Goal: Task Accomplishment & Management: Manage account settings

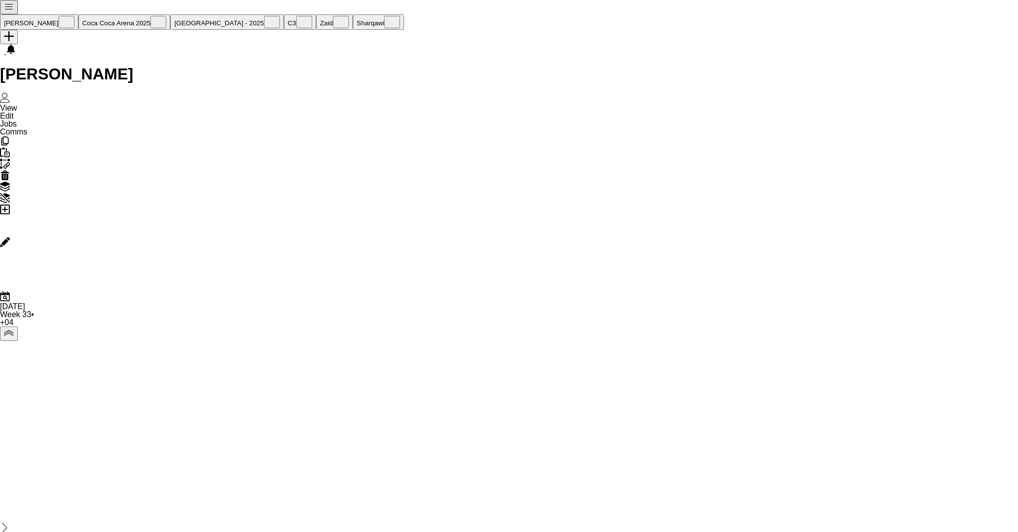
click at [35, 14] on button "Kate Close" at bounding box center [39, 21] width 78 height 15
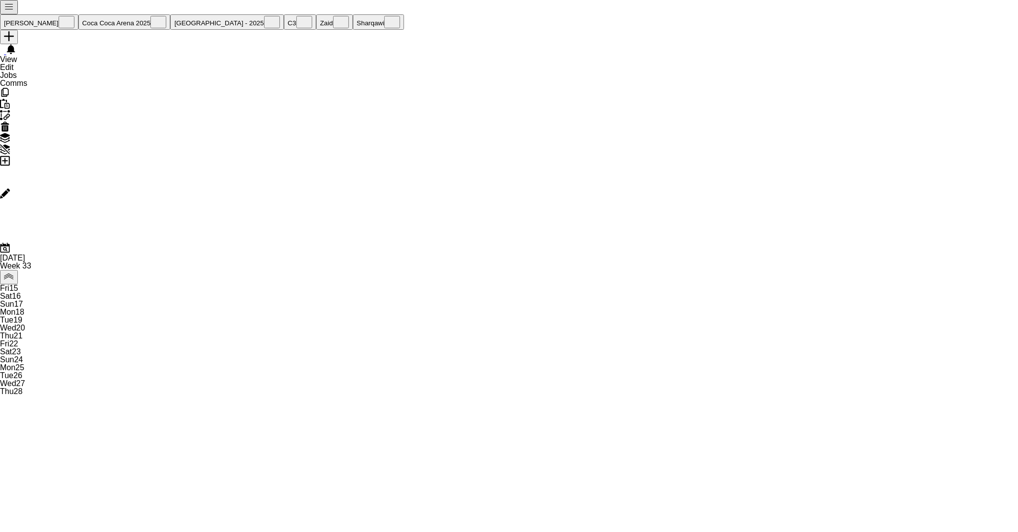
scroll to position [0, 237]
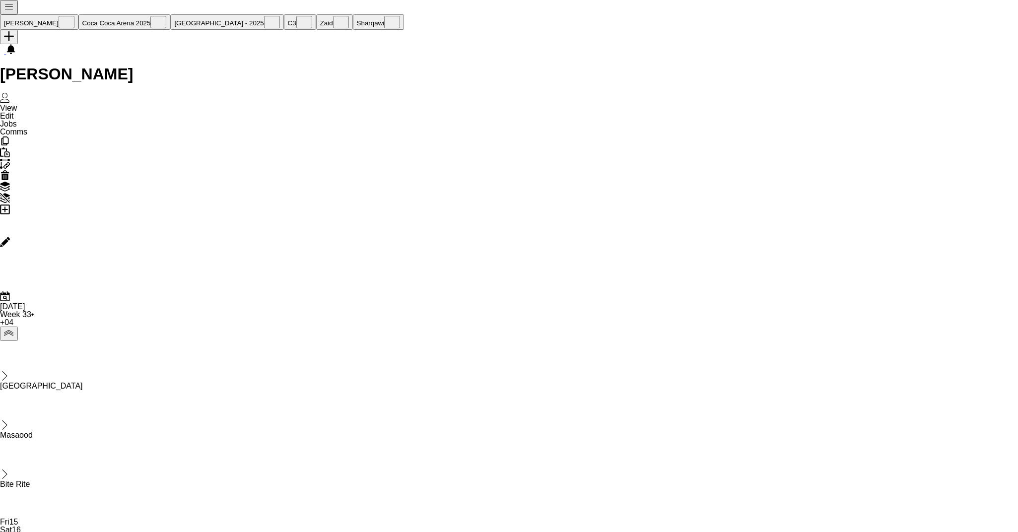
click at [353, 14] on button "Sharqawi Close" at bounding box center [379, 21] width 52 height 15
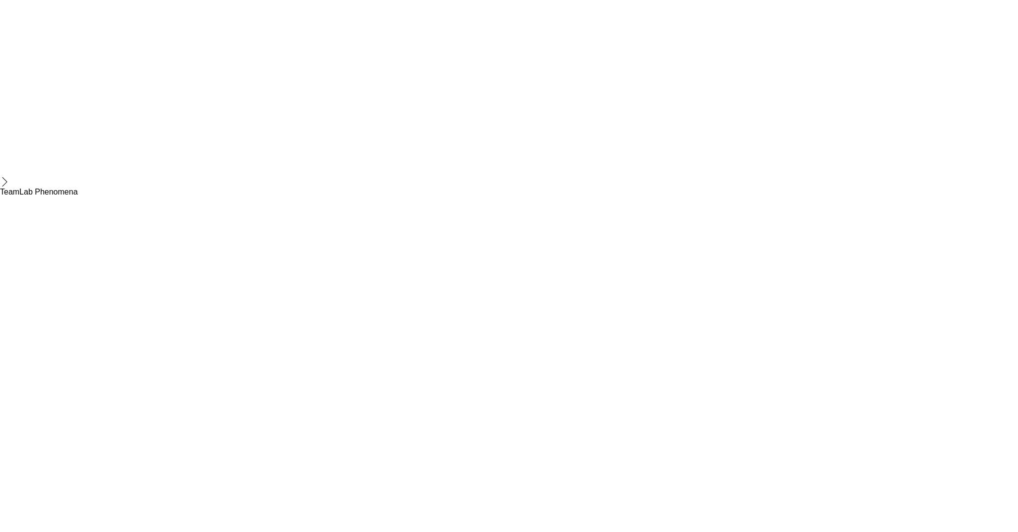
scroll to position [66, 0]
drag, startPoint x: 758, startPoint y: 412, endPoint x: 687, endPoint y: 406, distance: 70.8
copy div "Reva Raed Albaradie"
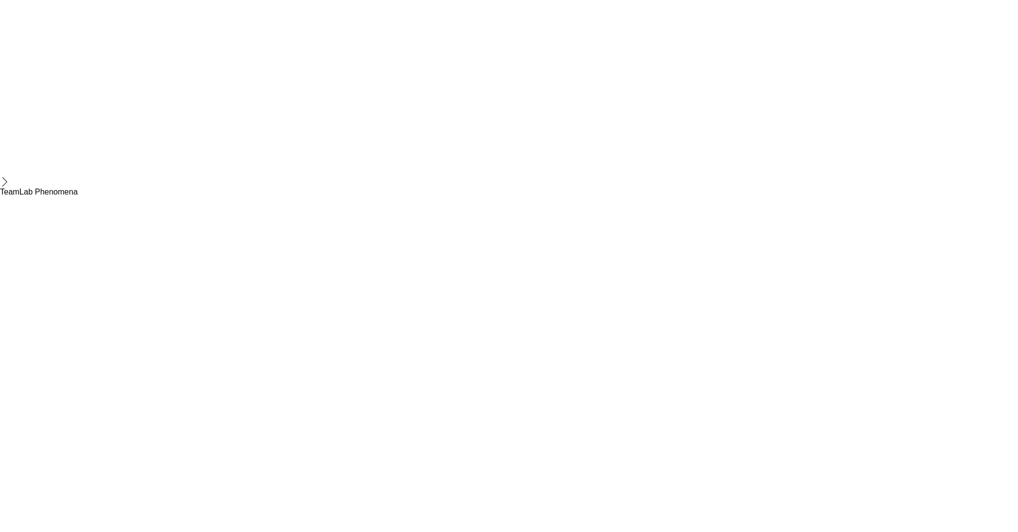
drag, startPoint x: 770, startPoint y: 331, endPoint x: 687, endPoint y: 331, distance: 82.4
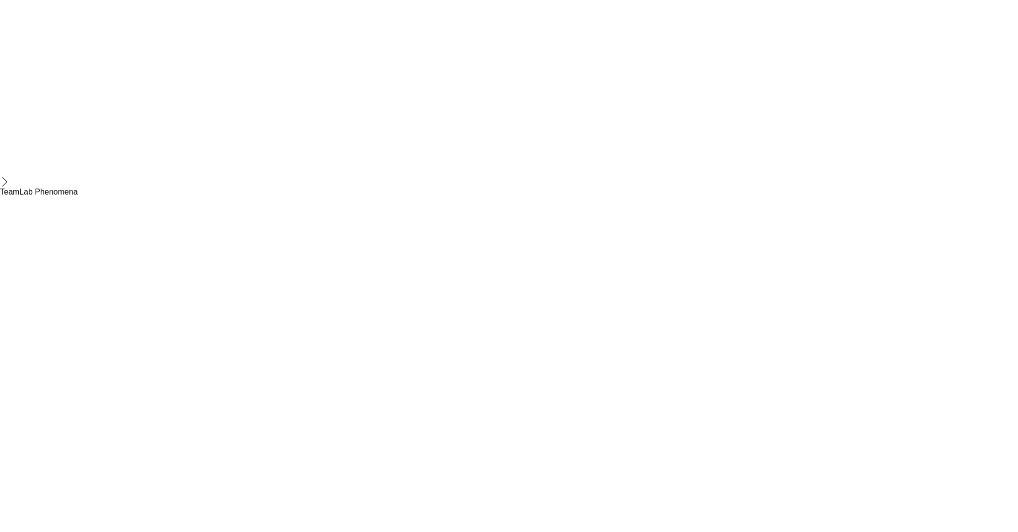
copy div "Michaela Marie Cruz Dacion"
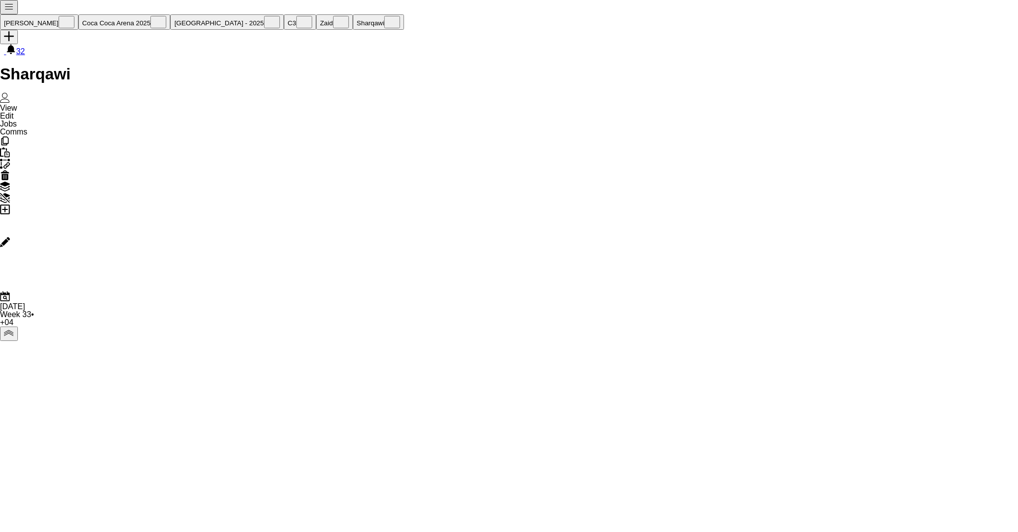
click at [103, 14] on button "Coca Coca Arena 2025 Close" at bounding box center [124, 21] width 92 height 15
click at [14, 112] on span "Edit" at bounding box center [7, 116] width 14 height 8
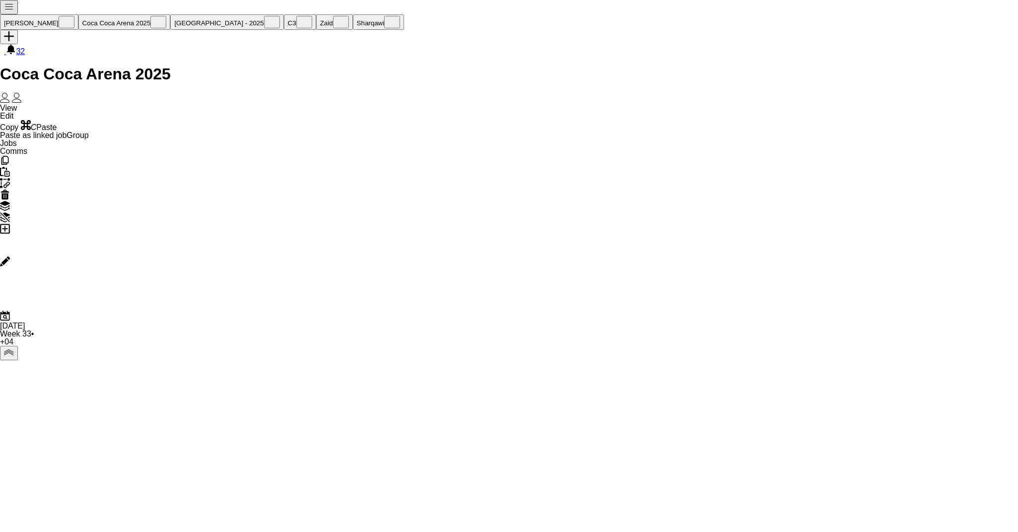
click at [17, 139] on span "Jobs" at bounding box center [8, 143] width 17 height 8
click at [27, 151] on span "Comms" at bounding box center [13, 155] width 27 height 8
click at [14, 104] on span "View" at bounding box center [8, 108] width 17 height 8
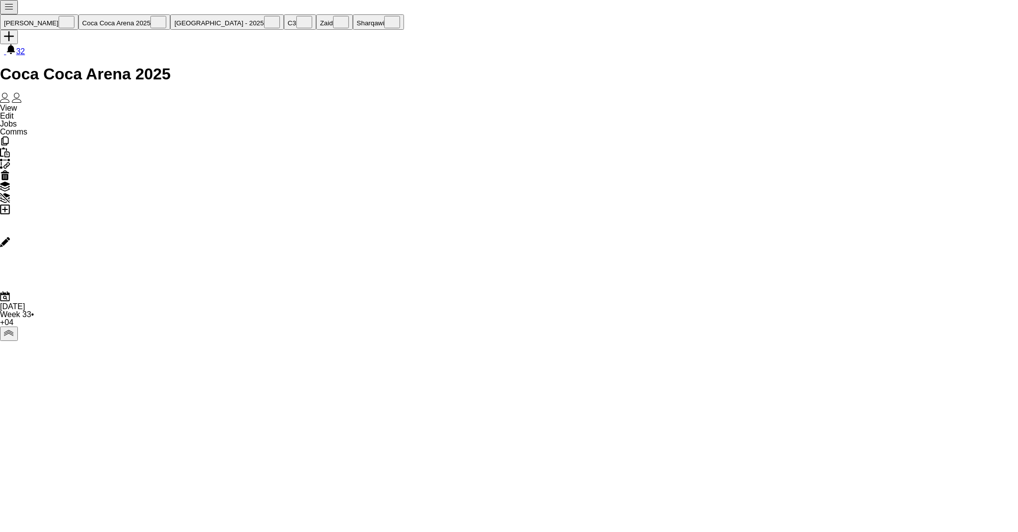
click at [9, 6] on app-icon "Menu" at bounding box center [9, 8] width 10 height 7
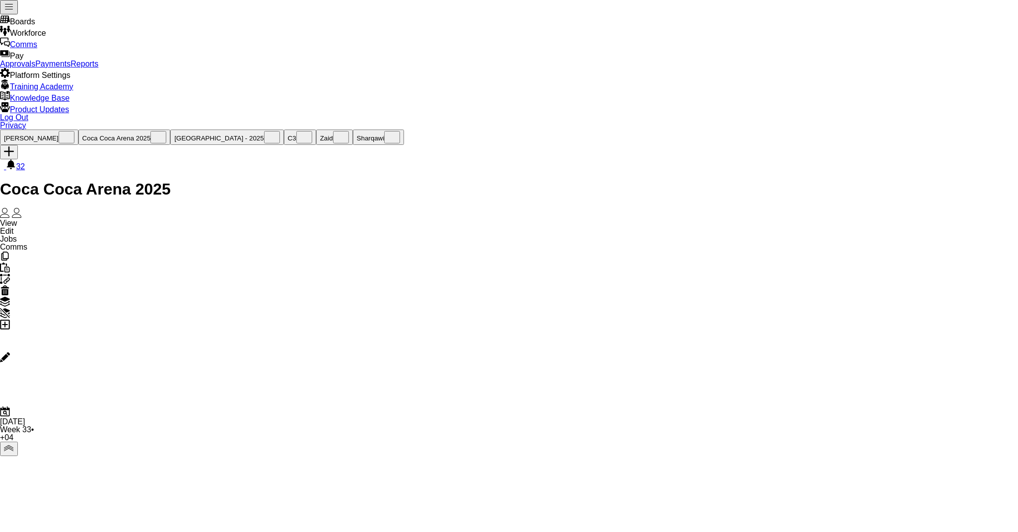
click at [35, 68] on link "Approvals" at bounding box center [17, 64] width 35 height 8
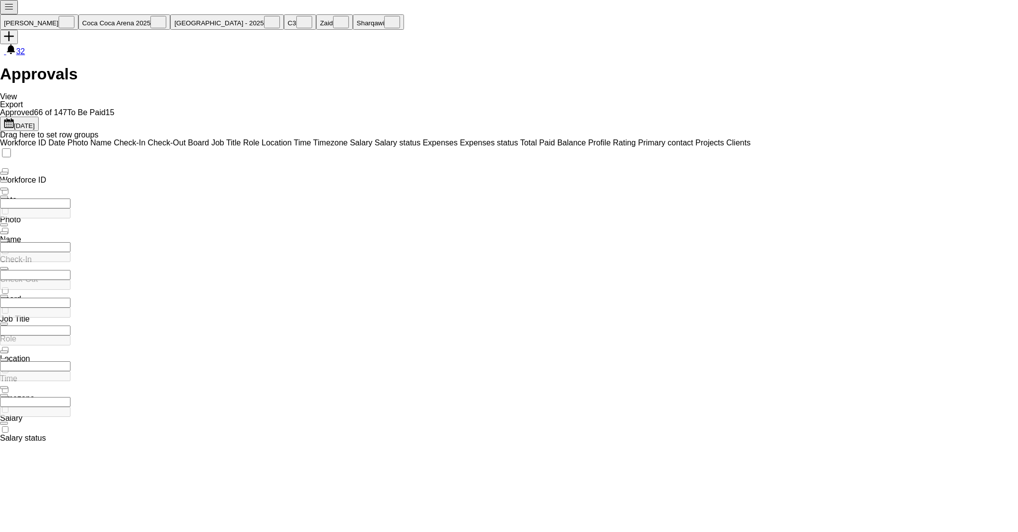
type input "**********"
click at [141, 272] on div "**********" at bounding box center [70, 277] width 141 height 10
click at [70, 234] on input "Board Filter Input" at bounding box center [35, 239] width 70 height 10
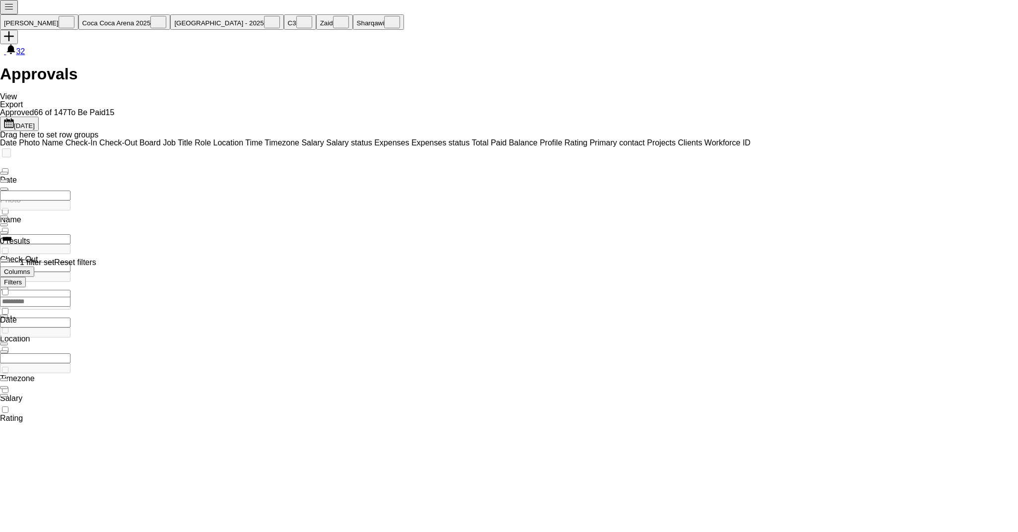
type input "****"
click at [96, 266] on link "Reset filters" at bounding box center [75, 262] width 42 height 8
click at [70, 234] on input "Board Filter Input" at bounding box center [35, 239] width 70 height 10
type input "*"
type input "****"
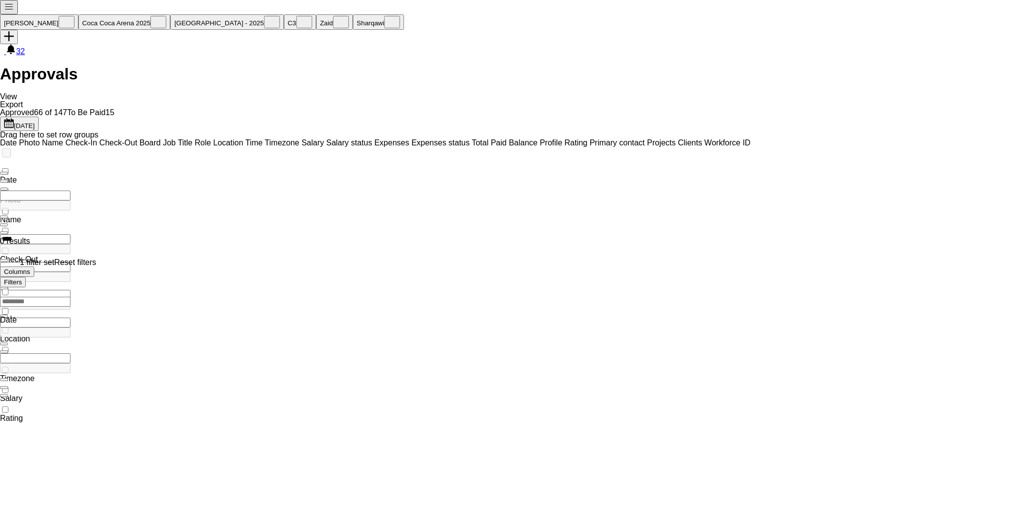
click at [70, 234] on input "****" at bounding box center [35, 239] width 70 height 10
click at [70, 262] on input "Job Title Filter Input" at bounding box center [35, 267] width 70 height 10
type input "****"
click at [13, 13] on app-icon "Menu" at bounding box center [9, 8] width 10 height 7
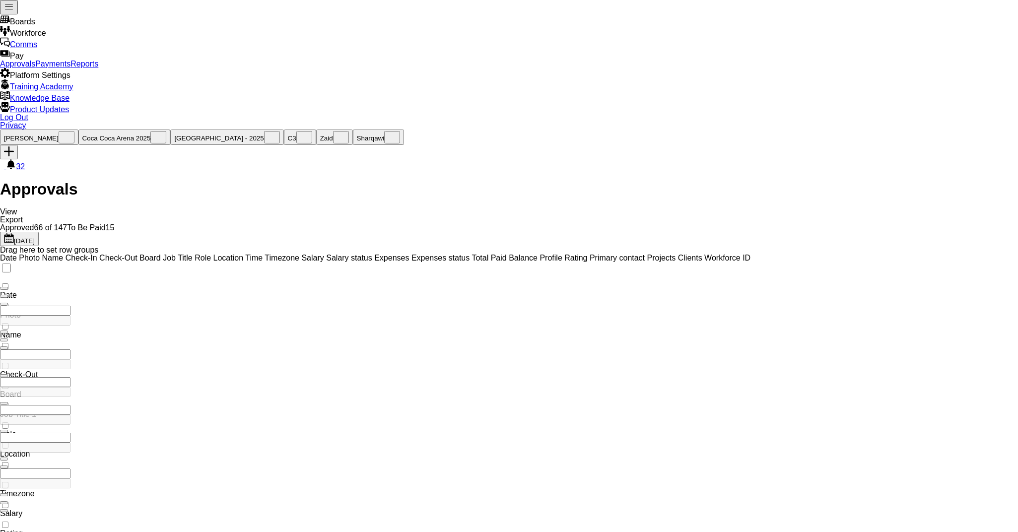
click at [98, 68] on link "Reports" at bounding box center [84, 64] width 28 height 8
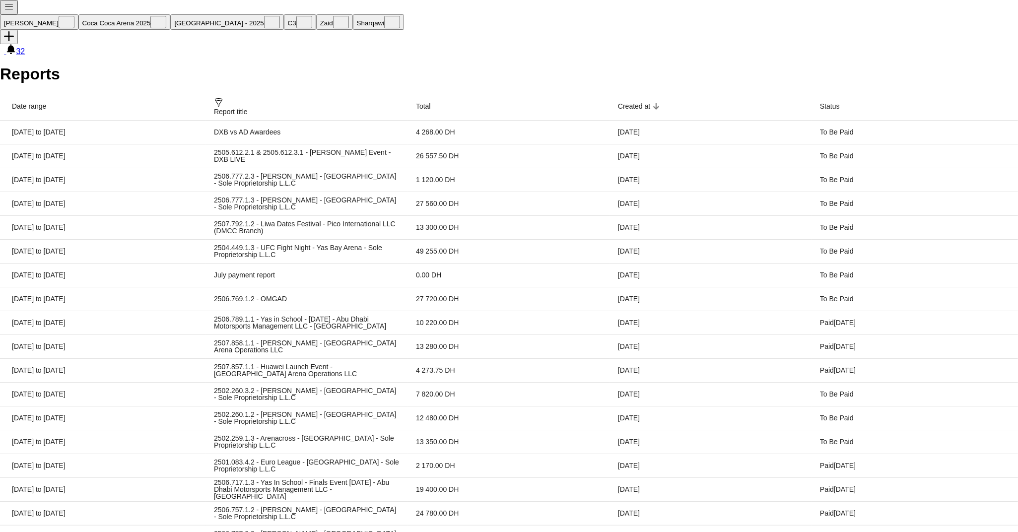
click at [11, 8] on app-icon "Menu" at bounding box center [9, 8] width 10 height 7
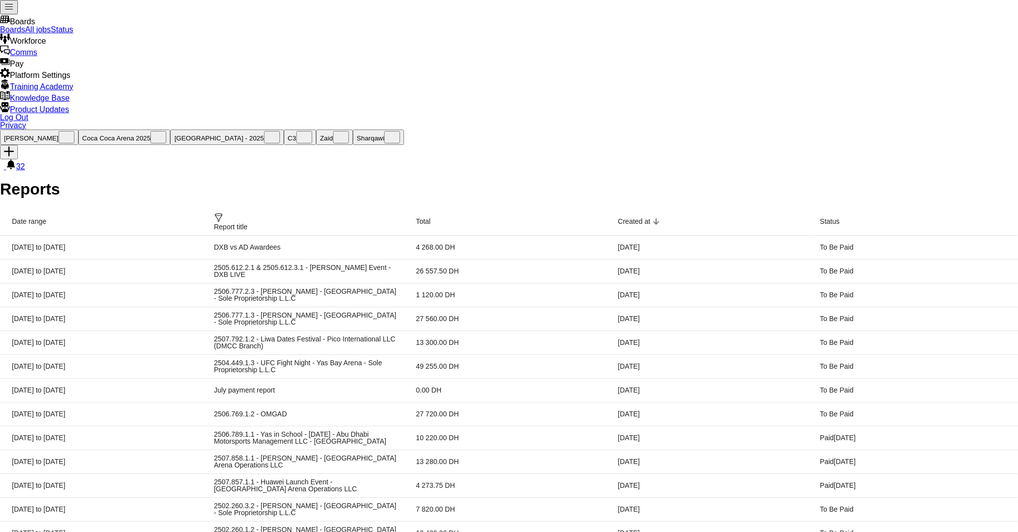
click at [73, 34] on link "Status" at bounding box center [62, 29] width 22 height 8
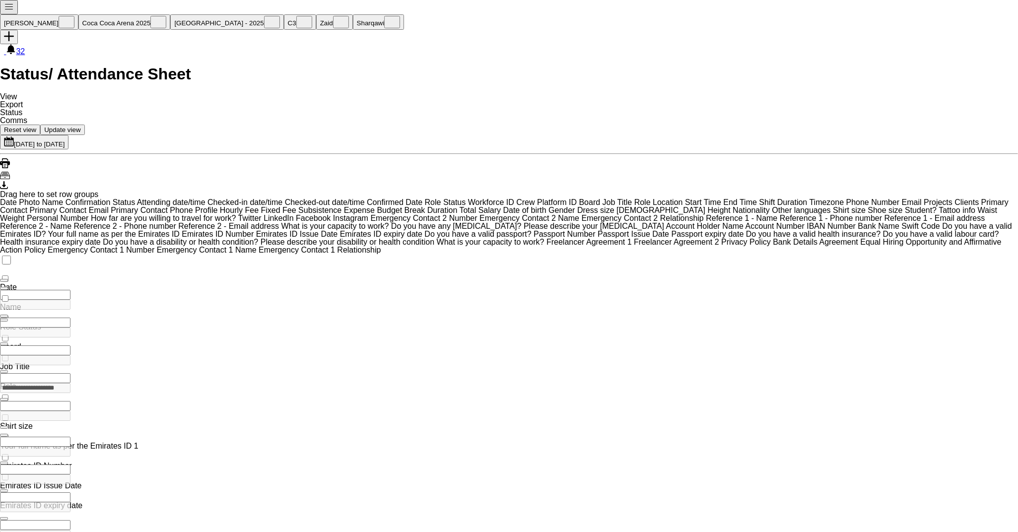
click at [111, 383] on div "**********" at bounding box center [55, 388] width 111 height 10
type input "***"
click at [111, 383] on div "***" at bounding box center [55, 388] width 111 height 10
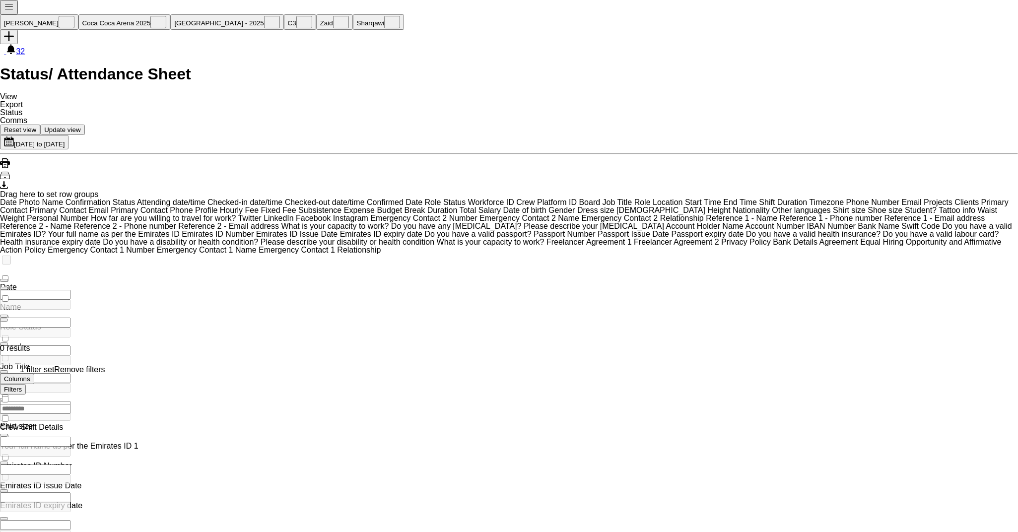
type input "*"
click at [14, 140] on app-icon "18-08-2025 to 24-08-2025" at bounding box center [9, 143] width 10 height 7
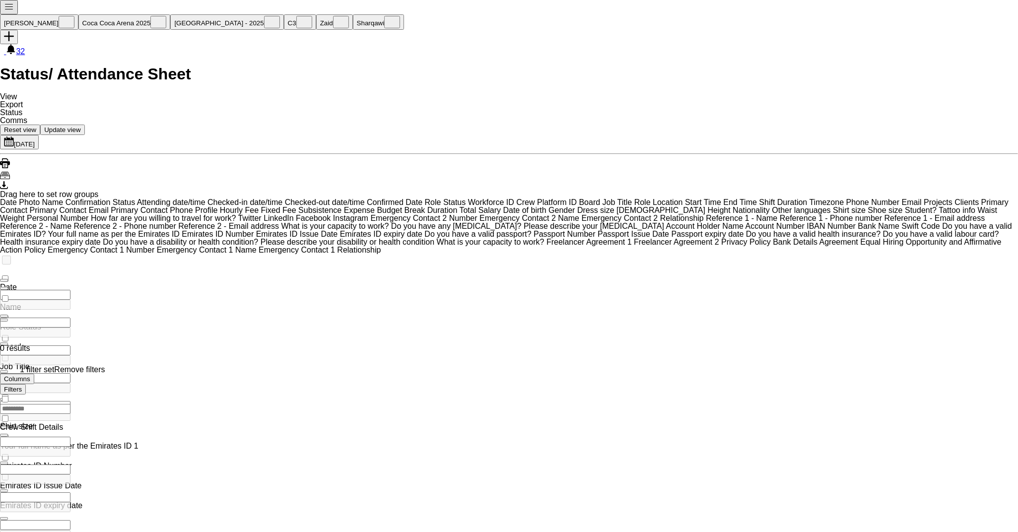
click at [111, 373] on div "***" at bounding box center [55, 383] width 111 height 20
click at [111, 383] on div "***" at bounding box center [55, 388] width 111 height 10
type input "**********"
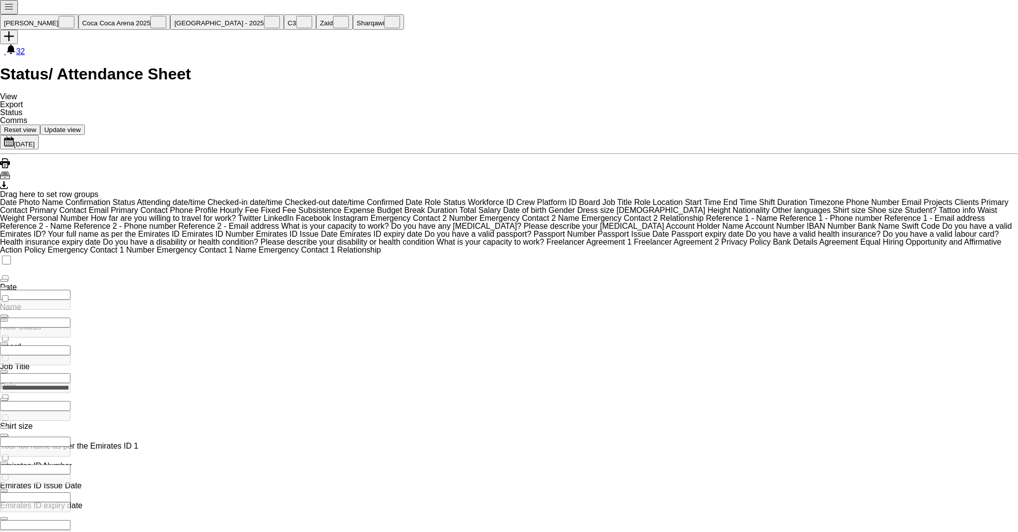
scroll to position [0, 0]
click at [4, 344] on span "Open Filter Menu" at bounding box center [4, 344] width 0 height 0
type input "***"
type input "**********"
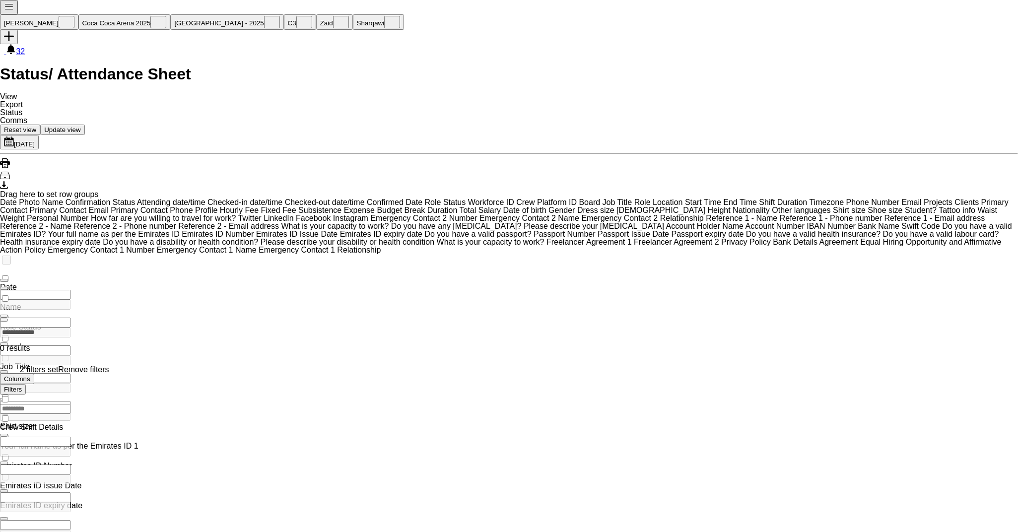
type input "**********"
click at [433, 66] on div "Status / Attendance Sheet View Views Default view Attendance Report / F1 Attend…" at bounding box center [509, 100] width 1018 height 68
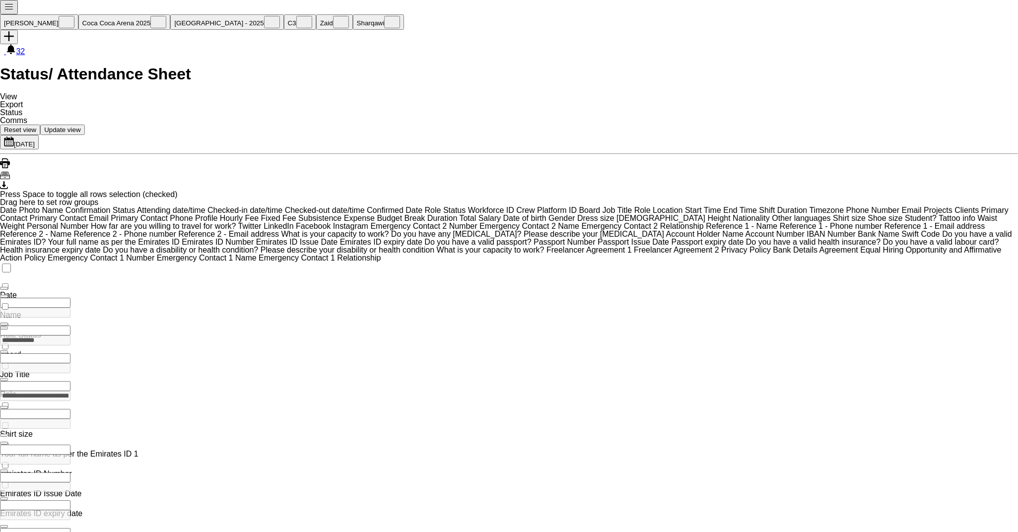
click at [8, 181] on icon "Export XLSX" at bounding box center [4, 185] width 8 height 8
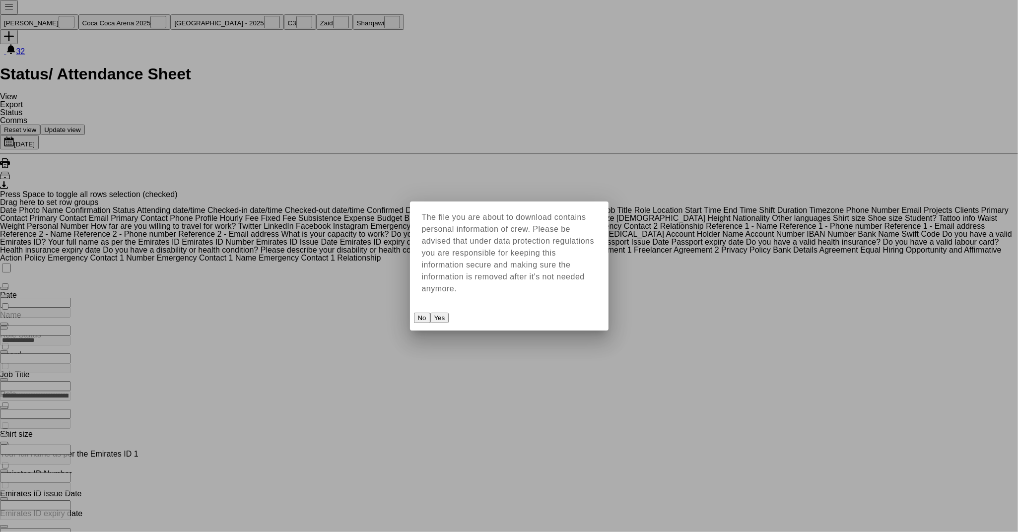
click at [449, 313] on button "Yes" at bounding box center [439, 318] width 19 height 10
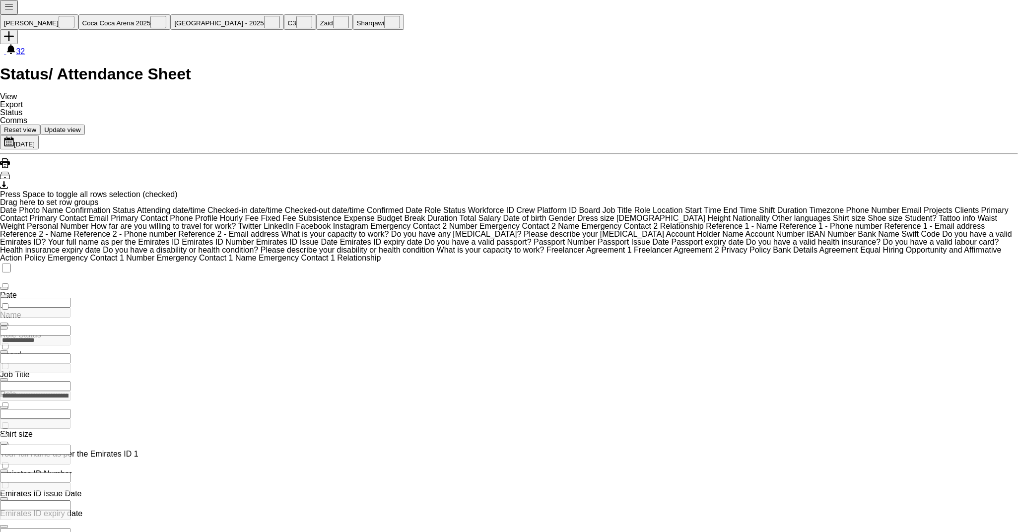
click at [23, 100] on span "Export" at bounding box center [11, 104] width 23 height 8
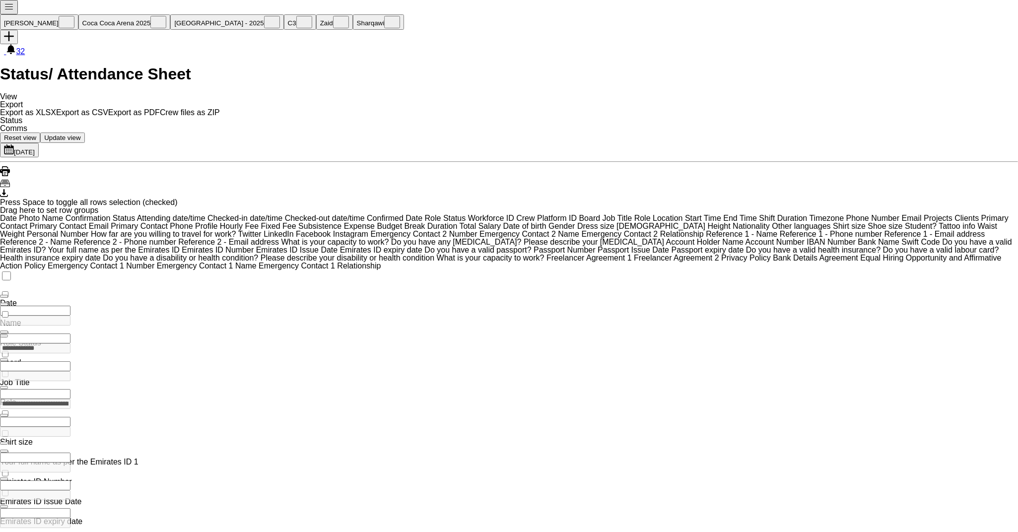
click at [23, 100] on span "Export" at bounding box center [11, 104] width 23 height 8
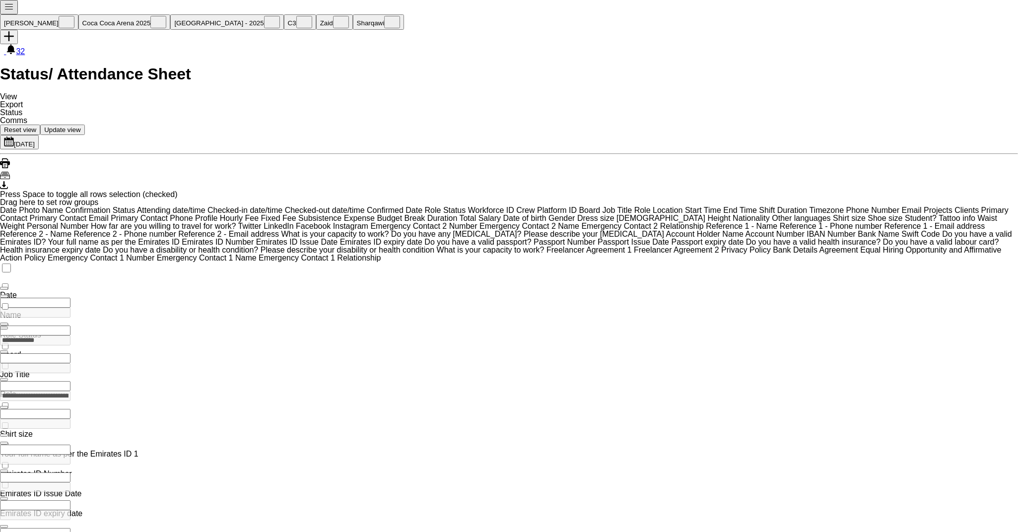
click at [23, 100] on span "Export" at bounding box center [11, 104] width 23 height 8
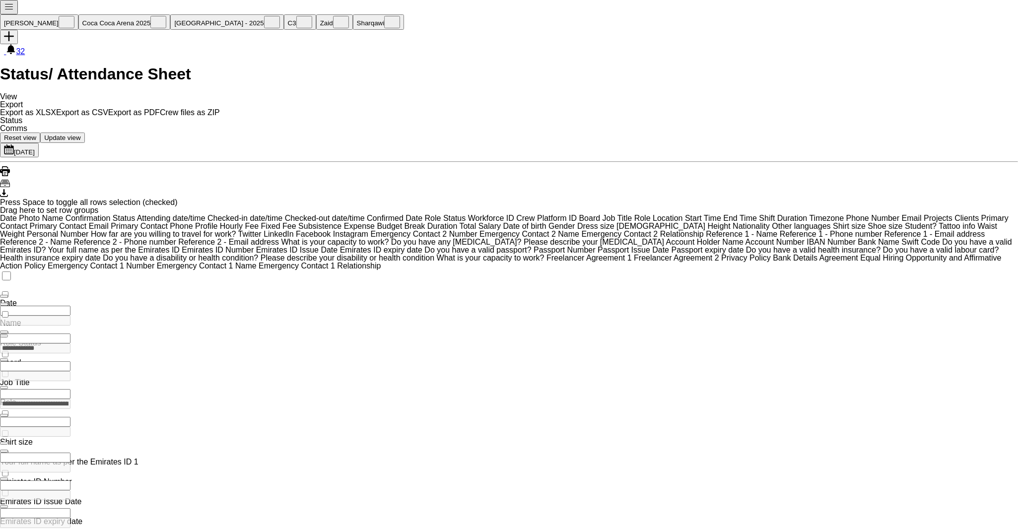
click at [160, 117] on span "Crew files as ZIP" at bounding box center [190, 112] width 60 height 8
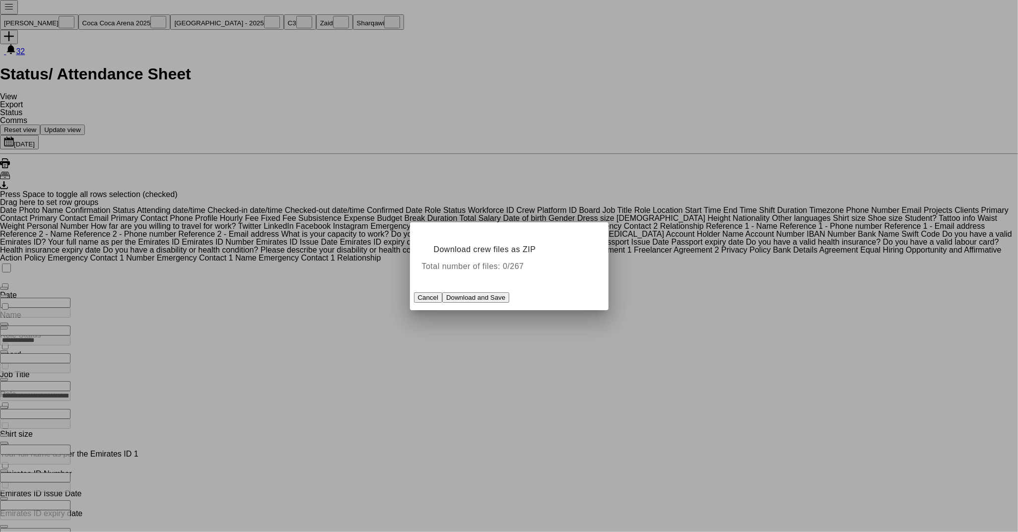
click at [505, 294] on span "Download and Save" at bounding box center [475, 297] width 59 height 7
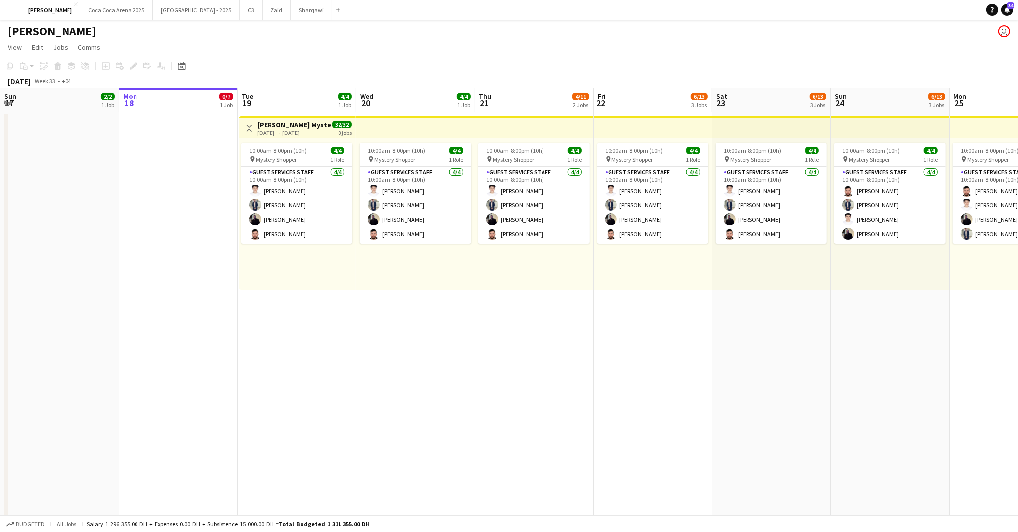
click at [314, 129] on div "19-08-2025 → 26-08-2025" at bounding box center [294, 132] width 74 height 7
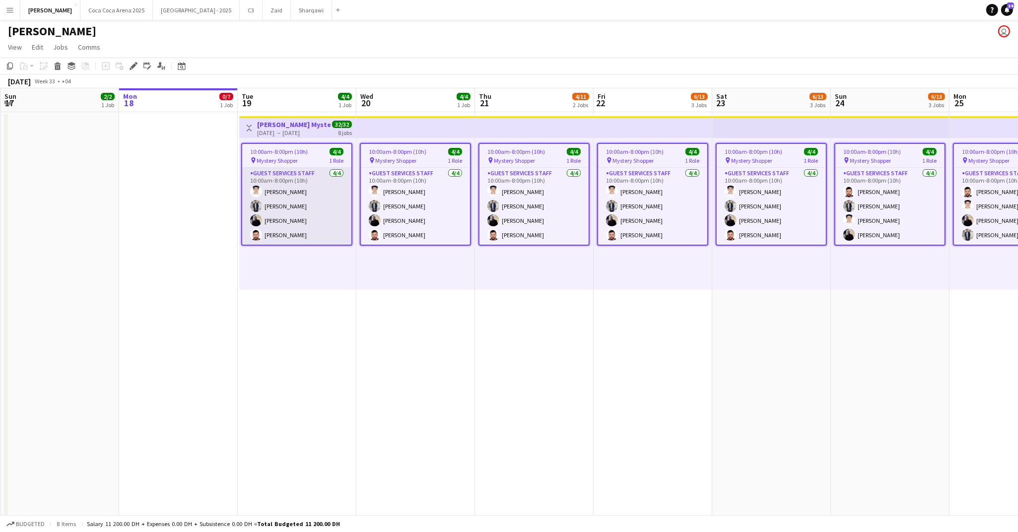
click at [309, 174] on app-card-role "Guest Services Staff 4/4 10:00am-8:00pm (10h) Abdulla Mohamed Muhammad Numan Lo…" at bounding box center [296, 206] width 109 height 77
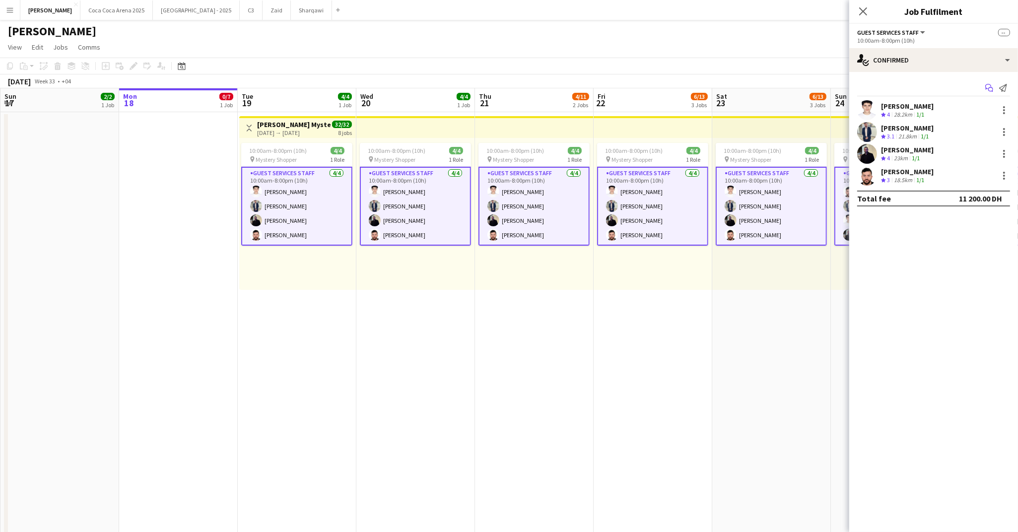
click at [986, 87] on icon "Start chat" at bounding box center [989, 88] width 8 height 8
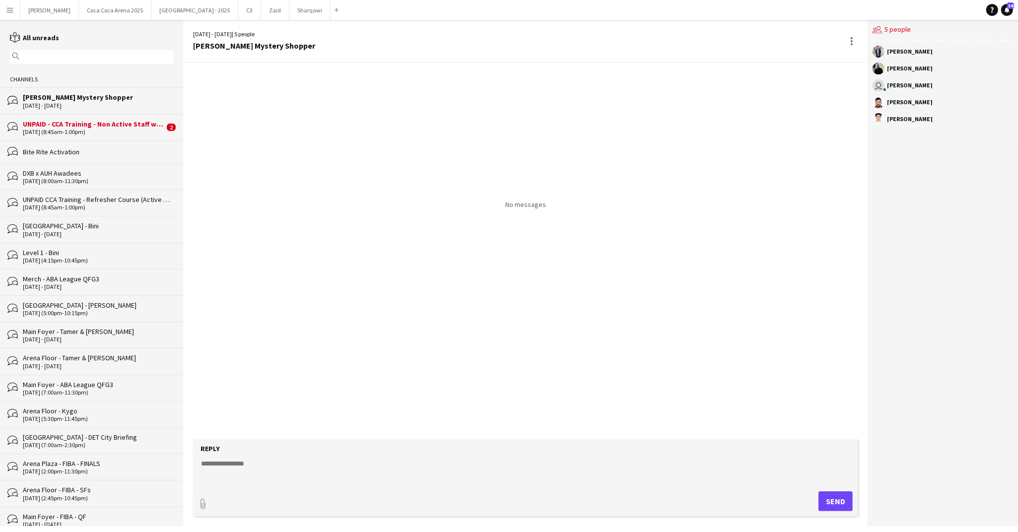
click at [114, 129] on div "UNPAID - CCA Training - Non Active Staff w/ Dxb Tag" at bounding box center [93, 124] width 141 height 9
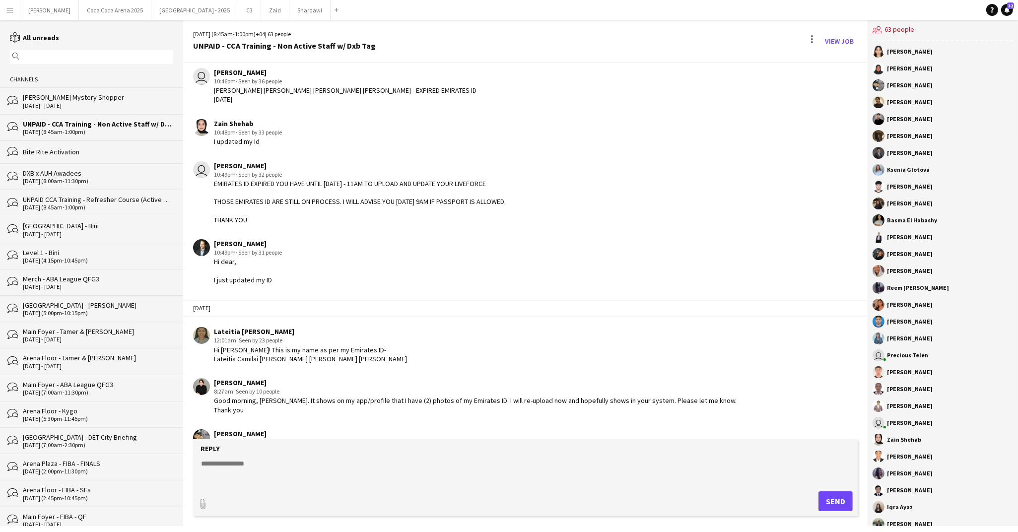
scroll to position [1099, 0]
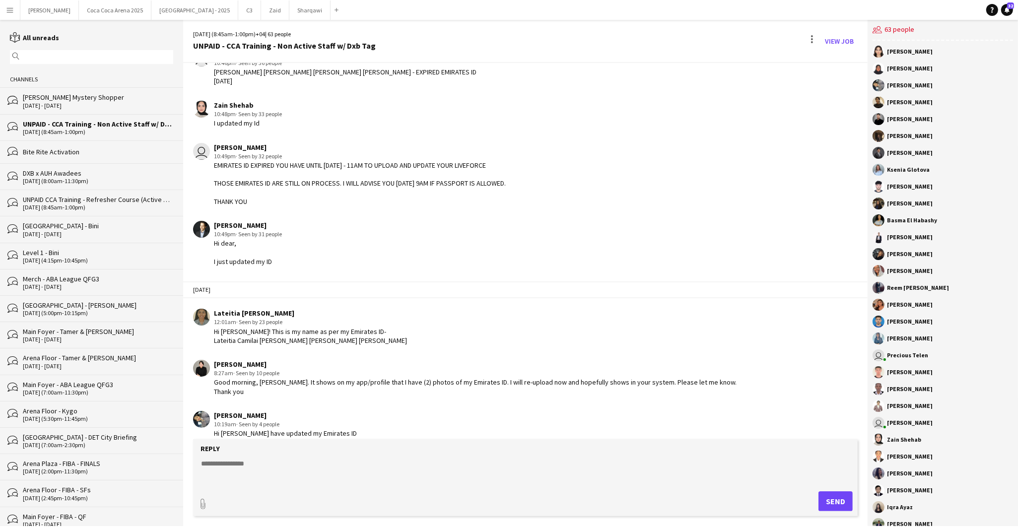
click at [275, 458] on textarea at bounding box center [527, 471] width 654 height 26
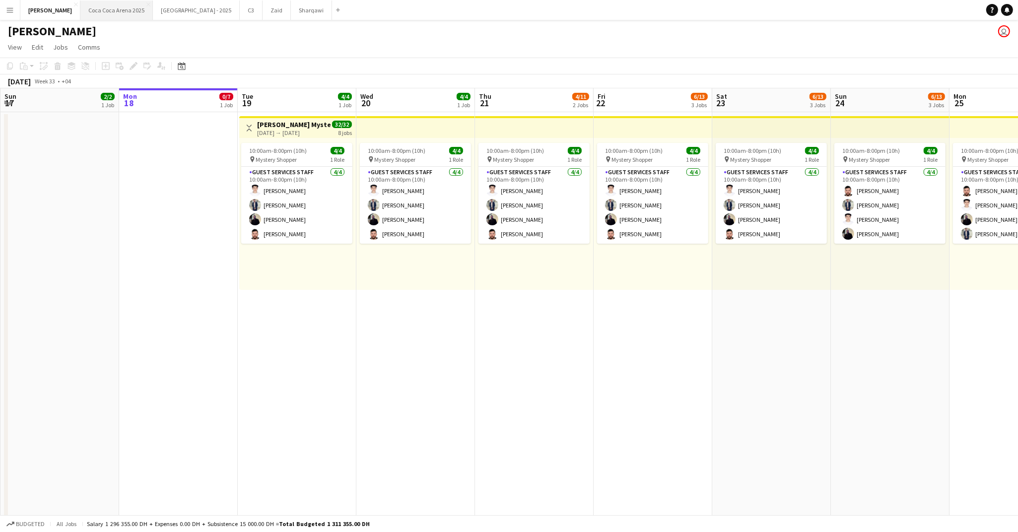
click at [89, 8] on button "Coca Coca Arena 2025 Close" at bounding box center [116, 9] width 72 height 19
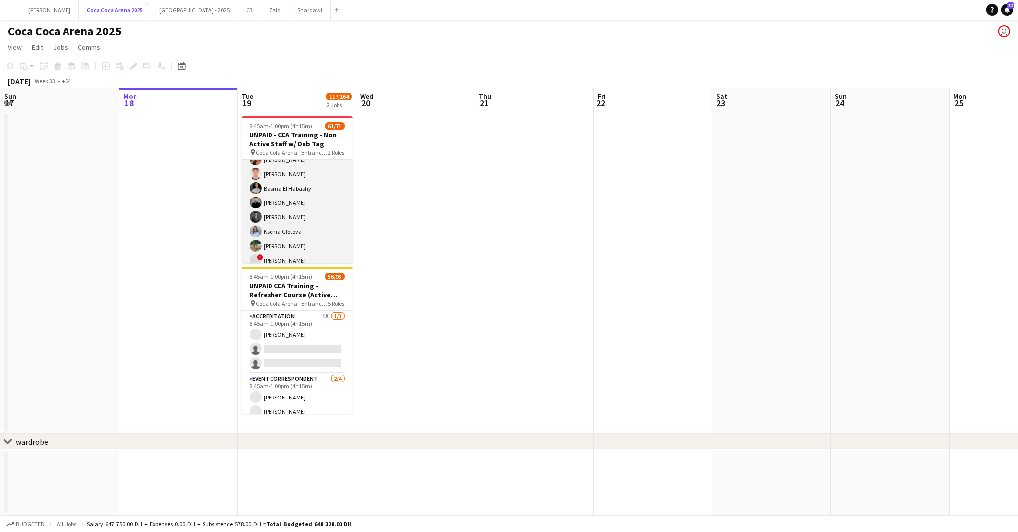
scroll to position [122, 0]
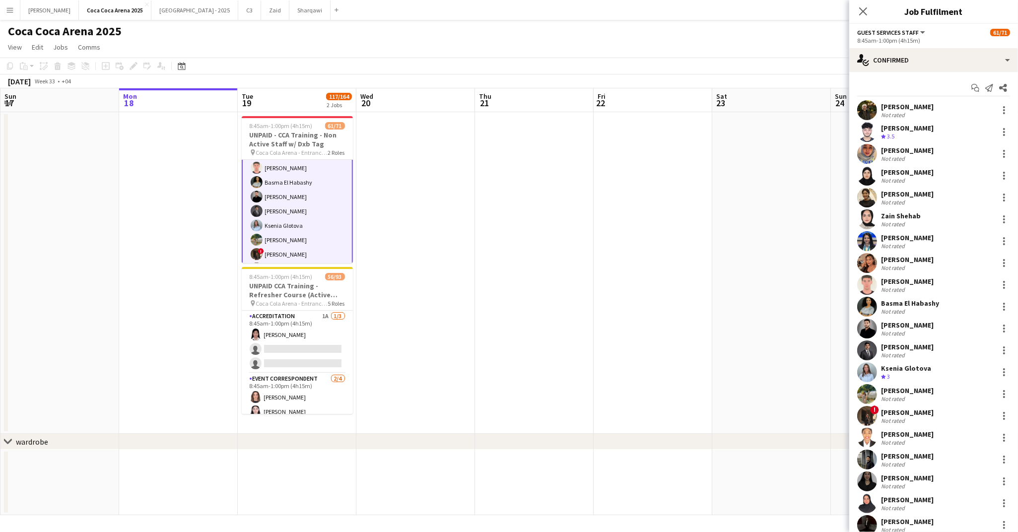
scroll to position [132, 0]
click at [914, 107] on div "[PERSON_NAME]" at bounding box center [911, 106] width 60 height 9
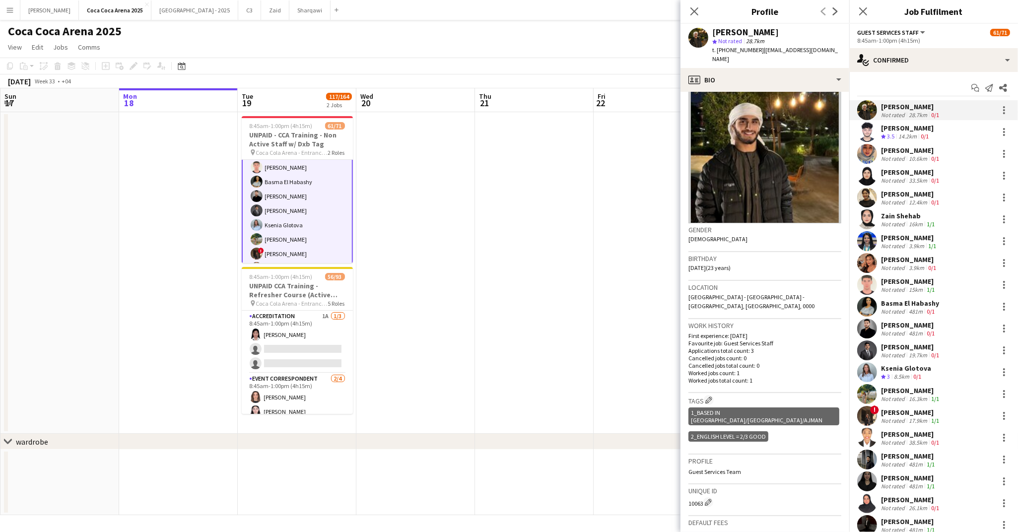
scroll to position [30, 0]
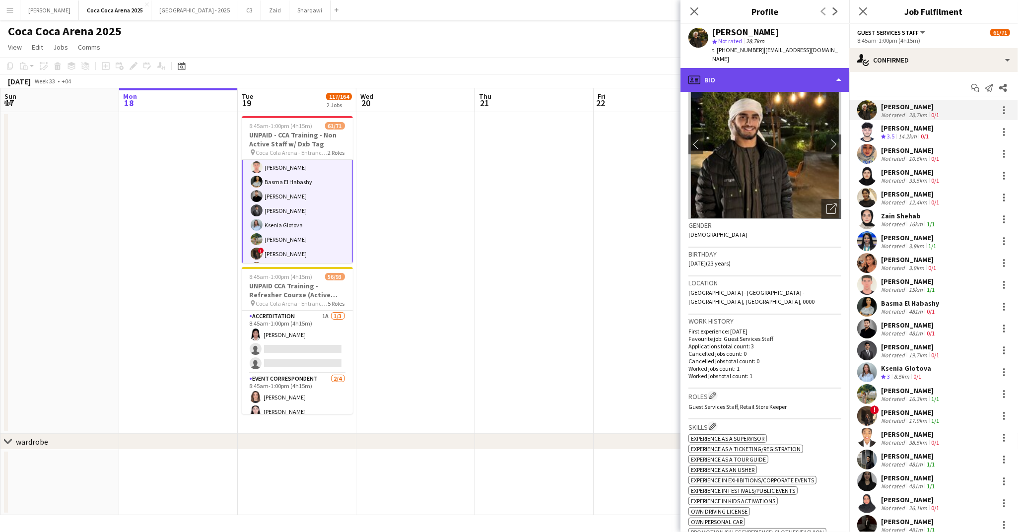
click at [732, 70] on div "profile Bio" at bounding box center [764, 80] width 169 height 24
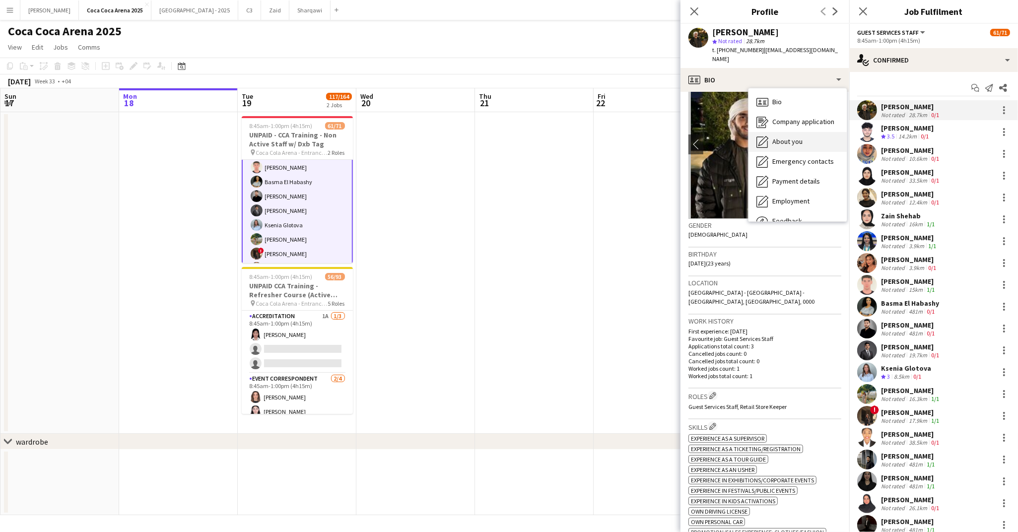
click at [776, 132] on div "About you About you" at bounding box center [797, 142] width 98 height 20
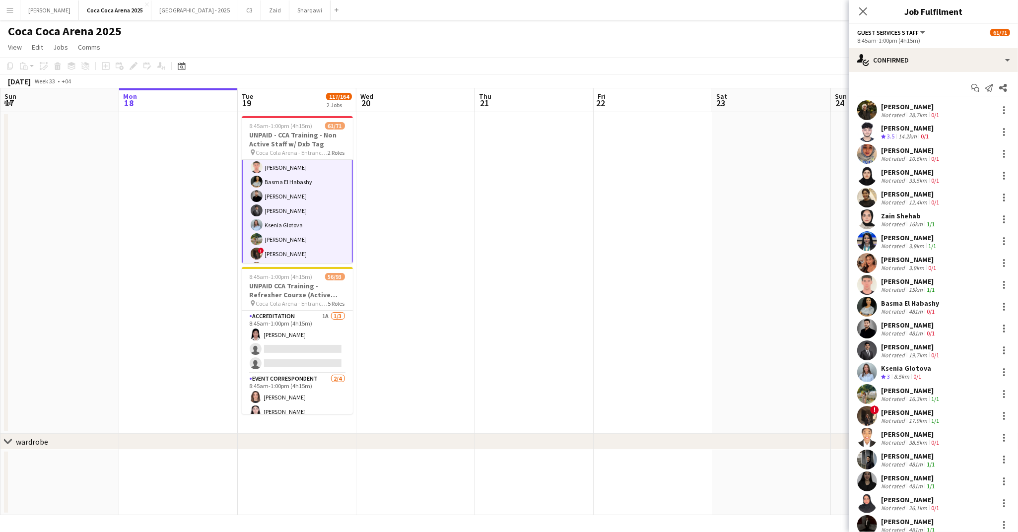
click at [887, 128] on div "Haseeb Zeeshan" at bounding box center [907, 128] width 53 height 9
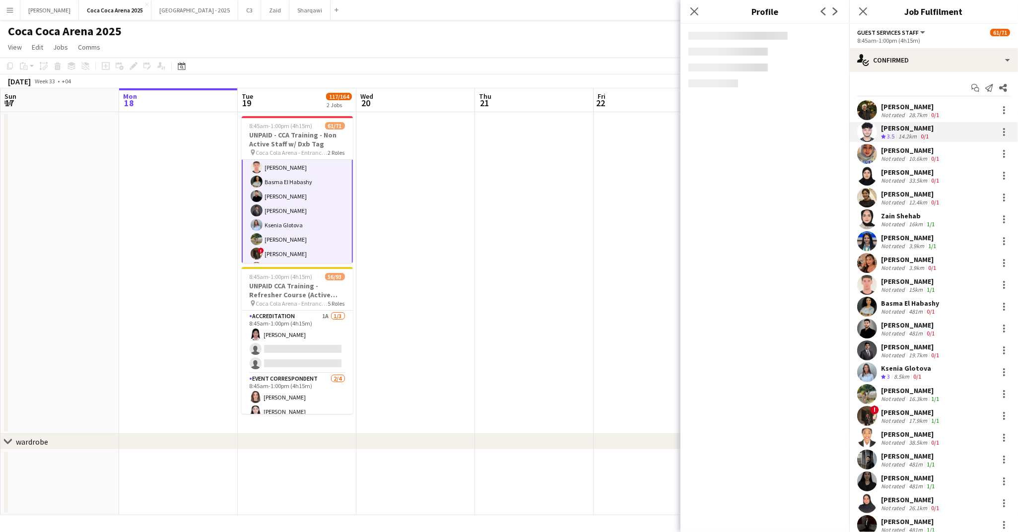
click at [901, 101] on div "Amer Shabibi Not rated 28.7km 0/1" at bounding box center [933, 110] width 169 height 20
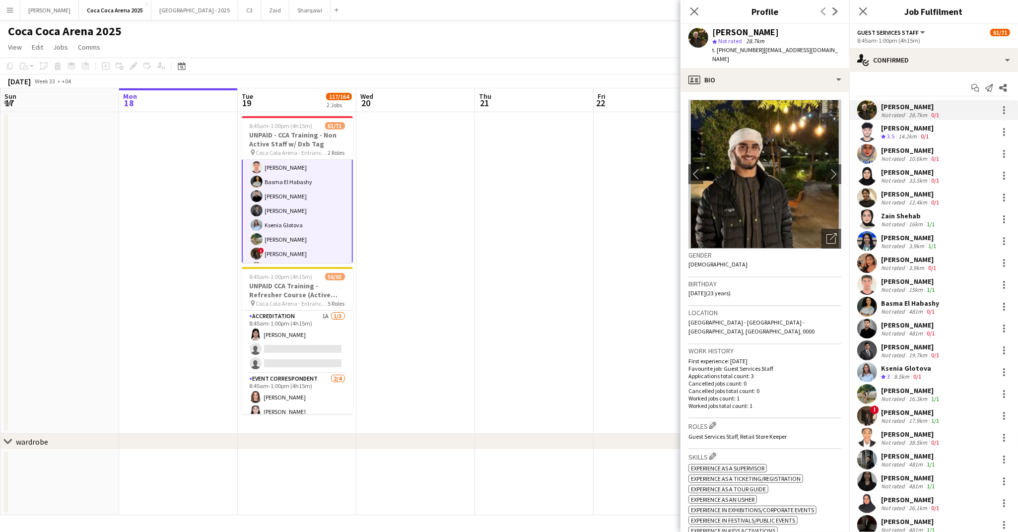
drag, startPoint x: 760, startPoint y: 50, endPoint x: 717, endPoint y: 50, distance: 43.2
click at [717, 50] on div "t. +9710502657116 | amaari.80@yahoo.com" at bounding box center [776, 55] width 129 height 18
copy span "+9710502657116"
click at [692, 13] on icon at bounding box center [693, 10] width 9 height 9
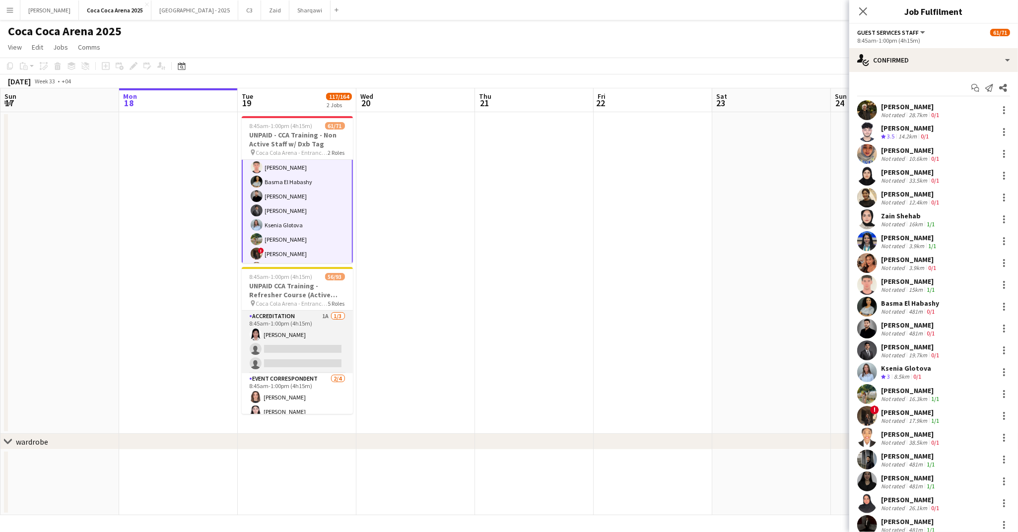
click at [311, 344] on app-card-role "Accreditation 1A 1/3 8:45am-1:00pm (4h15m) Michelle Marie Brillo single-neutral…" at bounding box center [297, 342] width 111 height 63
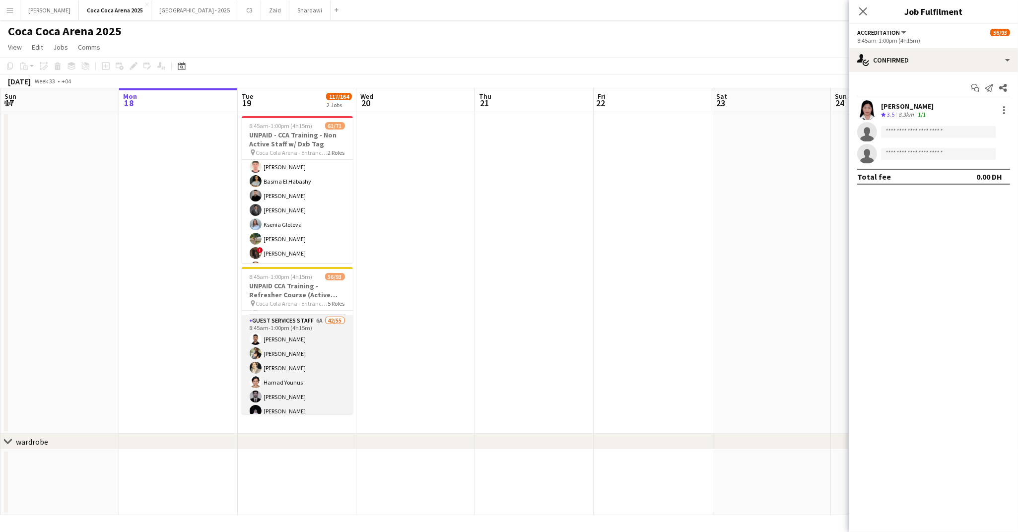
scroll to position [138, 0]
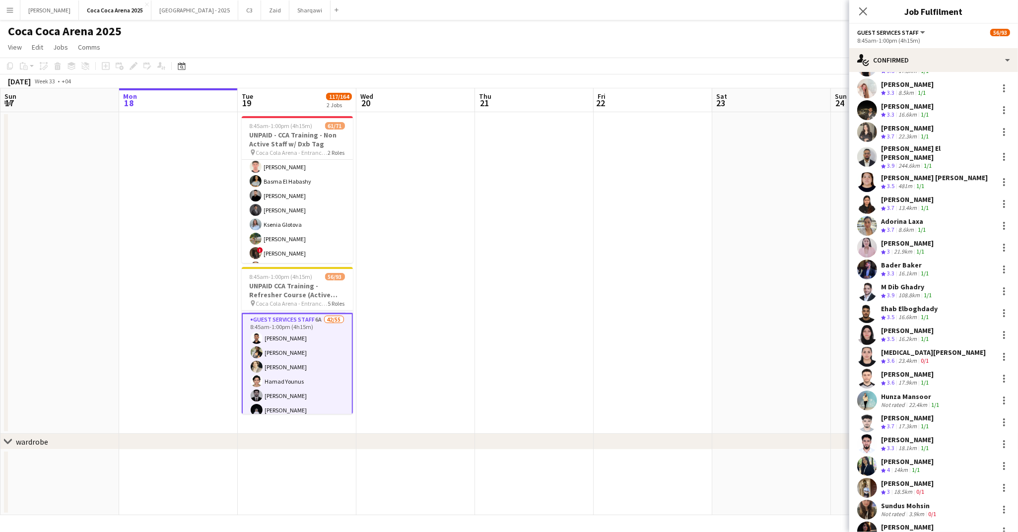
scroll to position [0, 0]
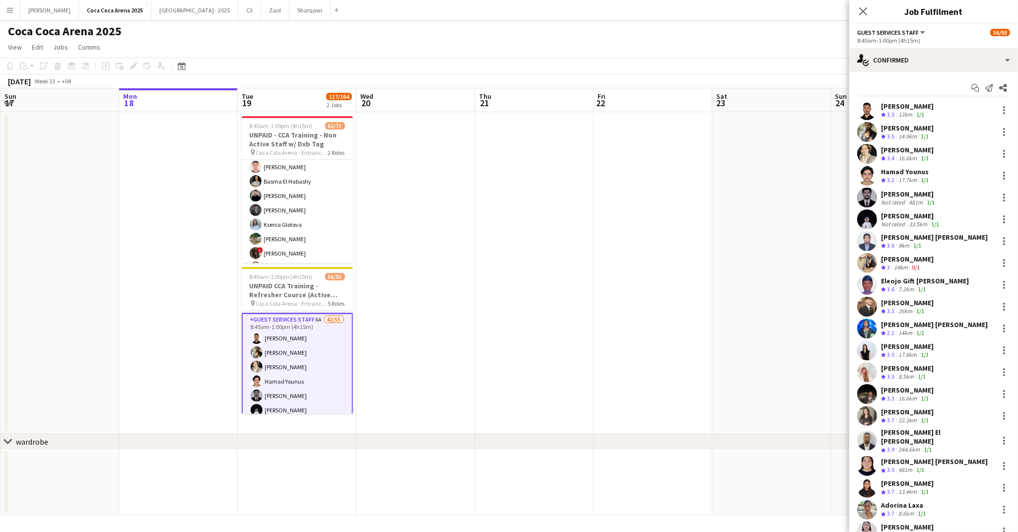
click at [899, 156] on div "16.6km" at bounding box center [907, 158] width 22 height 8
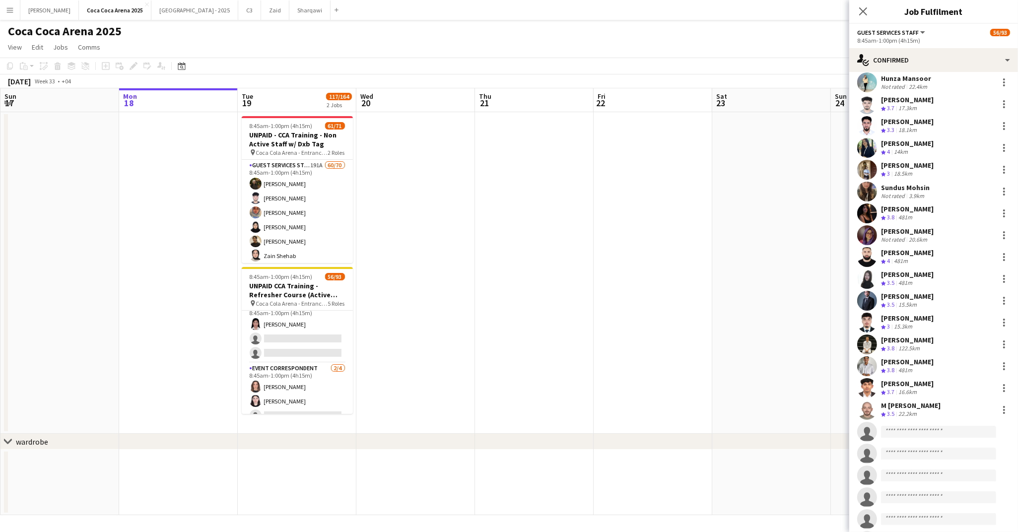
scroll to position [603, 0]
click at [918, 334] on div "[PERSON_NAME]" at bounding box center [907, 338] width 53 height 9
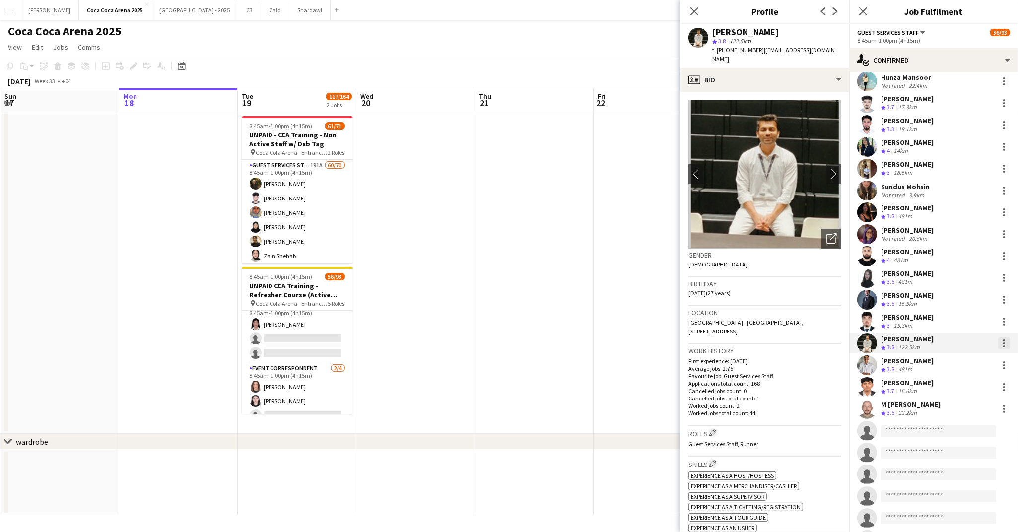
click at [998, 337] on div at bounding box center [1004, 343] width 12 height 12
click at [894, 336] on div at bounding box center [509, 266] width 1018 height 532
click at [1003, 339] on div at bounding box center [1004, 340] width 2 height 2
click at [962, 450] on span "Remove" at bounding box center [956, 450] width 30 height 8
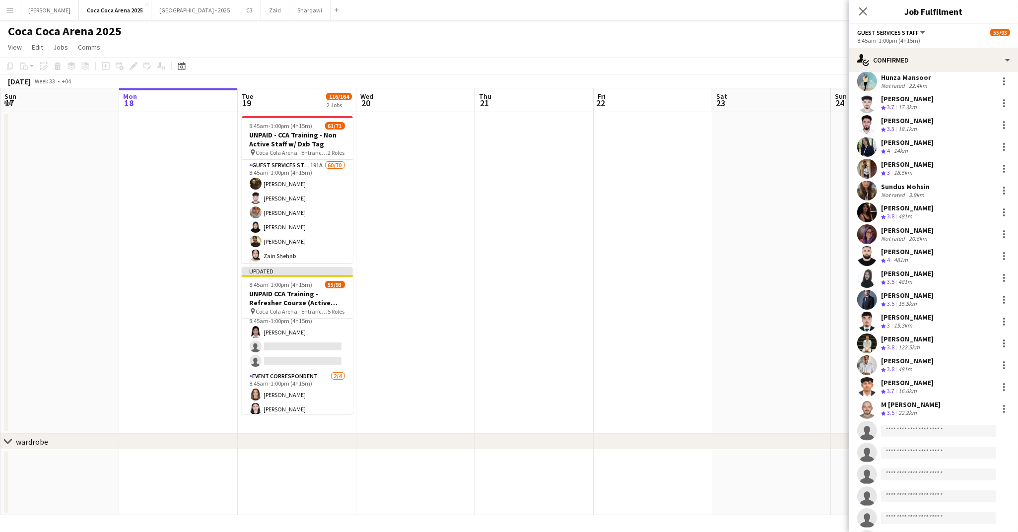
click at [724, 309] on app-date-cell at bounding box center [771, 273] width 119 height 322
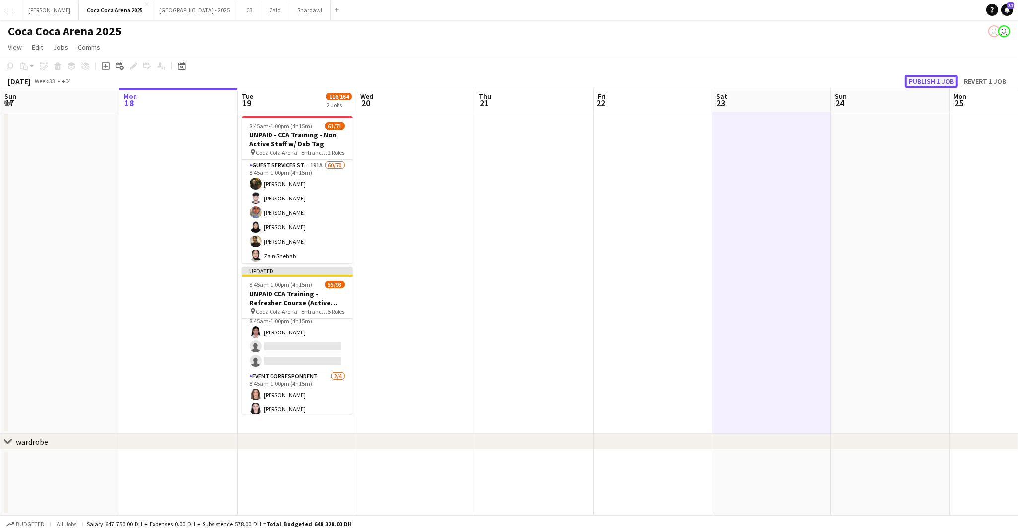
click at [939, 81] on button "Publish 1 job" at bounding box center [931, 81] width 53 height 13
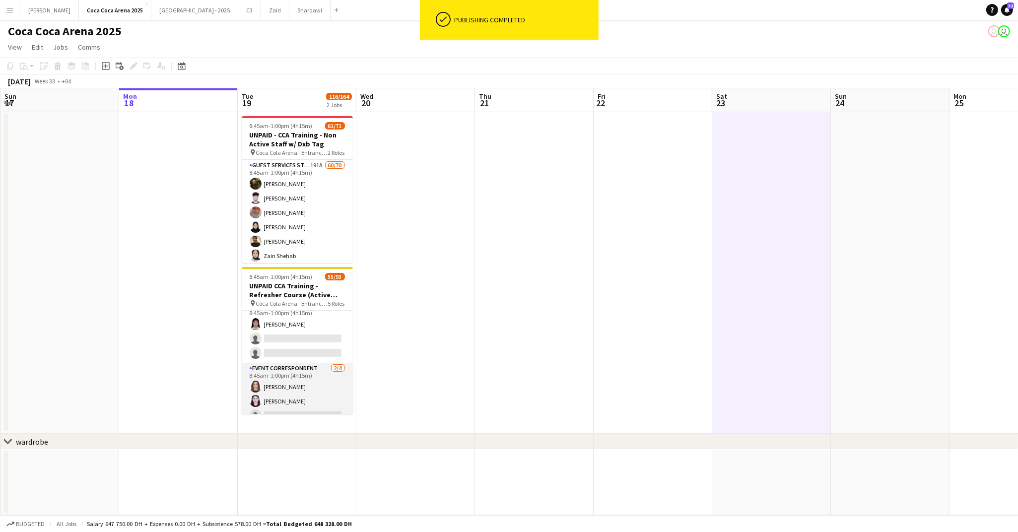
click at [313, 389] on app-card-role "Event Correspondent 2/4 8:45am-1:00pm (4h15m) Lin Ghadry Lynne Elmawed single-n…" at bounding box center [297, 401] width 111 height 77
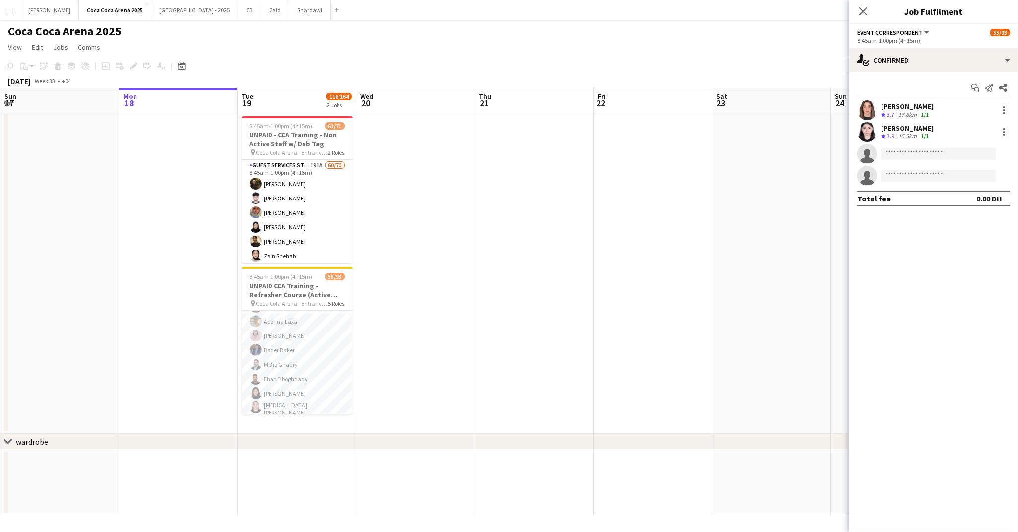
click at [316, 378] on app-card-role "Guest Services Staff 6A 41/55 8:45am-1:00pm (4h15m) Saeid Molavi Masoud Rahimi …" at bounding box center [297, 439] width 111 height 826
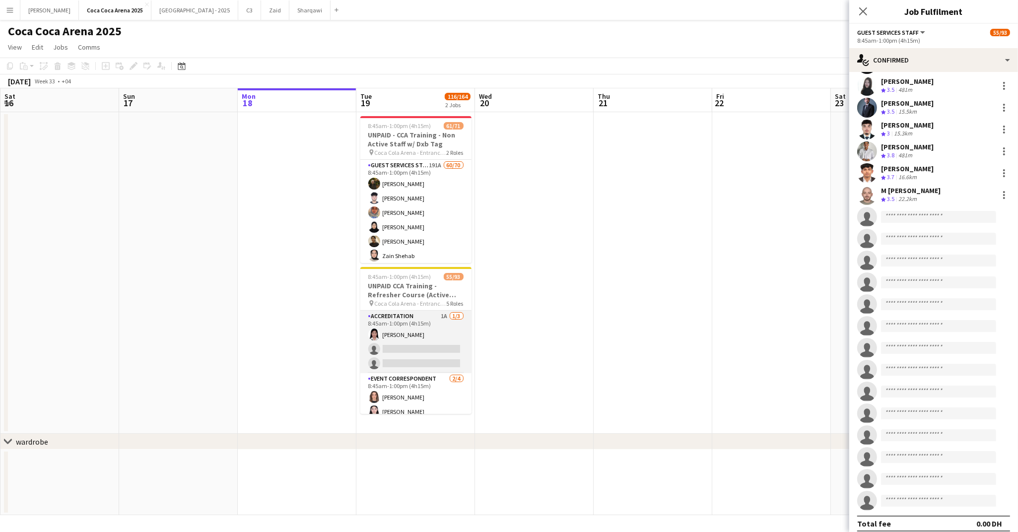
scroll to position [125, 0]
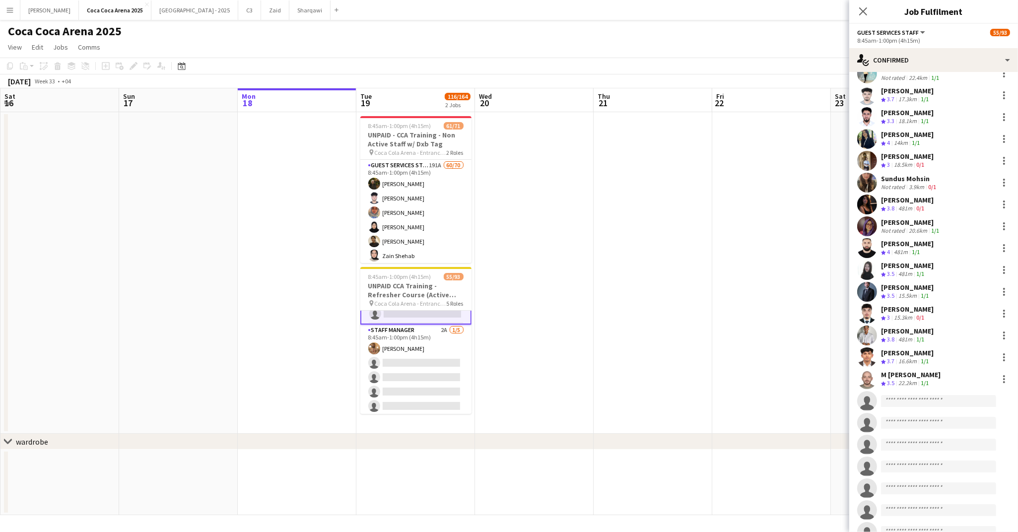
scroll to position [961, 0]
click at [393, 334] on app-card-role "Staff Manager 2A 1/5 8:45am-1:00pm (4h15m) Mohamed Zogbour single-neutral-actio…" at bounding box center [415, 362] width 111 height 91
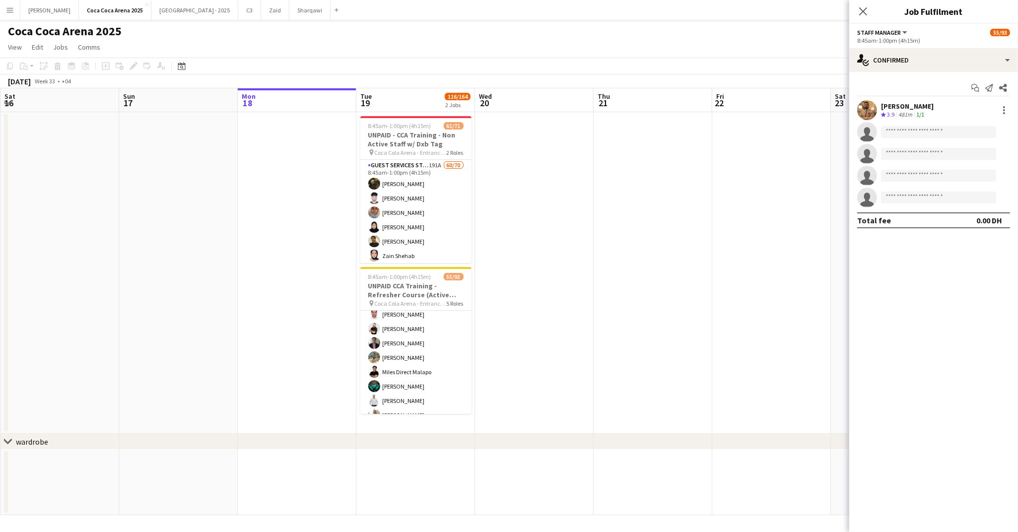
click at [412, 362] on app-card-role "Staff Supervisor 2A [DATE] 8:45am-1:00pm (4h15m) [PERSON_NAME] [PERSON_NAME] [P…" at bounding box center [415, 486] width 111 height 393
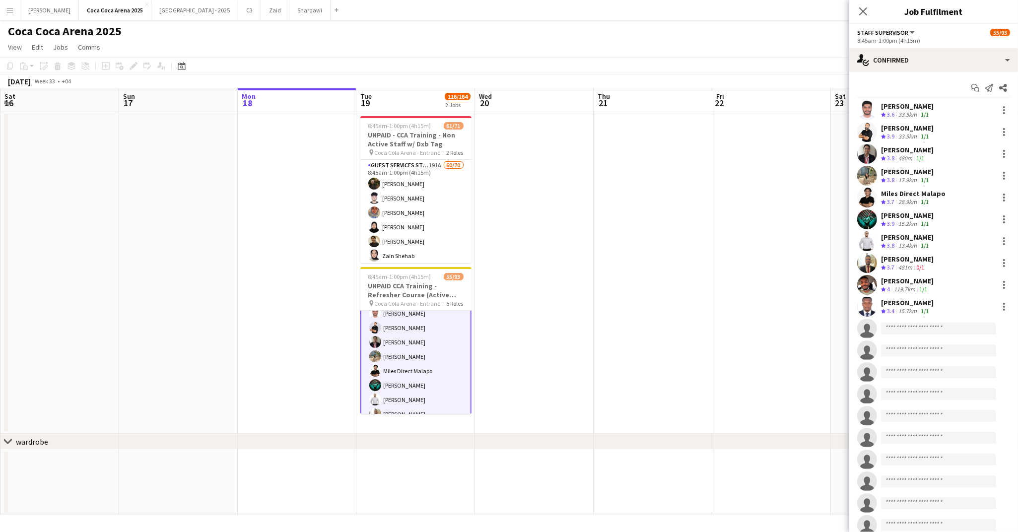
scroll to position [1078, 0]
click at [899, 284] on div "[PERSON_NAME]" at bounding box center [907, 280] width 53 height 9
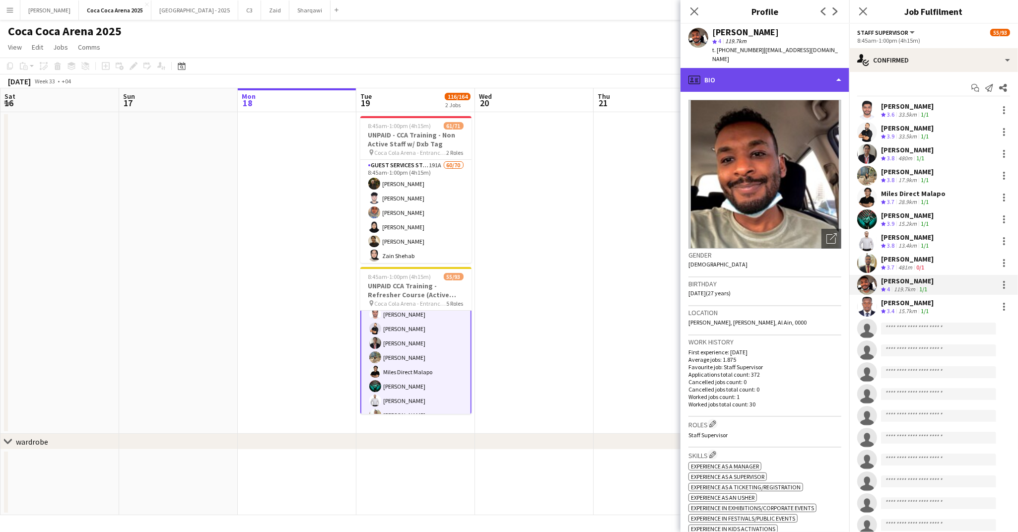
click at [745, 68] on div "profile Bio" at bounding box center [764, 80] width 169 height 24
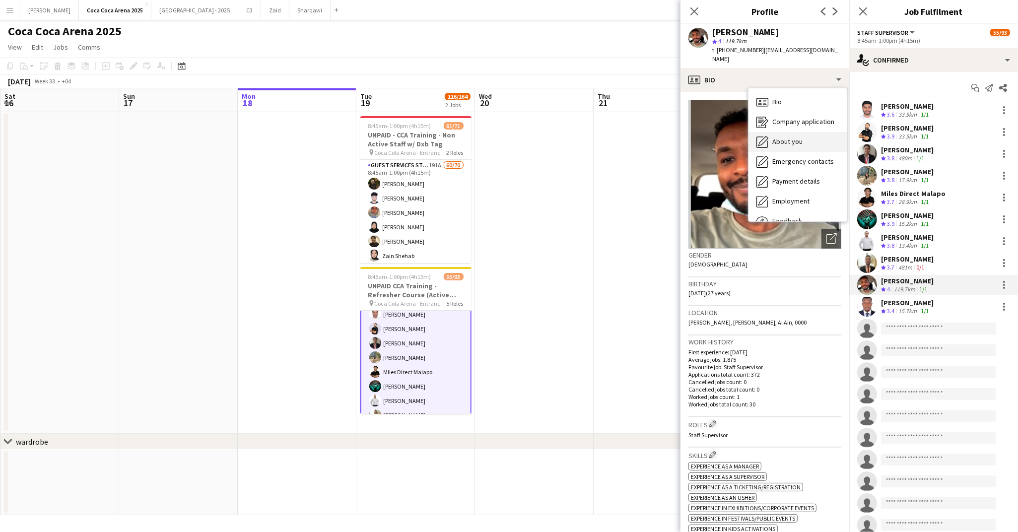
click at [785, 137] on span "About you" at bounding box center [787, 141] width 30 height 9
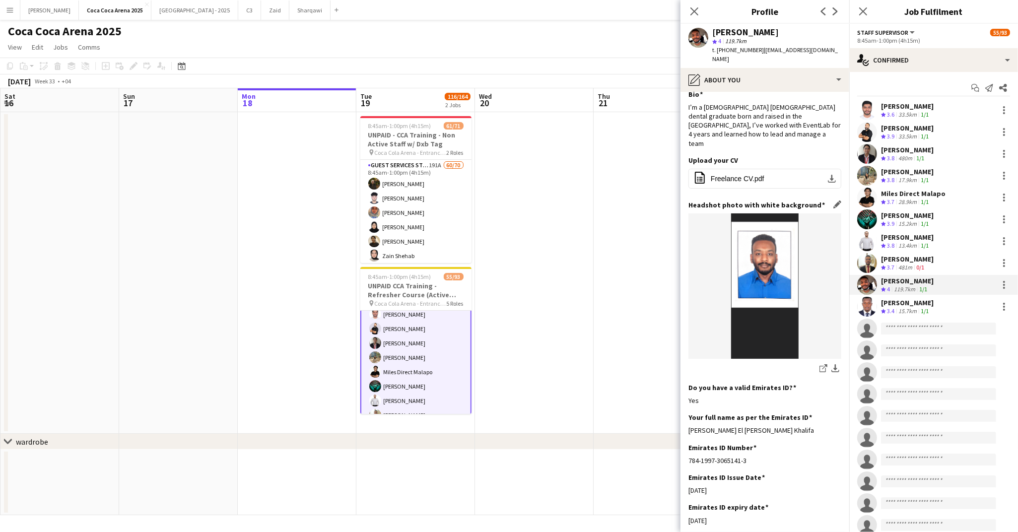
scroll to position [15, 0]
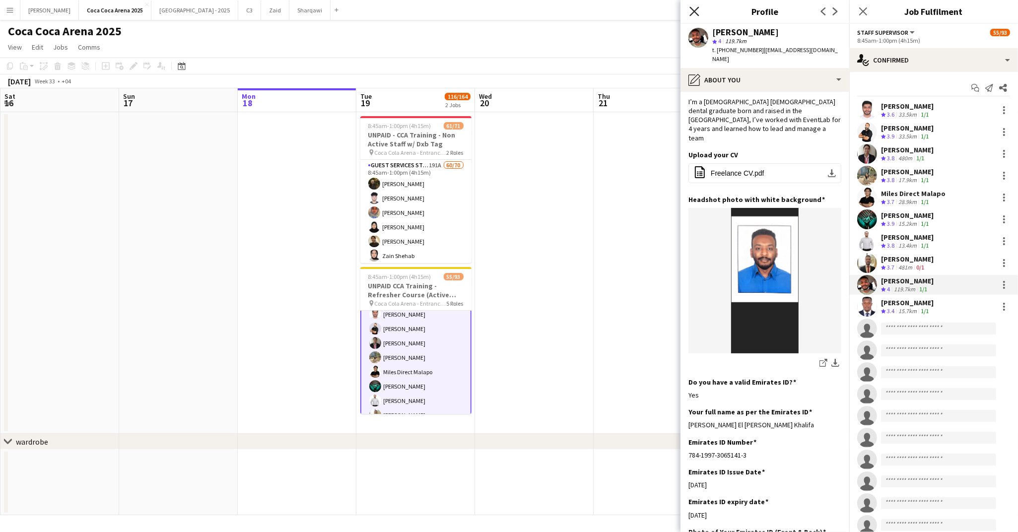
click at [694, 7] on icon "Close pop-in" at bounding box center [693, 10] width 9 height 9
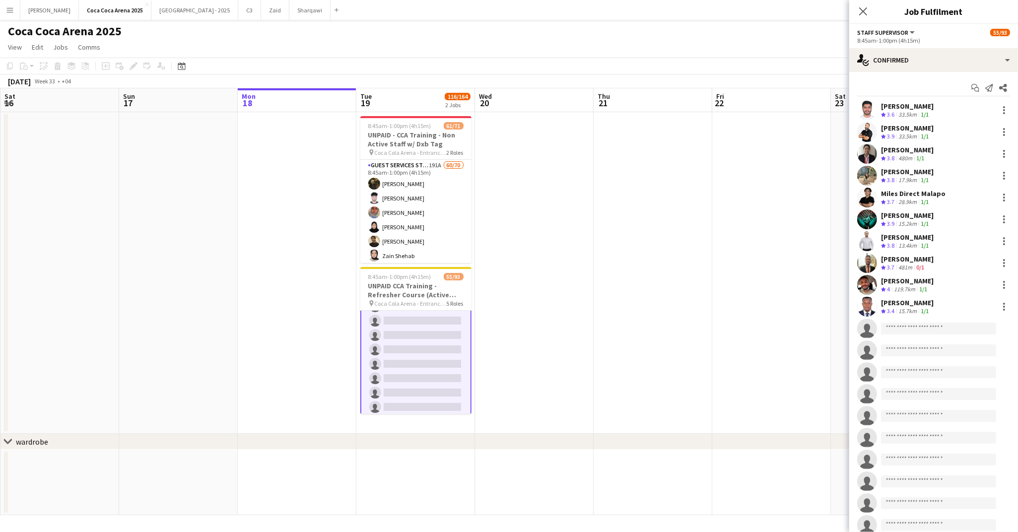
scroll to position [1336, 0]
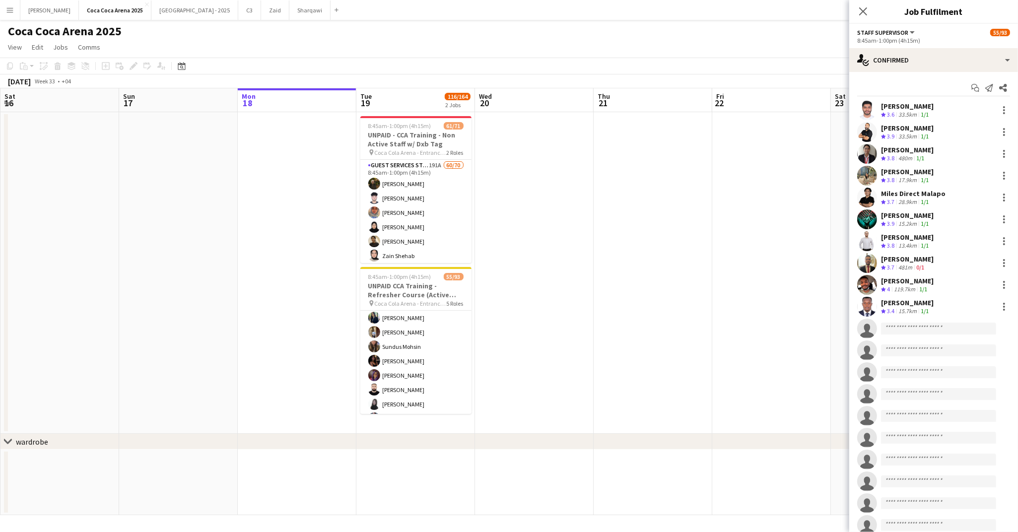
click at [391, 393] on app-card-role "Guest Services Staff 6A 41/55 8:45am-1:00pm (4h15m) Saeid Molavi Masoud Rahimi …" at bounding box center [415, 275] width 111 height 826
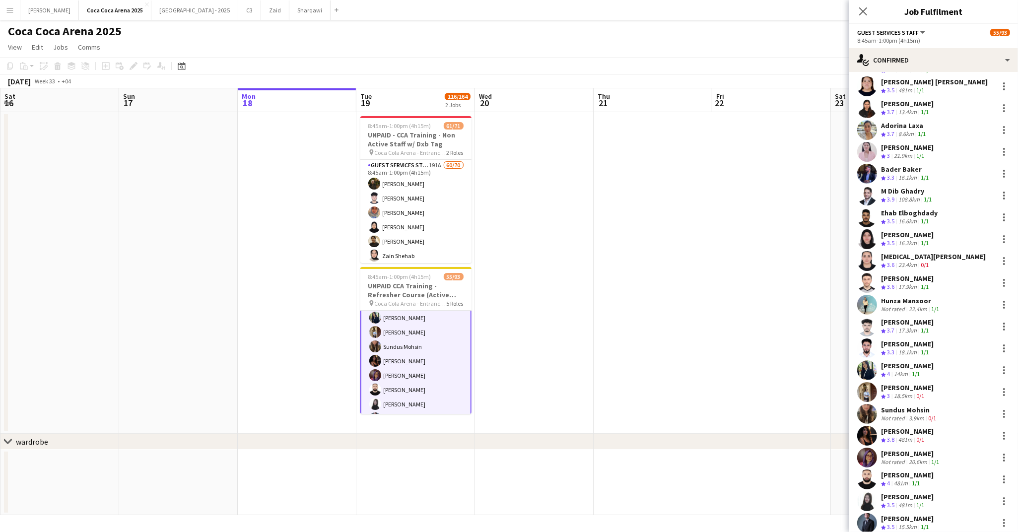
scroll to position [386, 0]
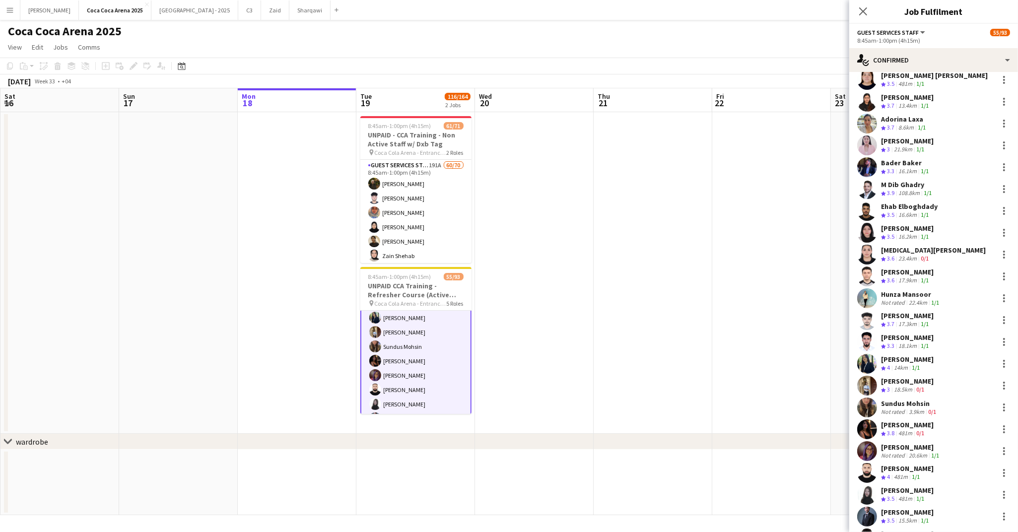
click at [930, 378] on div "Omar Naser Crew rating 3 18.5km 0/1" at bounding box center [933, 386] width 169 height 20
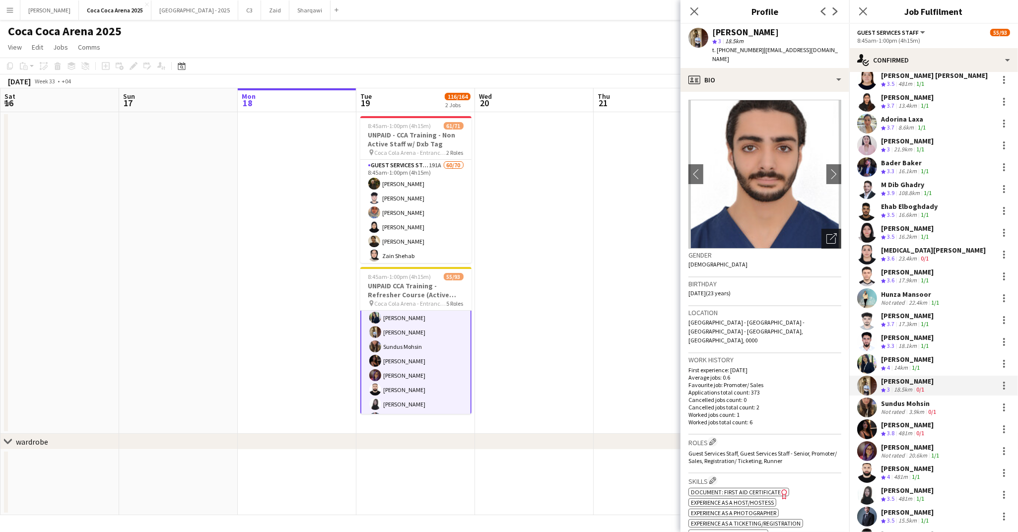
click at [832, 233] on icon "Open photos pop-in" at bounding box center [831, 238] width 10 height 10
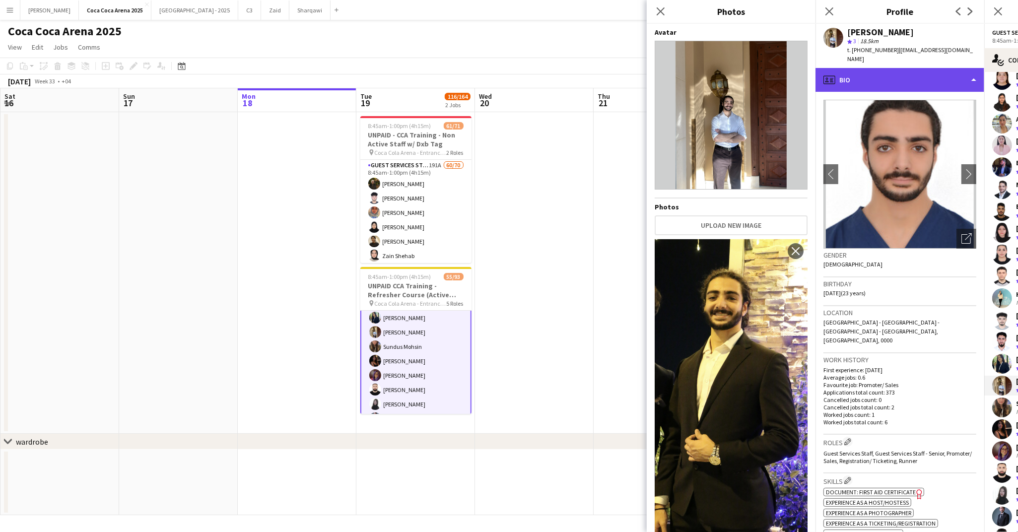
click at [877, 68] on div "profile Bio" at bounding box center [899, 80] width 169 height 24
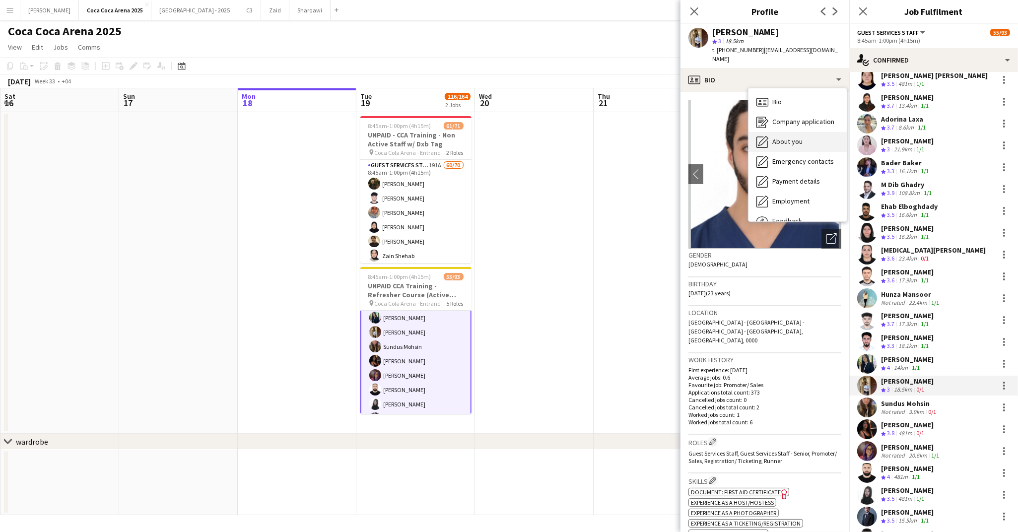
click at [798, 132] on div "About you About you" at bounding box center [797, 142] width 98 height 20
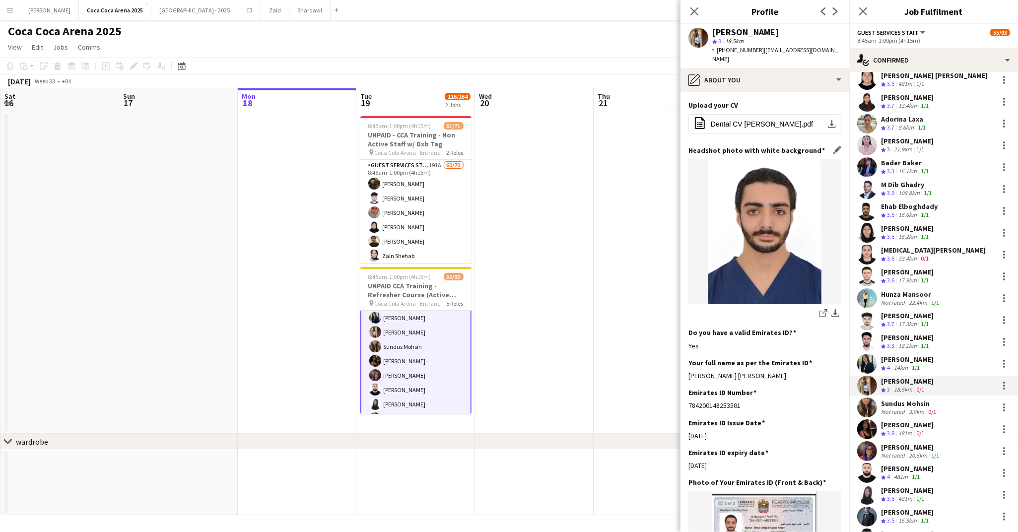
scroll to position [167, 0]
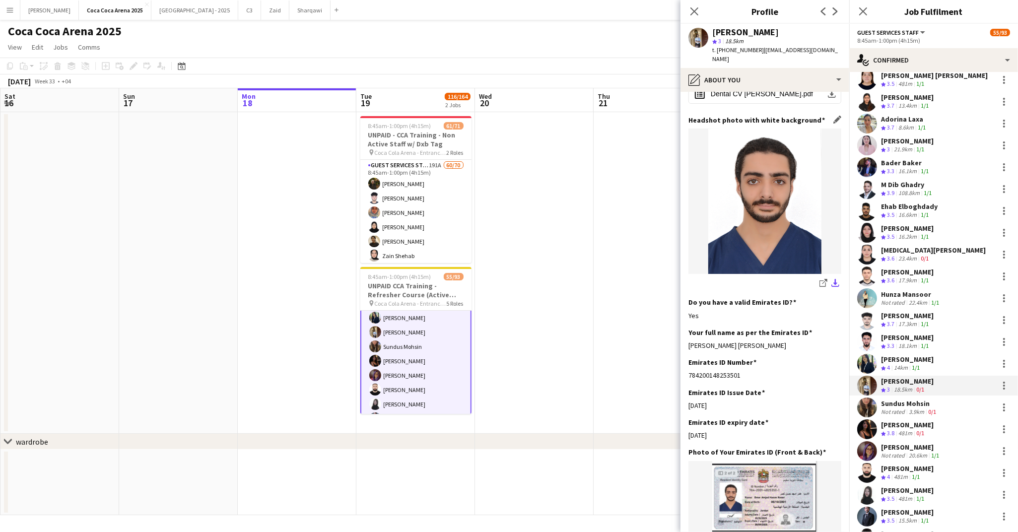
click at [834, 279] on app-icon "download-bottom" at bounding box center [835, 283] width 8 height 9
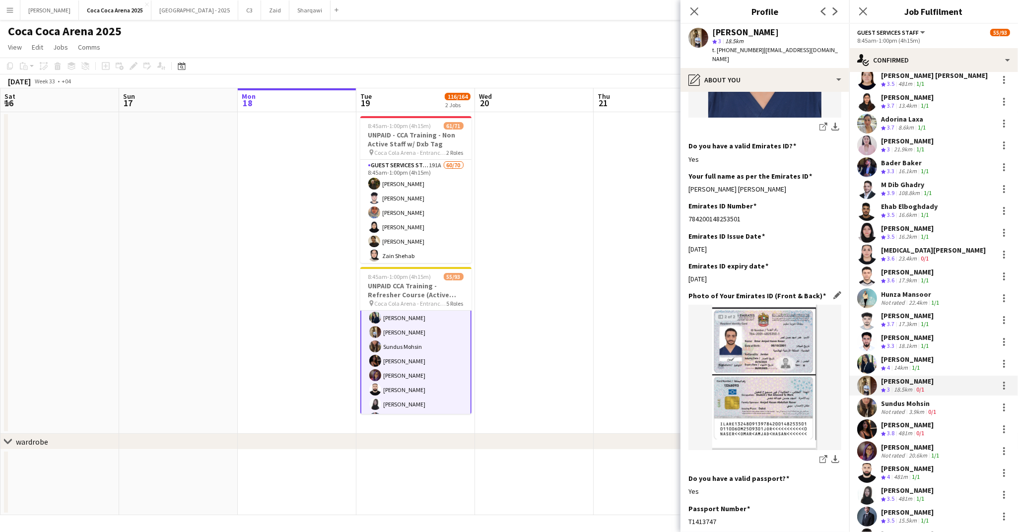
scroll to position [350, 0]
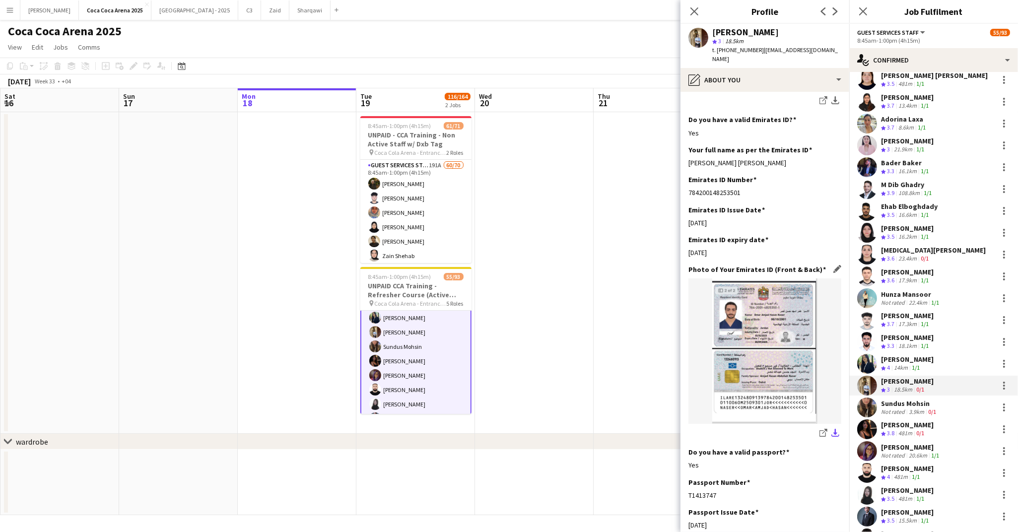
click at [834, 429] on app-icon "download-bottom" at bounding box center [835, 433] width 8 height 9
click at [743, 324] on img at bounding box center [764, 350] width 153 height 145
click at [750, 306] on img at bounding box center [764, 350] width 153 height 145
click at [761, 365] on img at bounding box center [764, 350] width 153 height 145
click at [766, 306] on img at bounding box center [764, 350] width 153 height 145
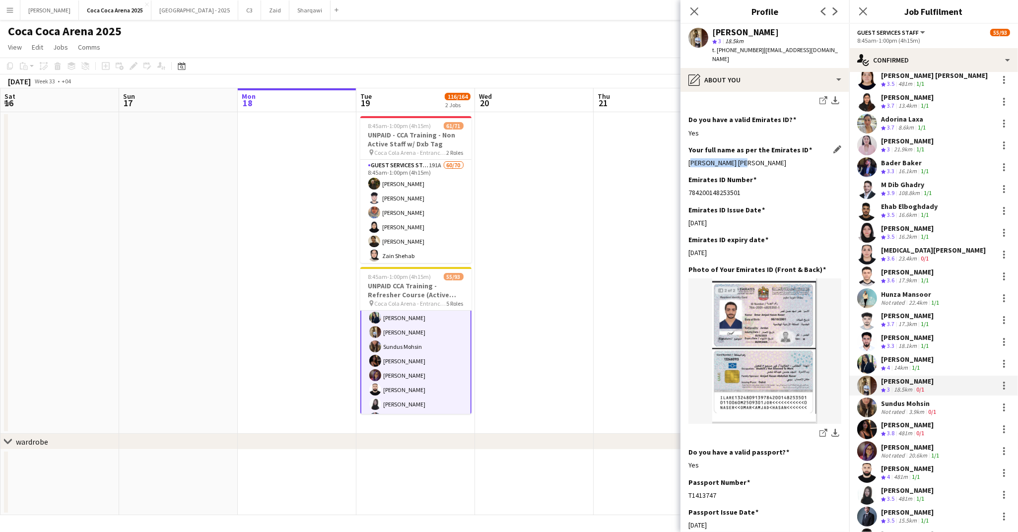
drag, startPoint x: 687, startPoint y: 142, endPoint x: 743, endPoint y: 145, distance: 56.2
click at [743, 145] on app-section-data-types "Bio Edit this field As a dental graduate and current dental intern, I bring pre…" at bounding box center [764, 312] width 169 height 440
copy div "[PERSON_NAME] [PERSON_NAME]"
drag, startPoint x: 688, startPoint y: 172, endPoint x: 743, endPoint y: 171, distance: 54.6
click at [743, 188] on div "784200148253501" at bounding box center [764, 192] width 153 height 9
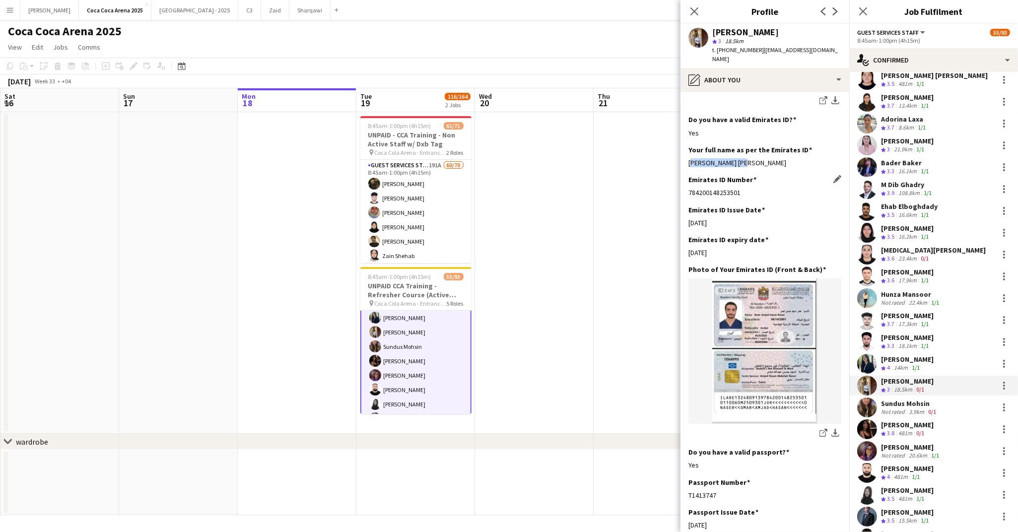
copy div "784200148253501"
click at [900, 408] on div "Not rated" at bounding box center [894, 411] width 26 height 7
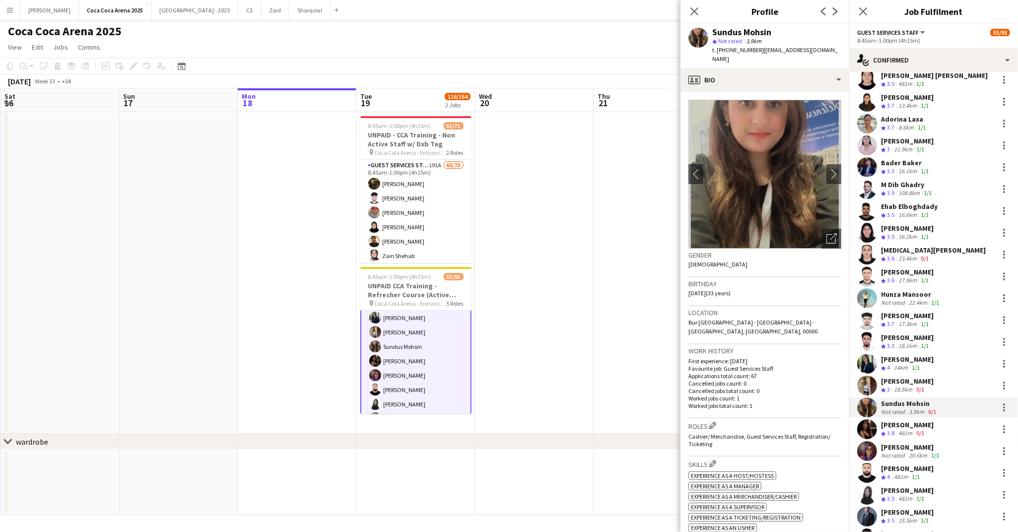
click at [902, 377] on div "Omar Naser" at bounding box center [907, 381] width 53 height 9
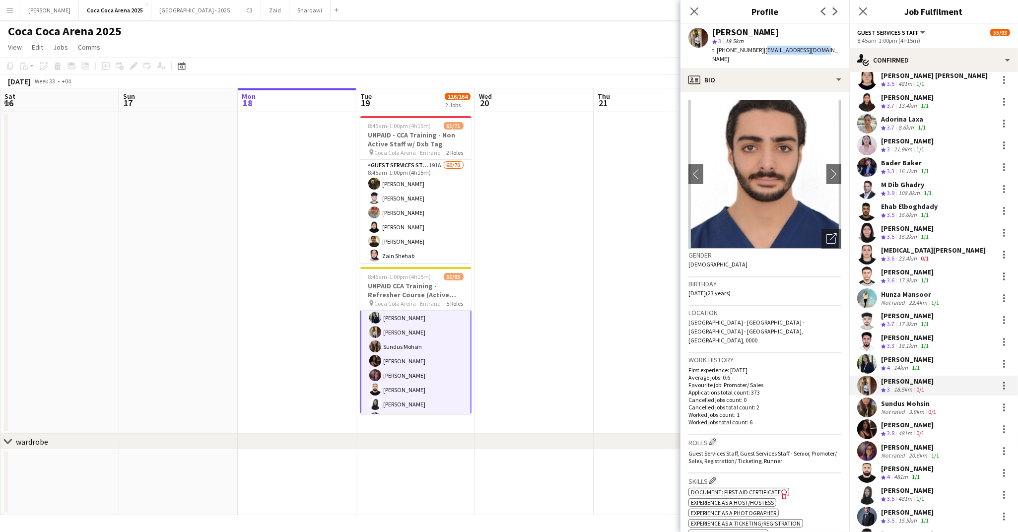
drag, startPoint x: 820, startPoint y: 50, endPoint x: 759, endPoint y: 48, distance: 60.6
click at [759, 48] on div "Omar Naser star 3 18.5km t. +971503343982 | onaser2001@gmail.com" at bounding box center [764, 46] width 169 height 44
copy span "onaser2001@gmail.com"
click at [887, 399] on div "Sundus Mohsin" at bounding box center [909, 403] width 57 height 9
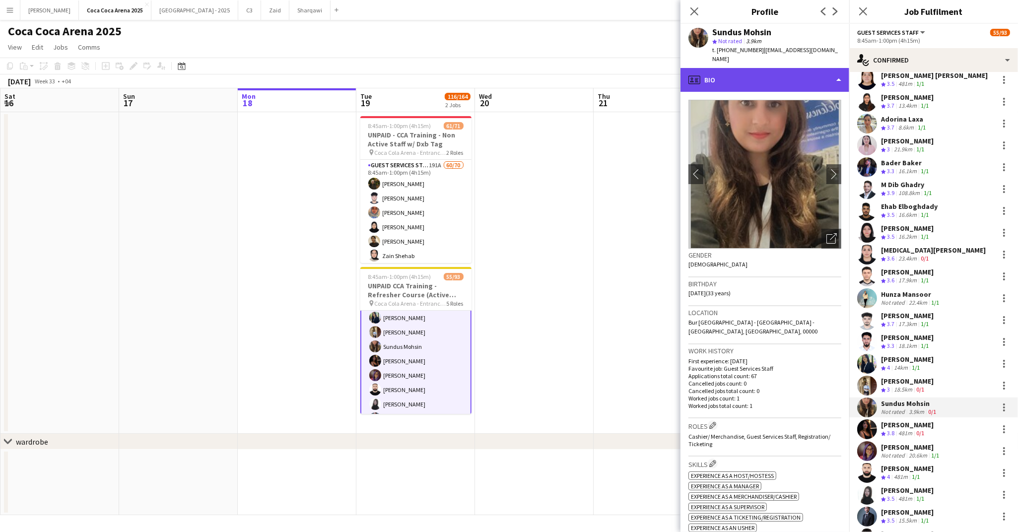
click at [755, 69] on div "profile Bio" at bounding box center [764, 80] width 169 height 24
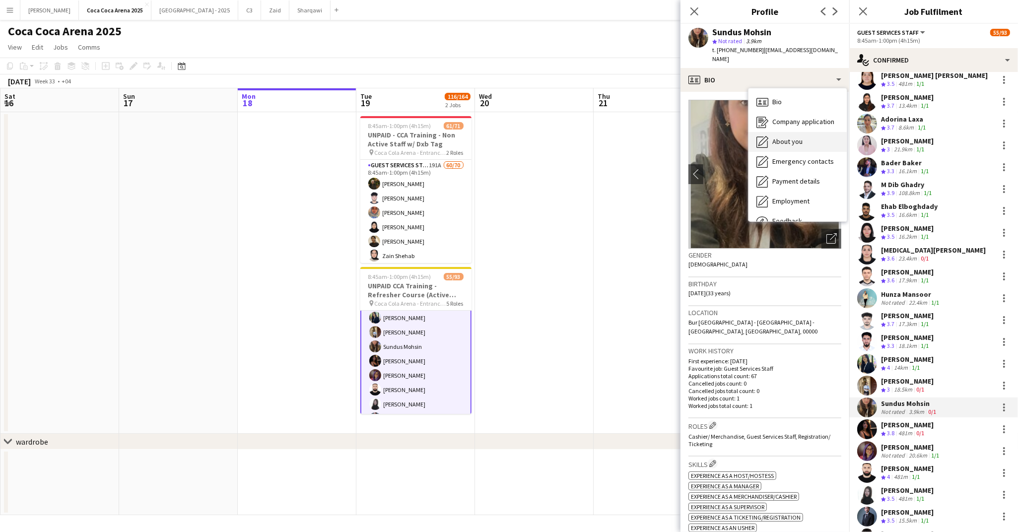
click at [785, 137] on div "About you About you" at bounding box center [797, 142] width 98 height 20
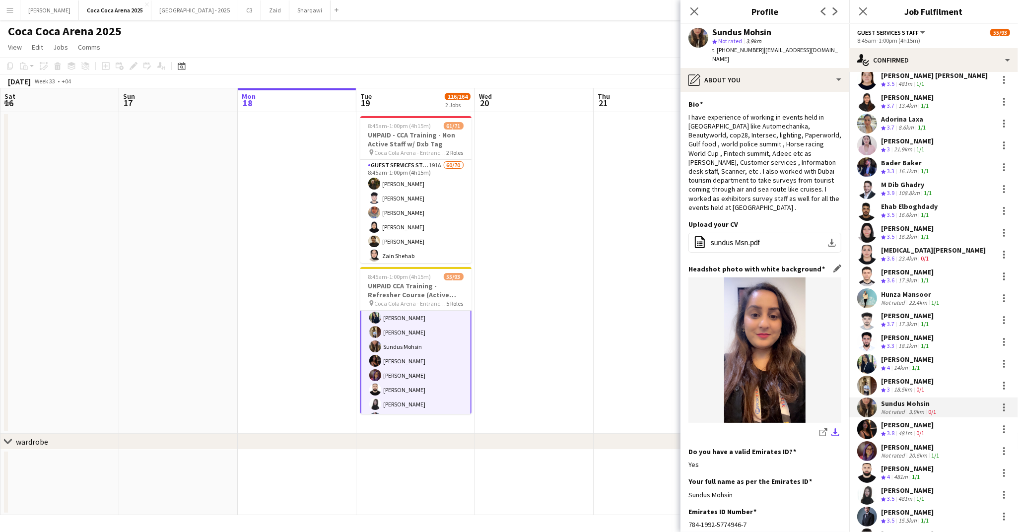
click at [833, 428] on app-icon "download-bottom" at bounding box center [835, 432] width 8 height 9
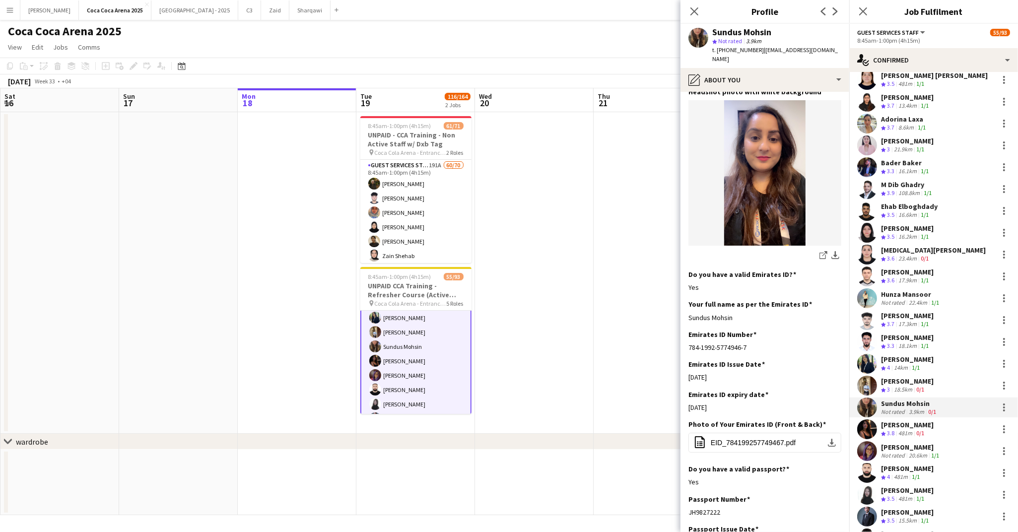
scroll to position [207, 0]
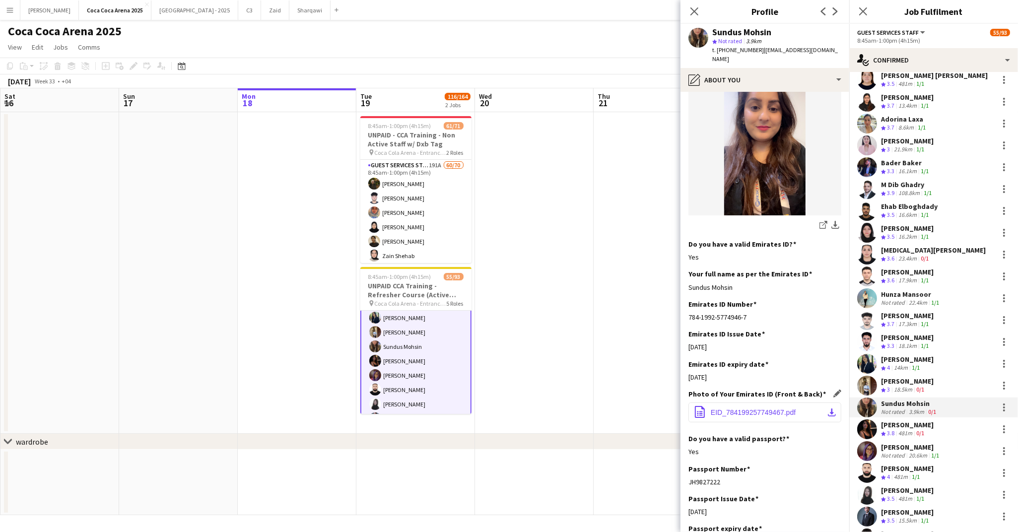
click at [831, 408] on app-icon "download-bottom" at bounding box center [832, 412] width 8 height 8
click at [833, 408] on app-icon "download-bottom" at bounding box center [832, 412] width 8 height 8
drag, startPoint x: 735, startPoint y: 269, endPoint x: 689, endPoint y: 271, distance: 46.7
click at [689, 283] on div "Sundus Mohsin" at bounding box center [764, 287] width 153 height 9
copy div "Sundus Mohsin"
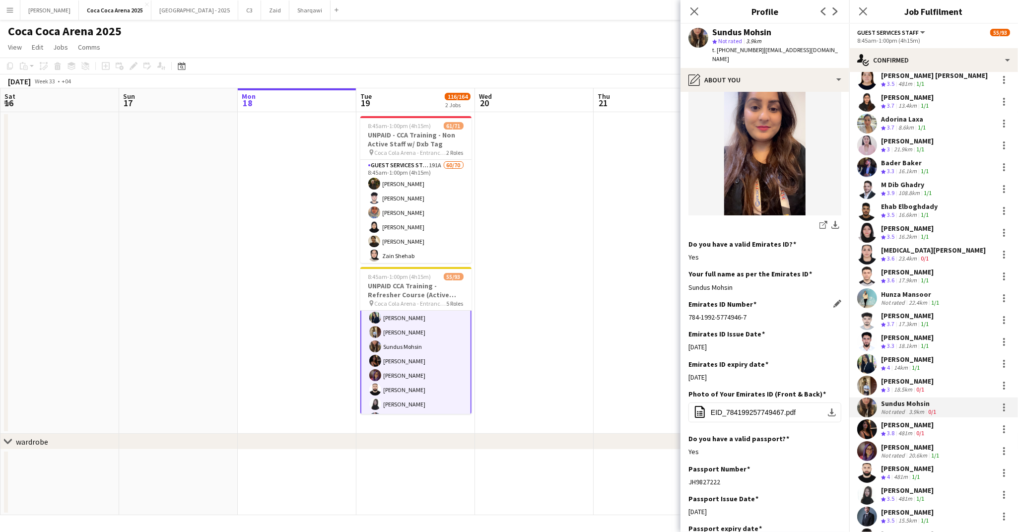
drag, startPoint x: 688, startPoint y: 299, endPoint x: 752, endPoint y: 299, distance: 64.0
click at [752, 313] on div "784-1992-5774946-7" at bounding box center [764, 317] width 153 height 9
copy div "784-1992-5774946-7"
click at [915, 400] on div "Sundus Mohsin" at bounding box center [909, 403] width 57 height 9
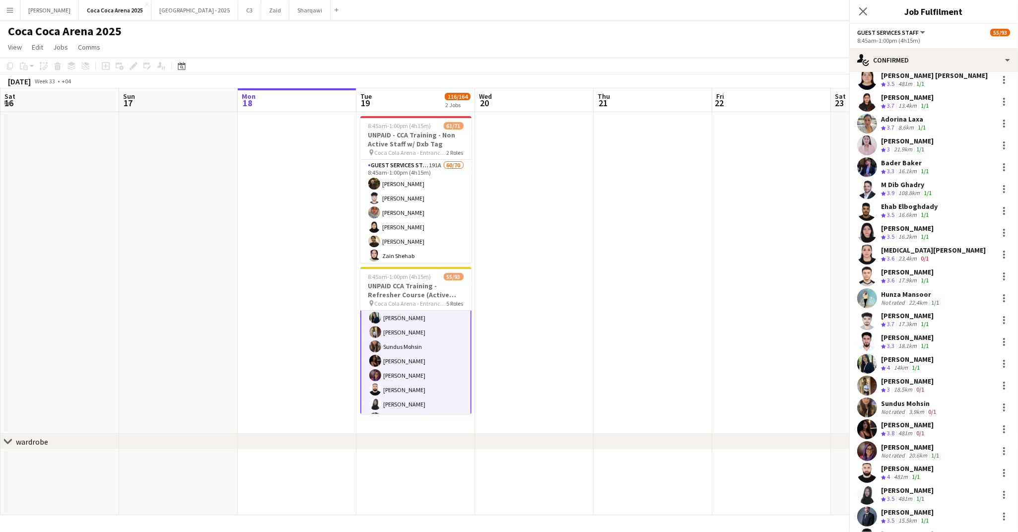
click at [915, 400] on div "Sundus Mohsin" at bounding box center [909, 403] width 57 height 9
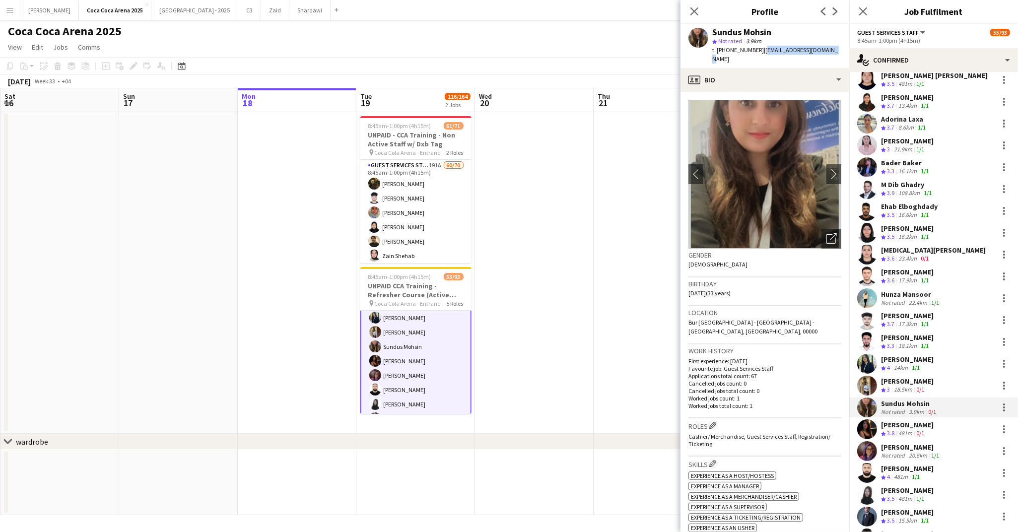
drag, startPoint x: 831, startPoint y: 50, endPoint x: 760, endPoint y: 53, distance: 71.0
click at [760, 53] on div "Sundus Mohsin star Not rated 3.9km t. +971504398831 | sundusmalik23@gmail.com" at bounding box center [764, 46] width 169 height 44
copy span "sundusmalik23@gmail.com"
click at [1004, 385] on div at bounding box center [1004, 386] width 2 height 2
click at [969, 491] on span "Remove" at bounding box center [956, 492] width 30 height 8
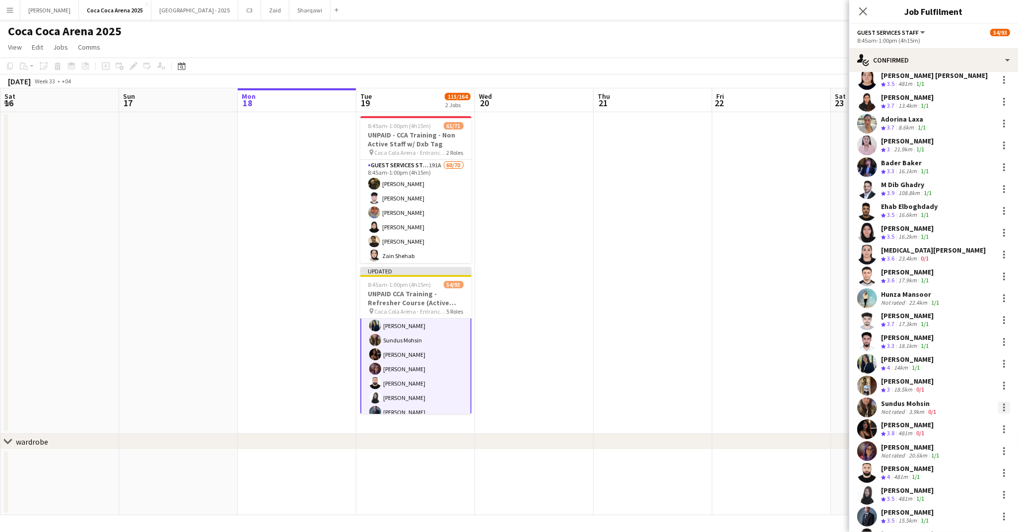
click at [1002, 401] on div at bounding box center [1004, 407] width 12 height 12
click at [970, 359] on span "Remove" at bounding box center [972, 358] width 62 height 9
click at [749, 348] on app-date-cell at bounding box center [771, 273] width 119 height 322
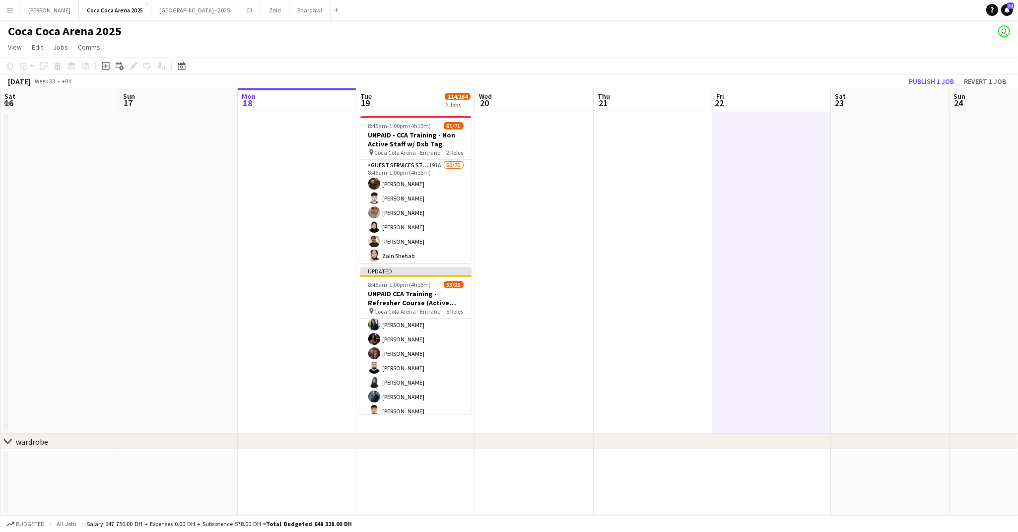
scroll to position [588, 0]
click at [926, 81] on button "Publish 1 job" at bounding box center [931, 81] width 53 height 13
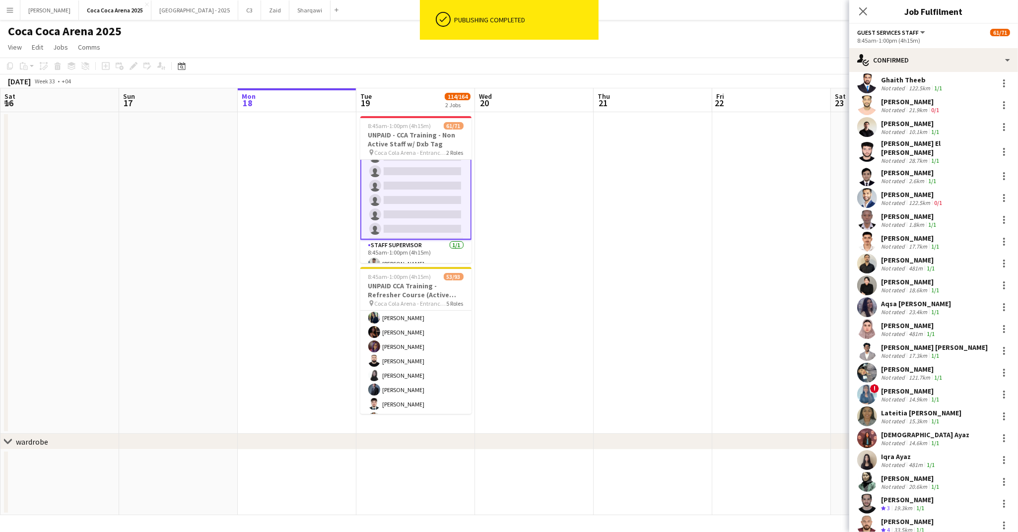
scroll to position [1122, 0]
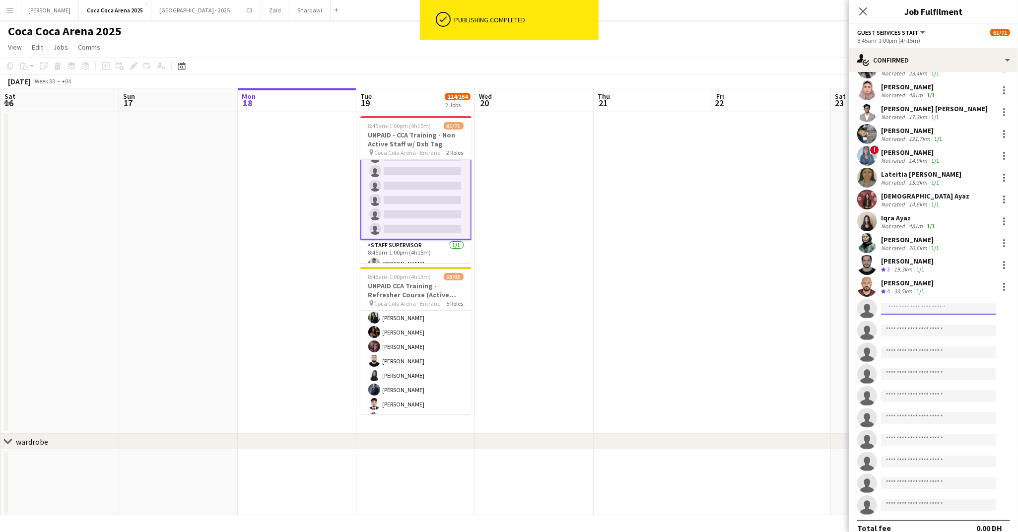
click at [924, 303] on input at bounding box center [938, 309] width 115 height 12
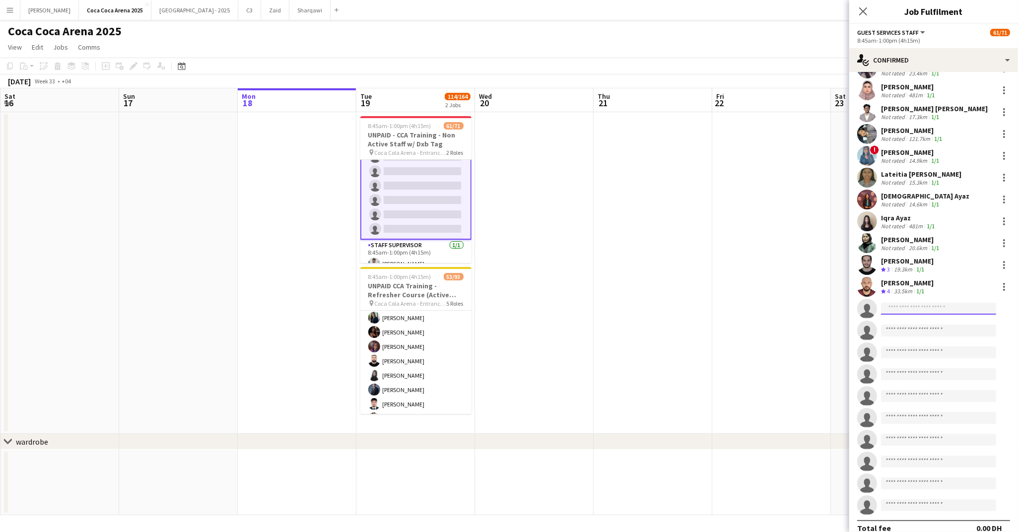
paste input "**********"
click at [908, 325] on input at bounding box center [938, 331] width 115 height 12
click at [926, 303] on input "**********" at bounding box center [938, 309] width 115 height 12
click at [963, 303] on input "**********" at bounding box center [938, 309] width 115 height 12
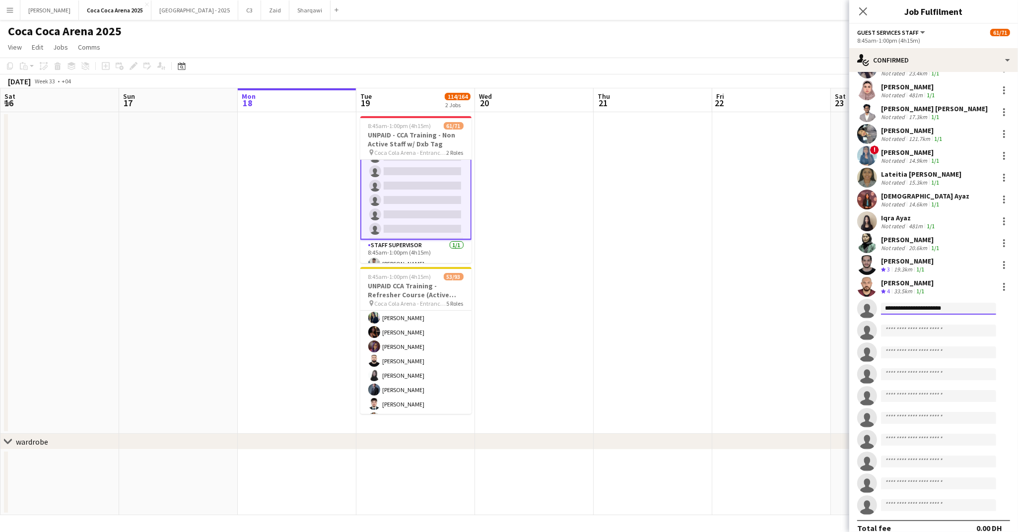
click at [963, 303] on input "**********" at bounding box center [938, 309] width 115 height 12
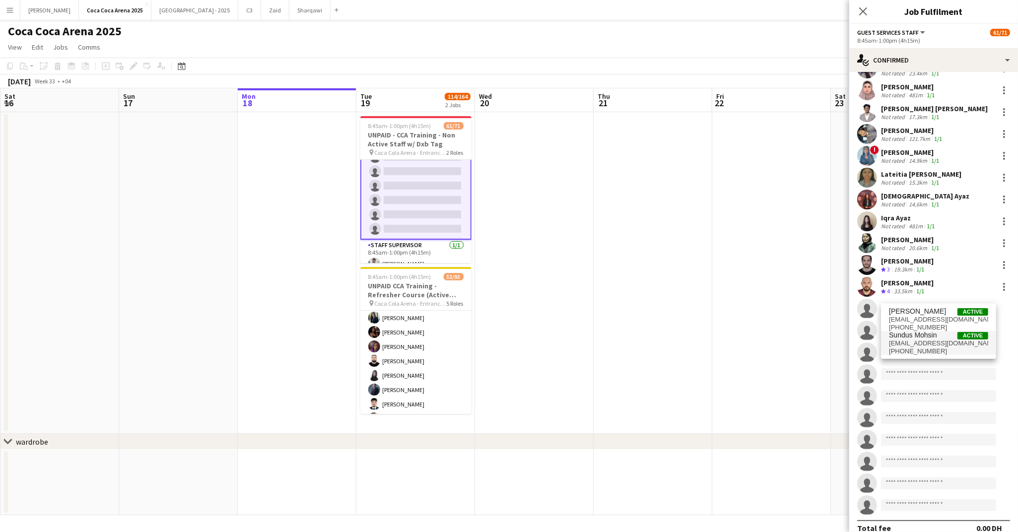
type input "******"
click at [924, 339] on span "sundusmalik23@gmail.com" at bounding box center [938, 343] width 99 height 8
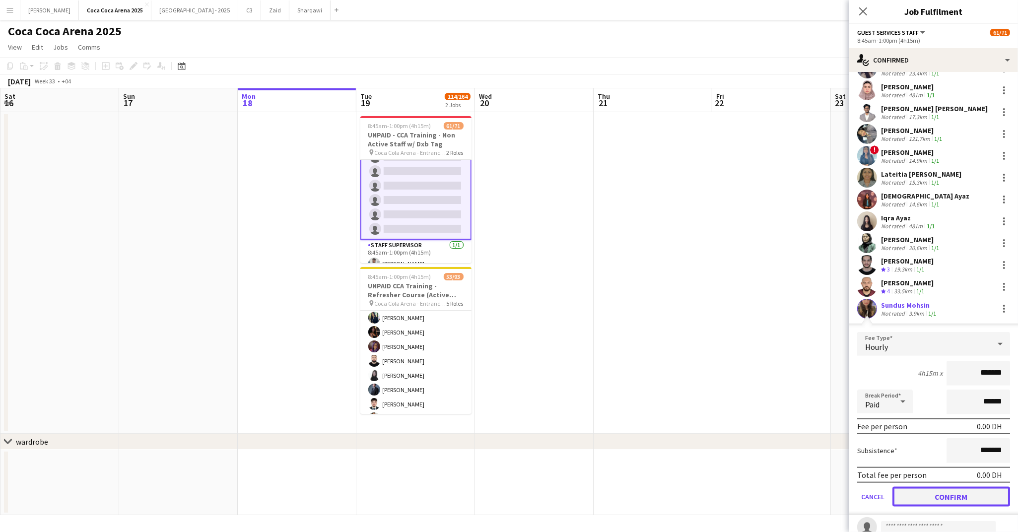
click at [932, 487] on button "Confirm" at bounding box center [951, 497] width 118 height 20
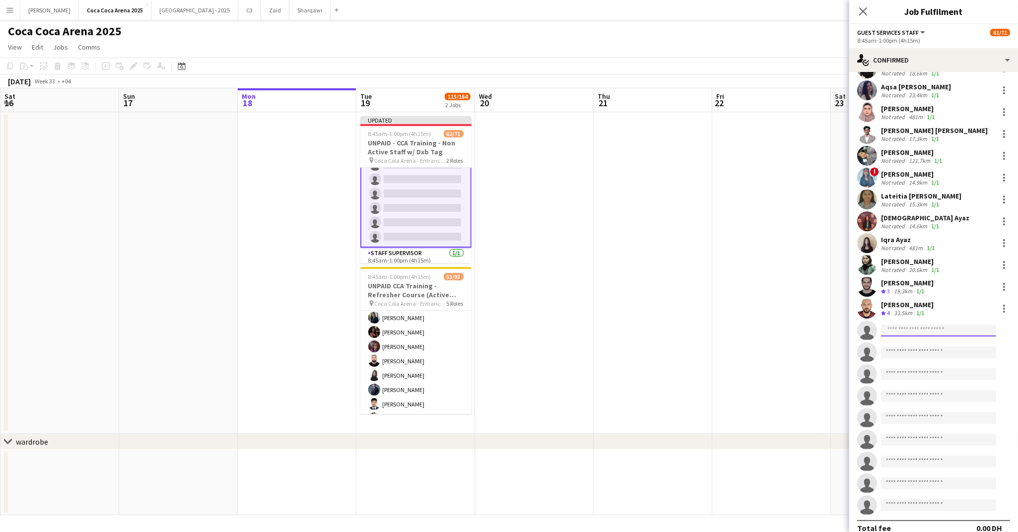
click at [903, 325] on input at bounding box center [938, 331] width 115 height 12
paste input "**********"
type input "**********"
click at [929, 341] on span "onaser2001@gmail.com" at bounding box center [938, 341] width 99 height 8
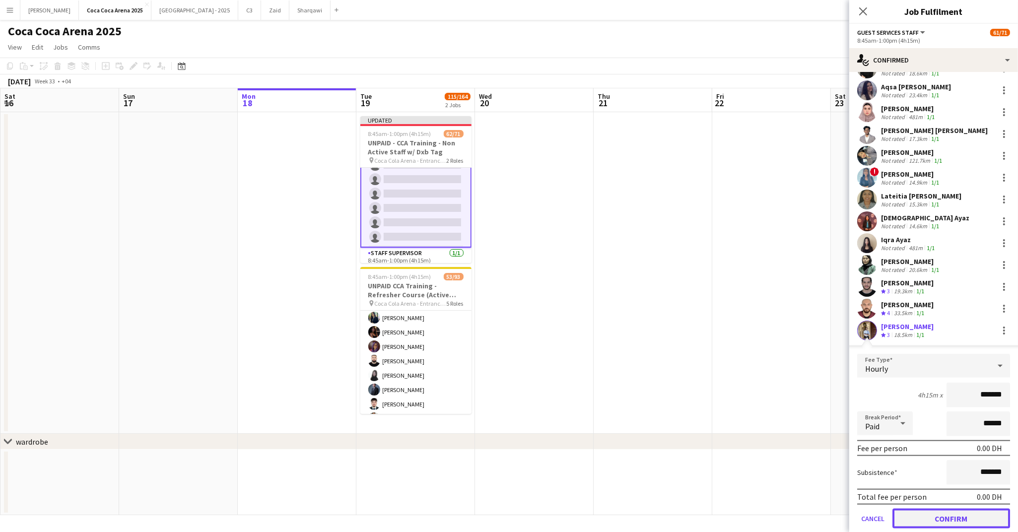
click at [932, 509] on button "Confirm" at bounding box center [951, 519] width 118 height 20
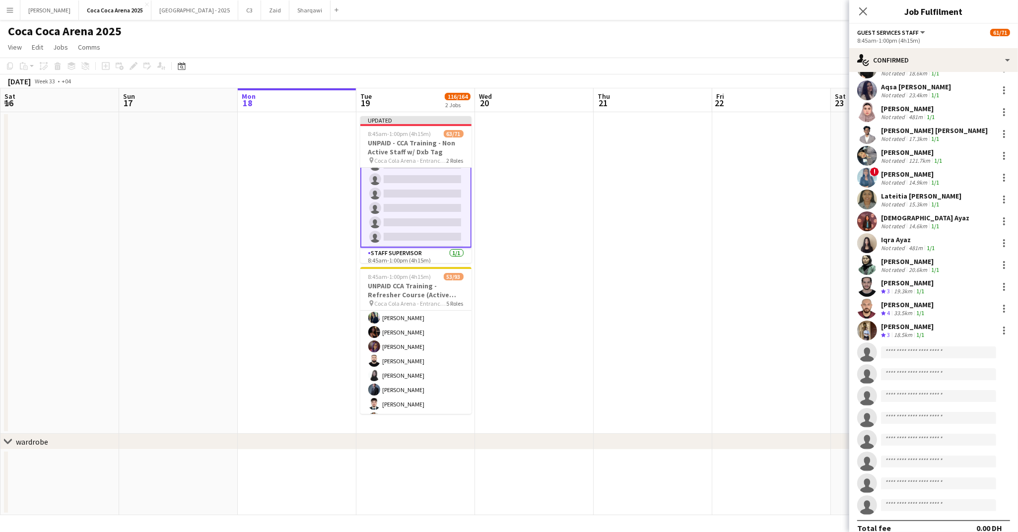
click at [796, 380] on app-date-cell at bounding box center [771, 273] width 119 height 322
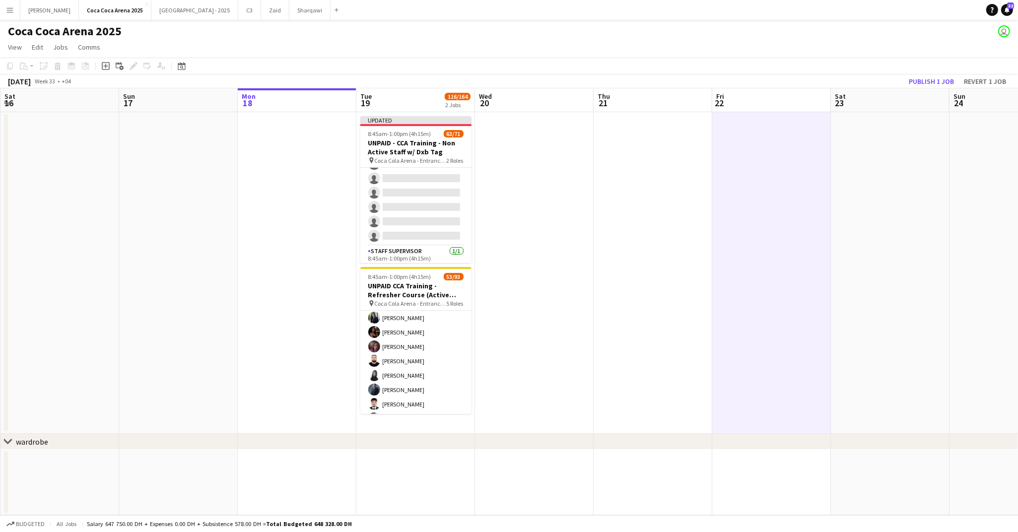
scroll to position [957, 0]
click at [943, 78] on button "Publish 1 job" at bounding box center [931, 81] width 53 height 13
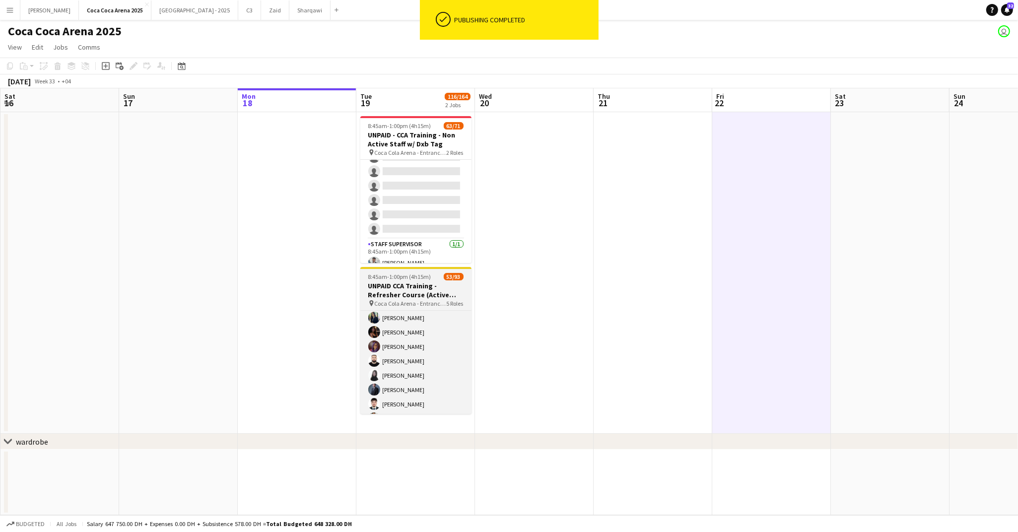
click at [390, 300] on span "Coca Cola Arena - Entrance F" at bounding box center [411, 303] width 72 height 7
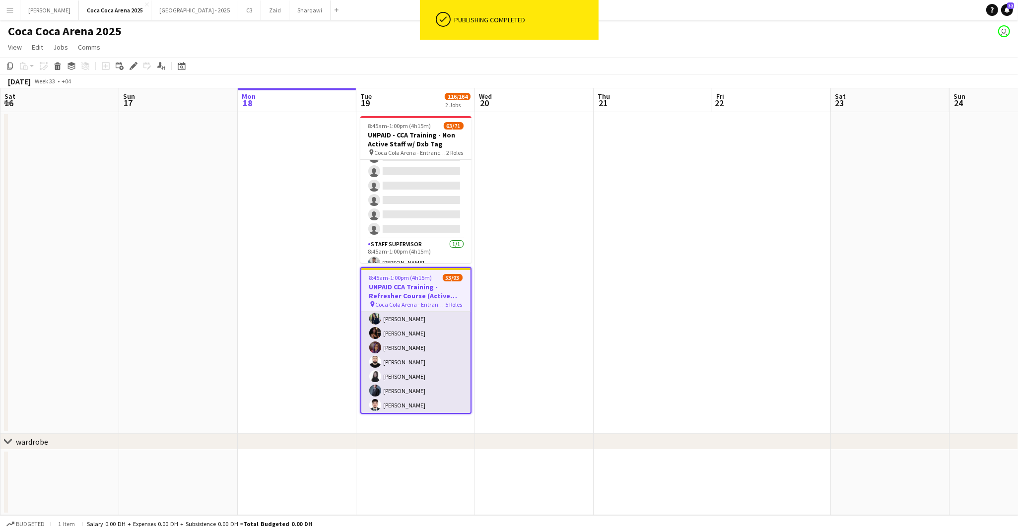
click at [420, 350] on app-card-role "Guest Services Staff 6A 39/55 8:45am-1:00pm (4h15m) Saeid Molavi Masoud Rahimi …" at bounding box center [415, 276] width 109 height 826
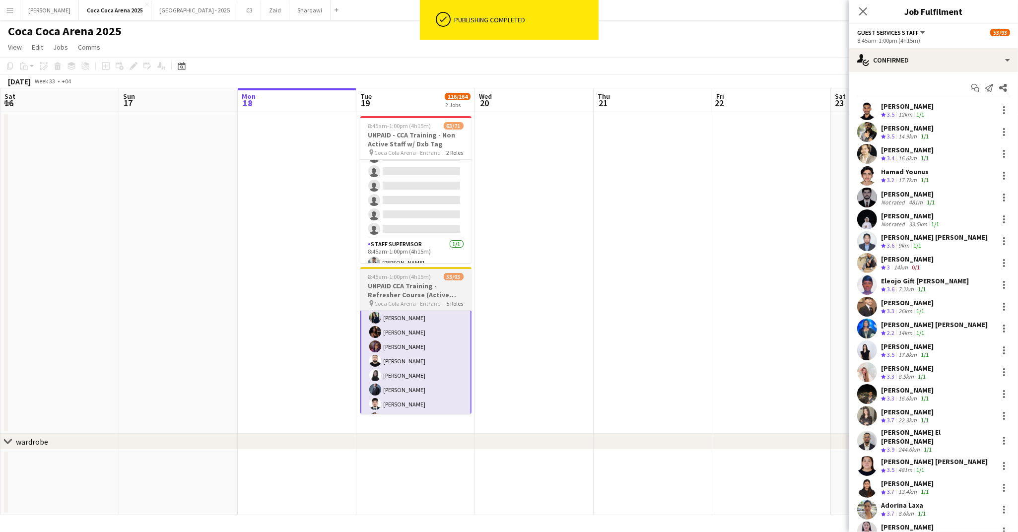
click at [415, 287] on h3 "UNPAID CCA Training - Refresher Course (Active Staff)" at bounding box center [415, 290] width 111 height 18
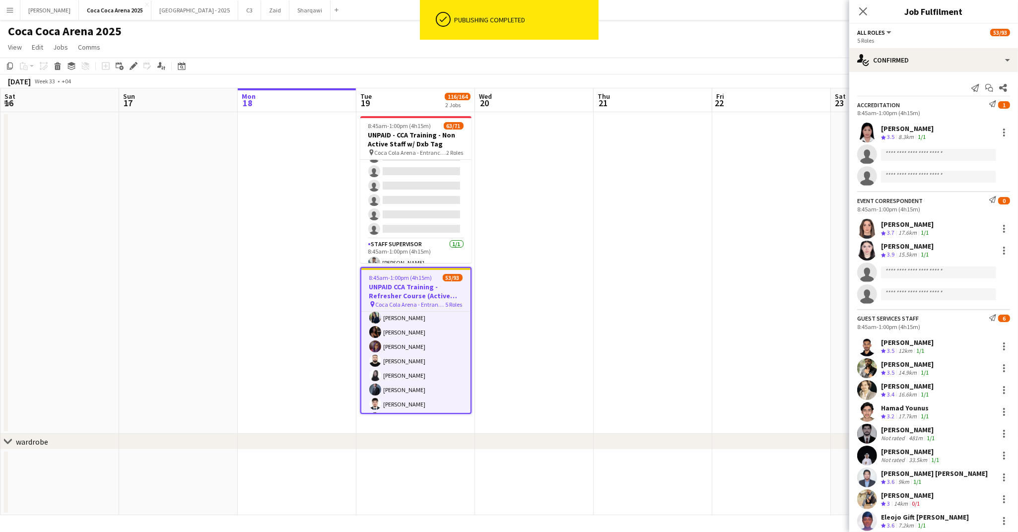
scroll to position [588, 0]
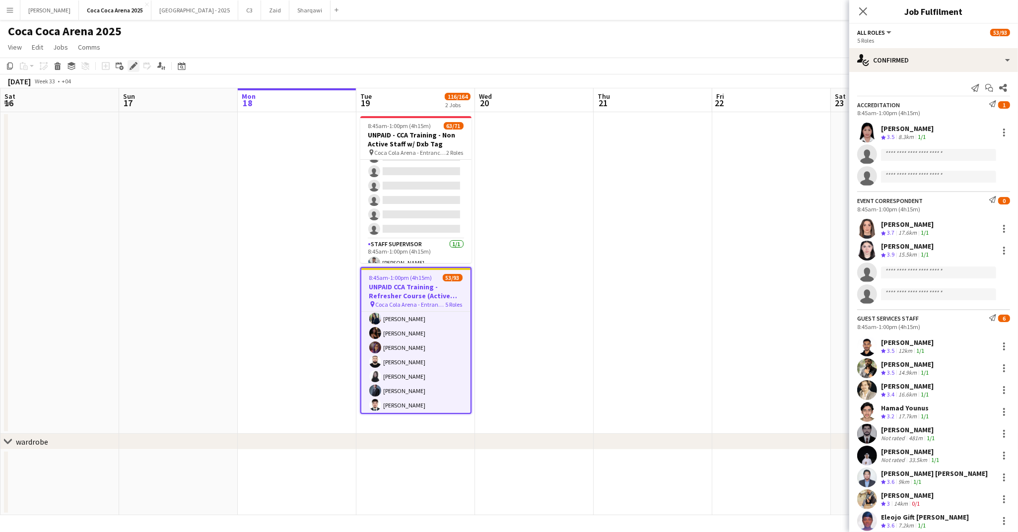
click at [135, 65] on icon at bounding box center [132, 66] width 5 height 5
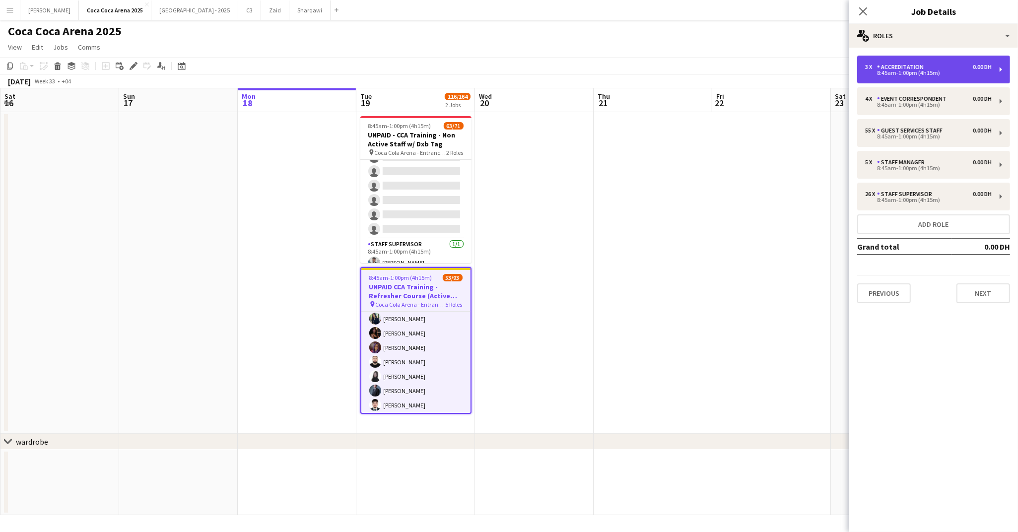
click at [881, 68] on div "Accreditation" at bounding box center [902, 67] width 51 height 7
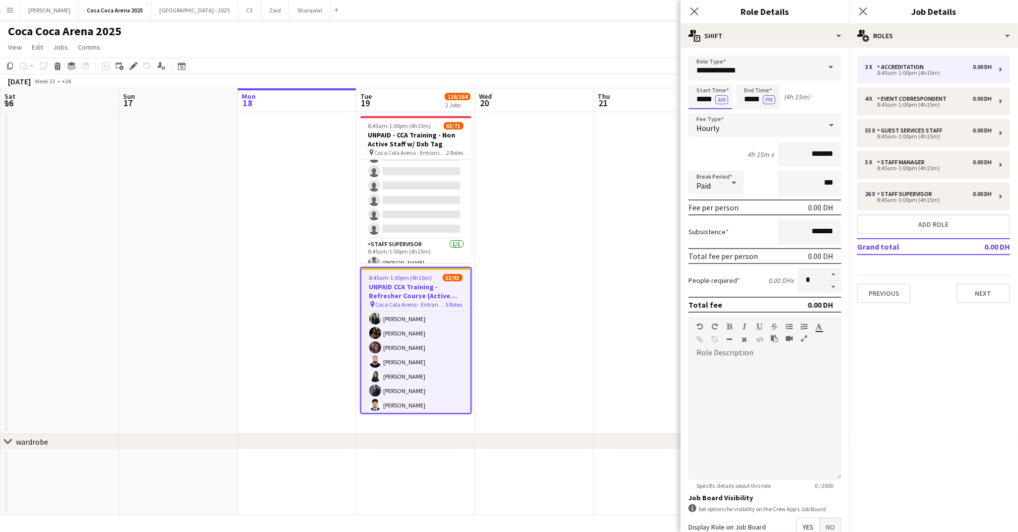
click at [702, 102] on input "*****" at bounding box center [710, 96] width 44 height 25
type input "*****"
click at [692, 8] on icon "Close pop-in" at bounding box center [693, 10] width 9 height 9
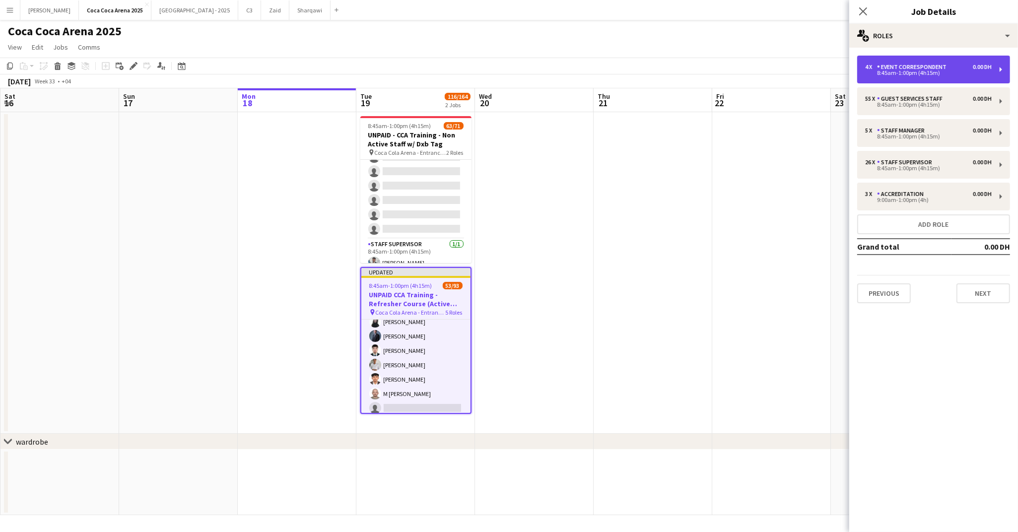
click at [886, 71] on div "8:45am-1:00pm (4h15m)" at bounding box center [928, 72] width 127 height 5
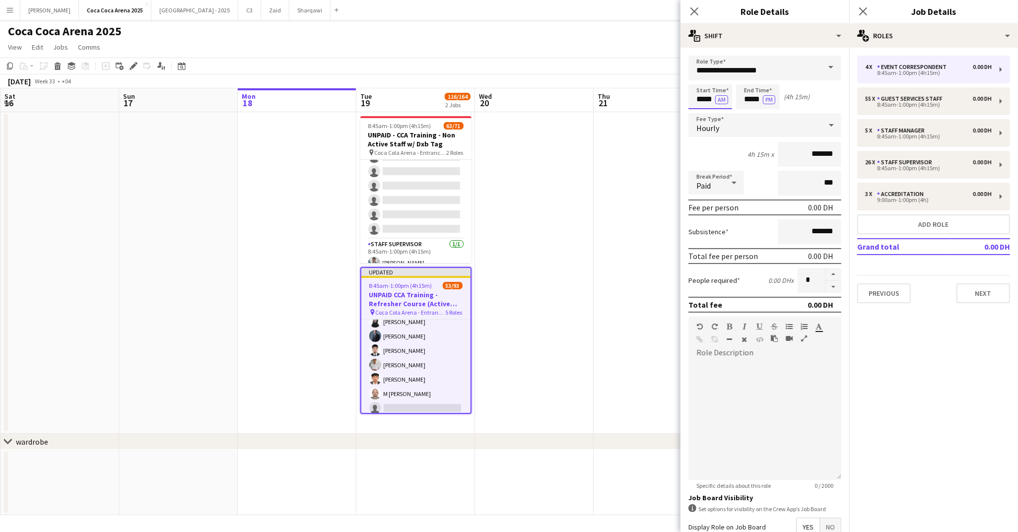
click at [702, 96] on input "*****" at bounding box center [710, 96] width 44 height 25
type input "*****"
click at [689, 6] on app-icon "Close pop-in" at bounding box center [694, 11] width 14 height 14
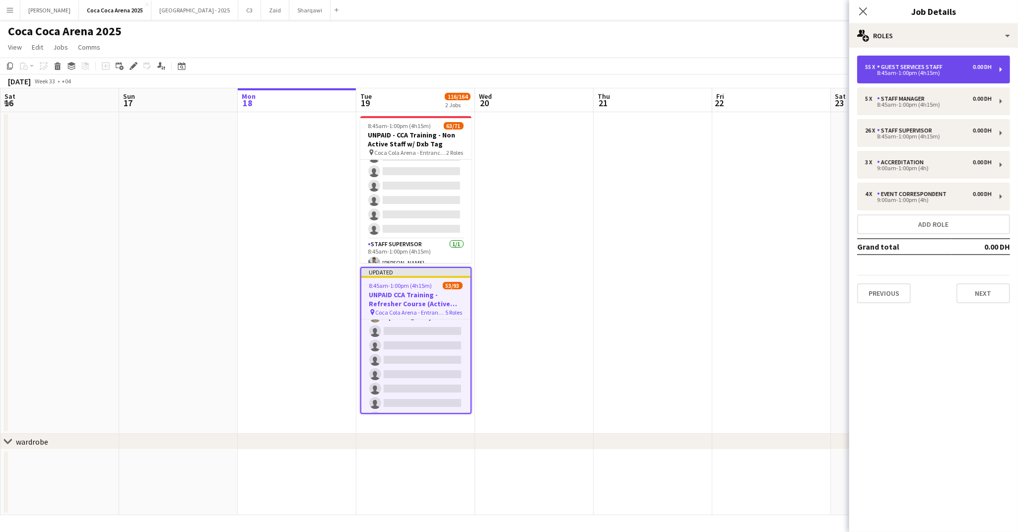
click at [873, 71] on div "8:45am-1:00pm (4h15m)" at bounding box center [928, 72] width 127 height 5
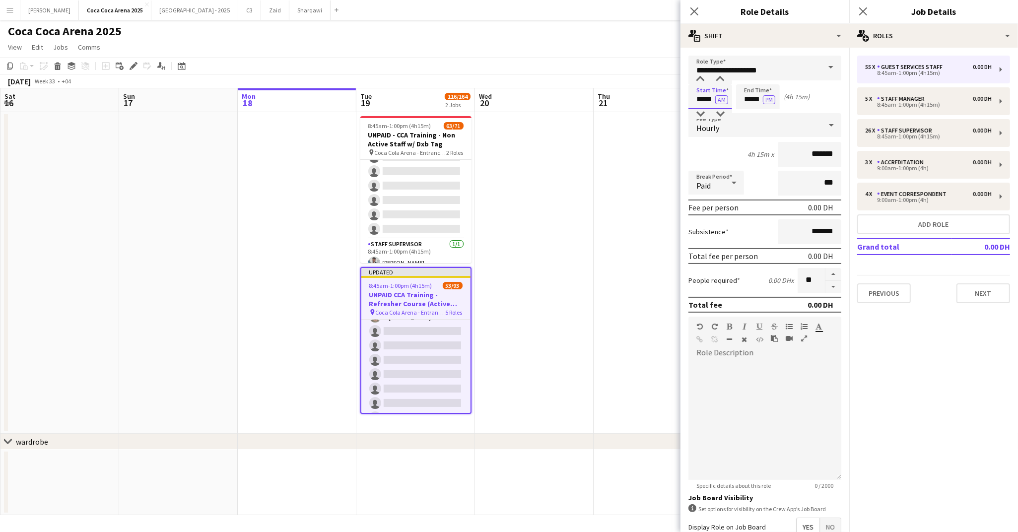
click at [697, 104] on input "*****" at bounding box center [710, 96] width 44 height 25
click at [699, 100] on input "*****" at bounding box center [710, 96] width 44 height 25
type input "*****"
click at [695, 14] on icon "Close pop-in" at bounding box center [693, 10] width 9 height 9
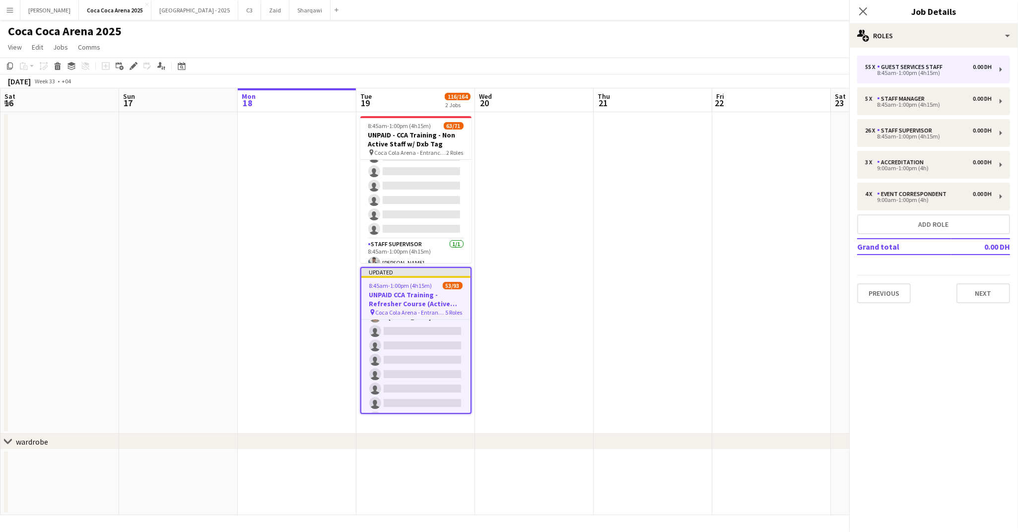
scroll to position [1212, 0]
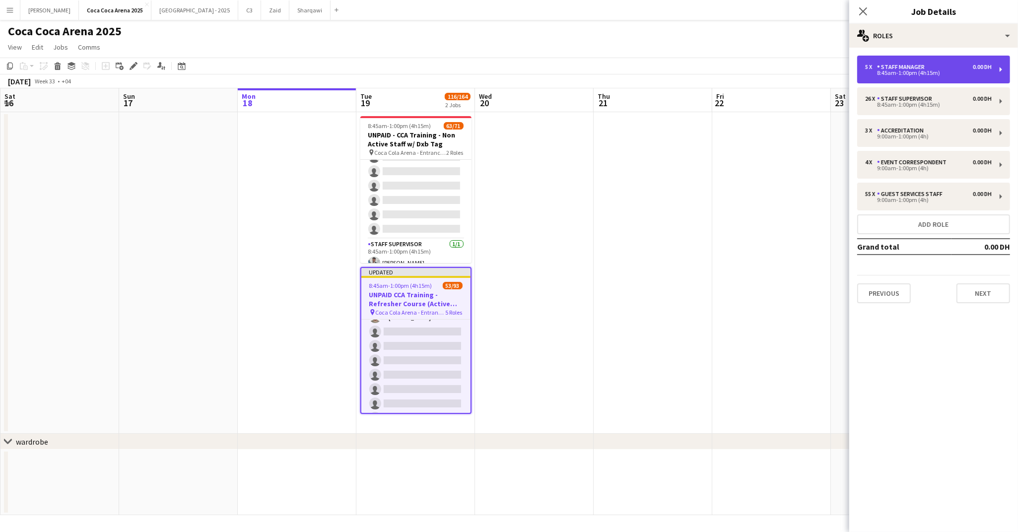
click at [895, 71] on div "8:45am-1:00pm (4h15m)" at bounding box center [928, 72] width 127 height 5
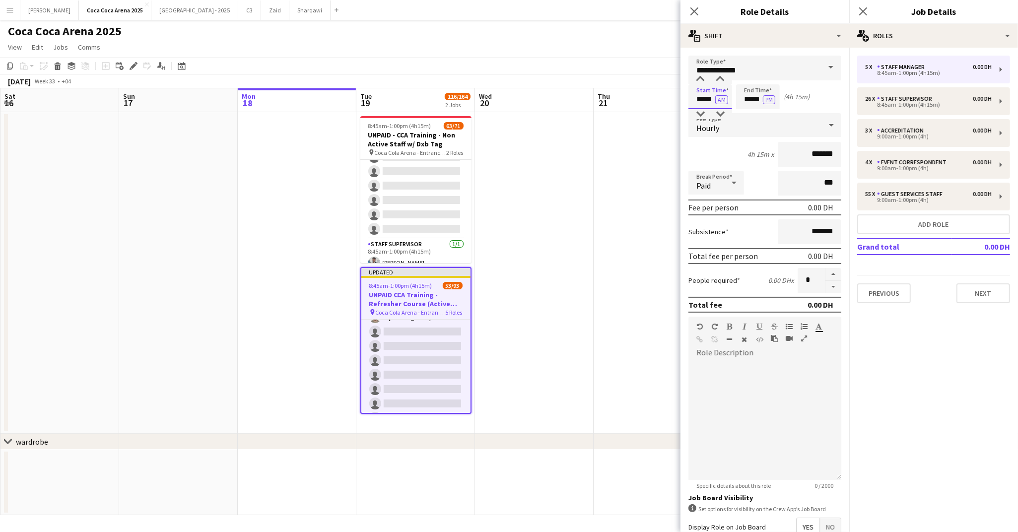
click at [705, 96] on input "*****" at bounding box center [710, 96] width 44 height 25
type input "*****"
click at [691, 10] on icon "Close pop-in" at bounding box center [693, 10] width 9 height 9
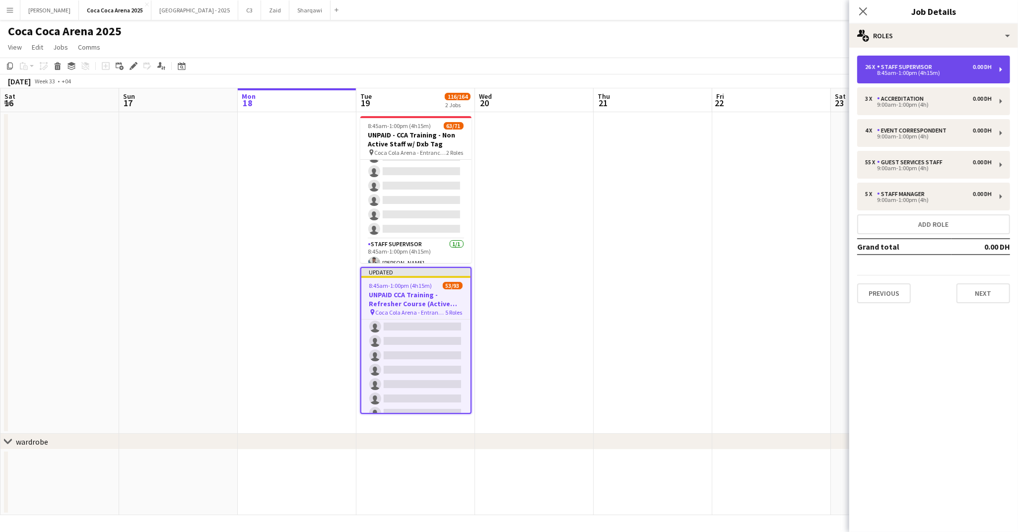
click at [880, 75] on div "8:45am-1:00pm (4h15m)" at bounding box center [928, 72] width 127 height 5
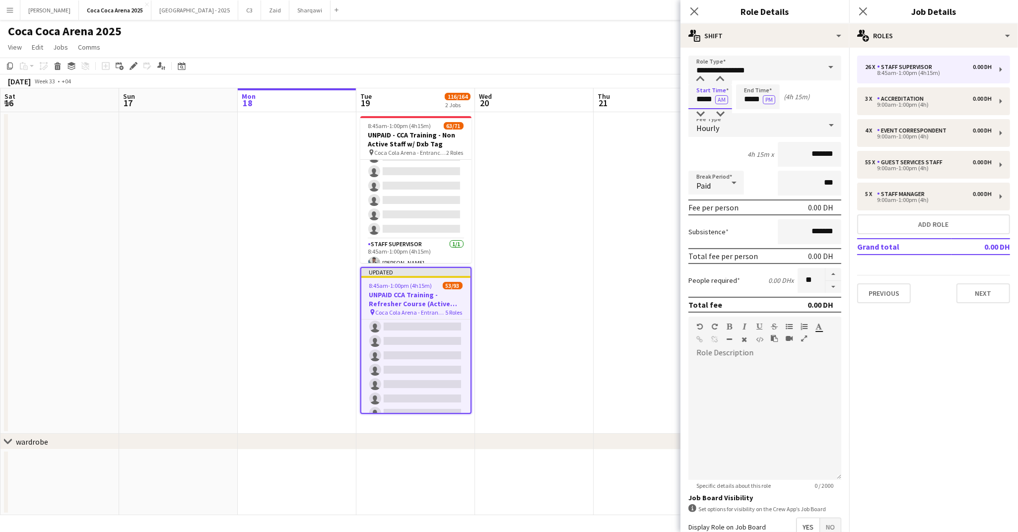
click at [701, 101] on input "*****" at bounding box center [710, 96] width 44 height 25
type input "*****"
click at [694, 11] on icon at bounding box center [693, 10] width 9 height 9
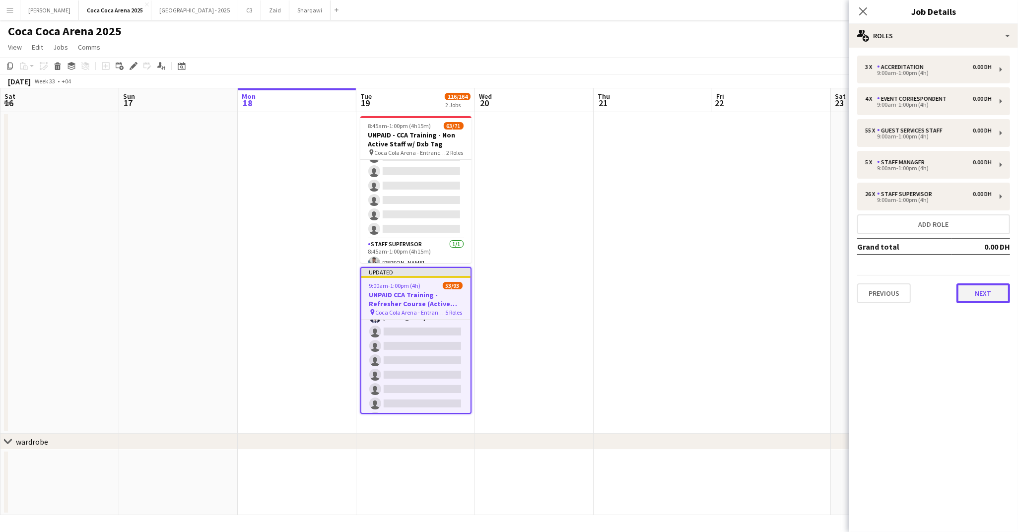
click at [981, 298] on button "Next" at bounding box center [983, 293] width 54 height 20
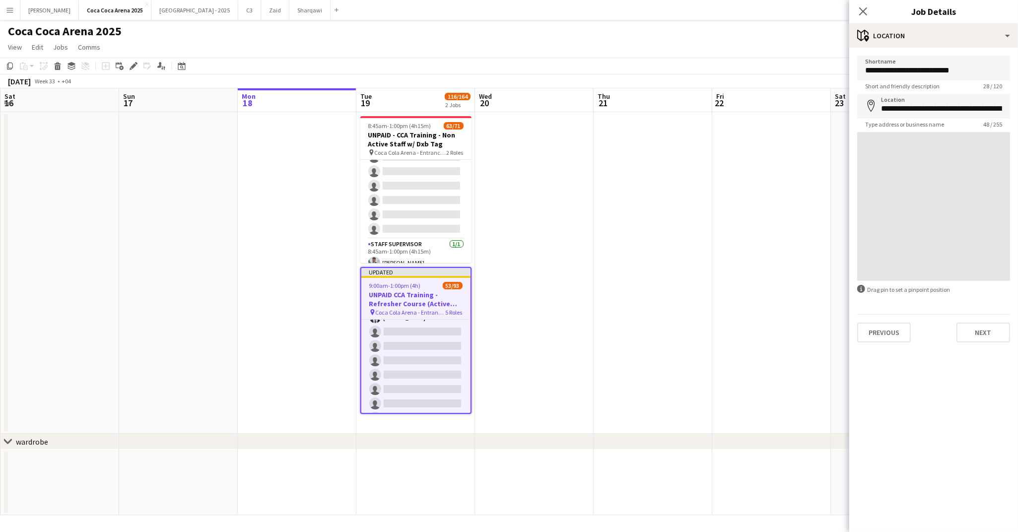
click at [790, 258] on app-date-cell at bounding box center [771, 273] width 119 height 322
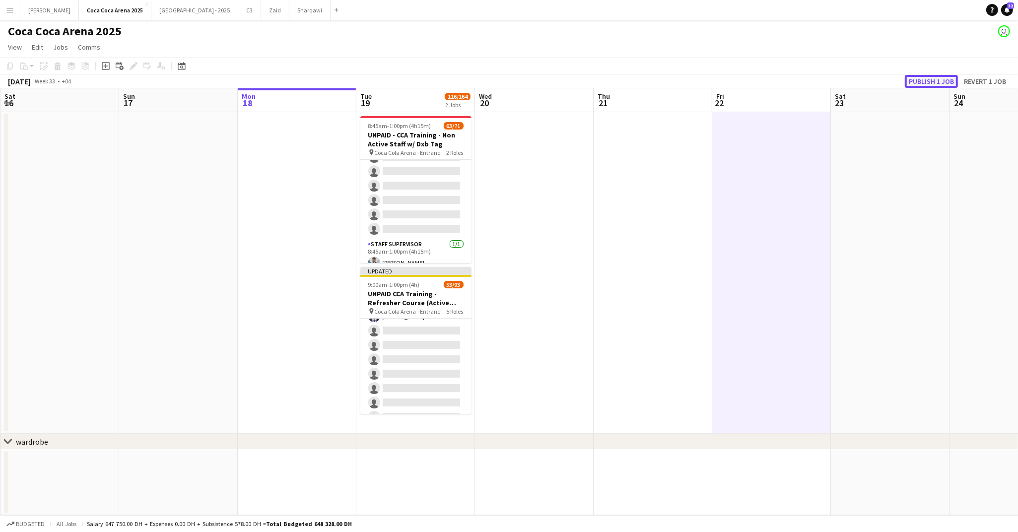
click at [922, 84] on button "Publish 1 job" at bounding box center [931, 81] width 53 height 13
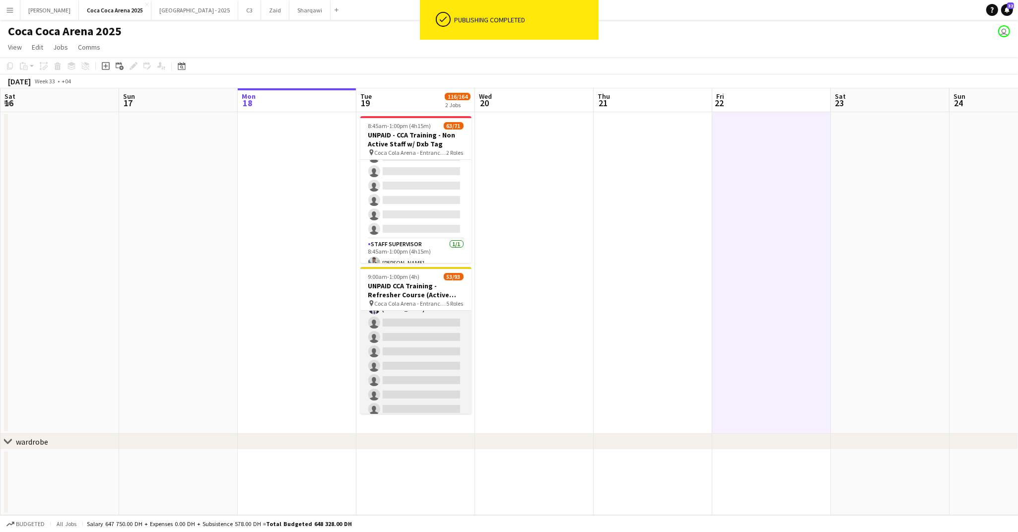
scroll to position [1334, 0]
click at [420, 318] on app-card-role "Staff Supervisor 2A 10/26 9:00am-1:00pm (4h) Mohammed Balfaqih Osama Nour Glady…" at bounding box center [415, 229] width 111 height 393
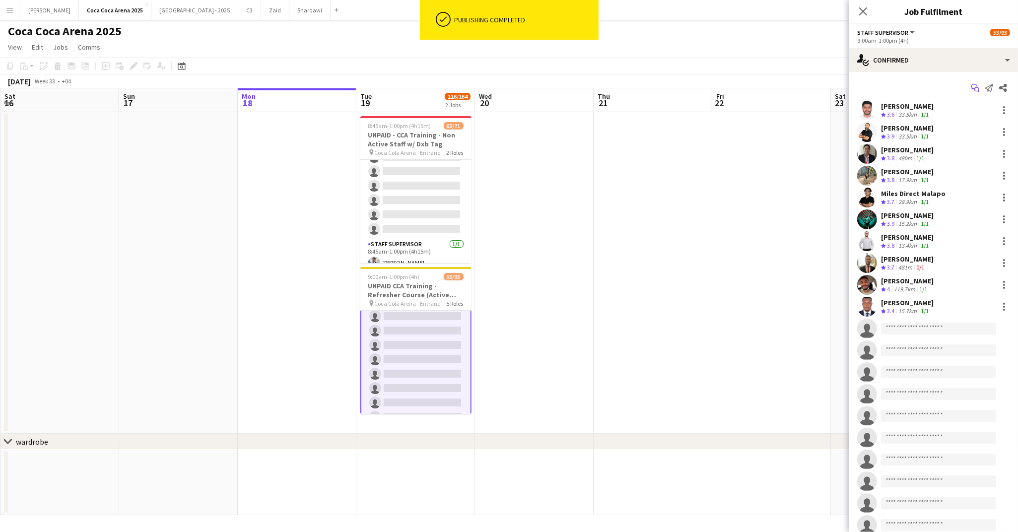
click at [973, 87] on icon "Start chat" at bounding box center [975, 88] width 8 height 8
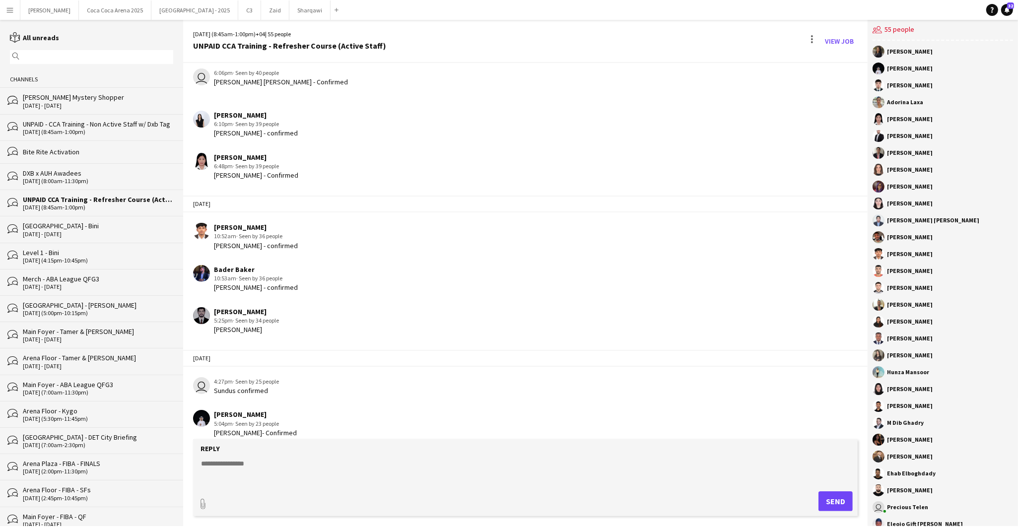
scroll to position [976, 0]
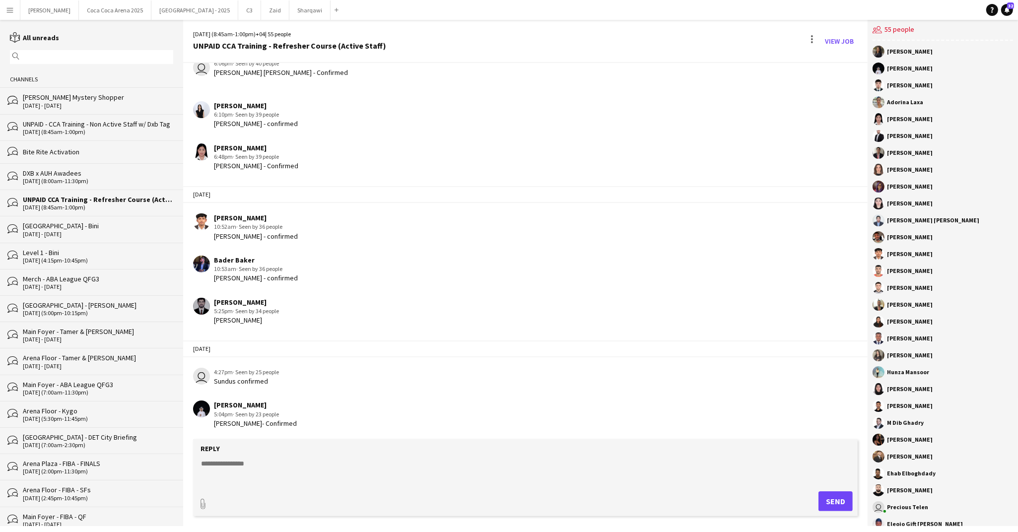
click at [246, 458] on form "Reply paperclip Send" at bounding box center [525, 477] width 664 height 77
click at [239, 464] on textarea at bounding box center [527, 471] width 654 height 26
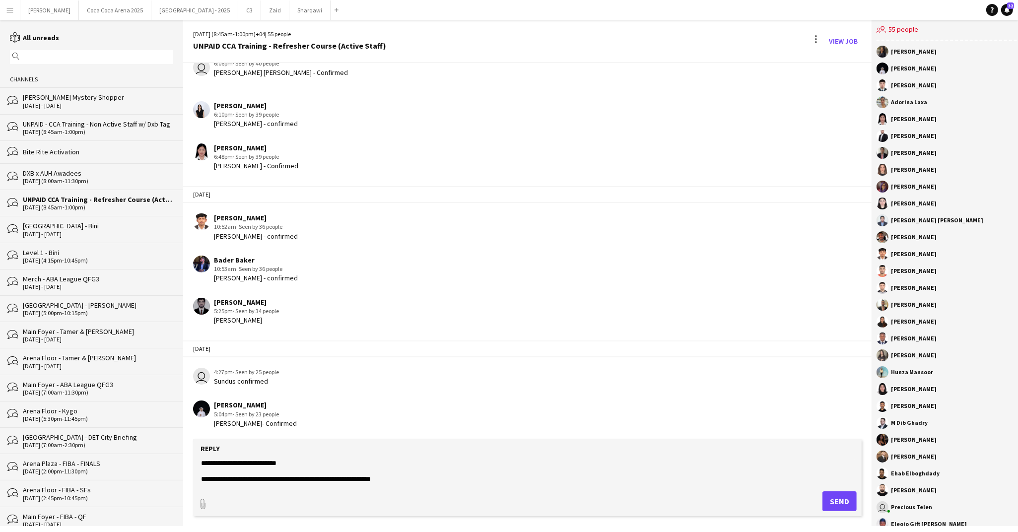
scroll to position [55, 0]
type textarea "**********"
click at [829, 503] on button "Send" at bounding box center [839, 501] width 34 height 20
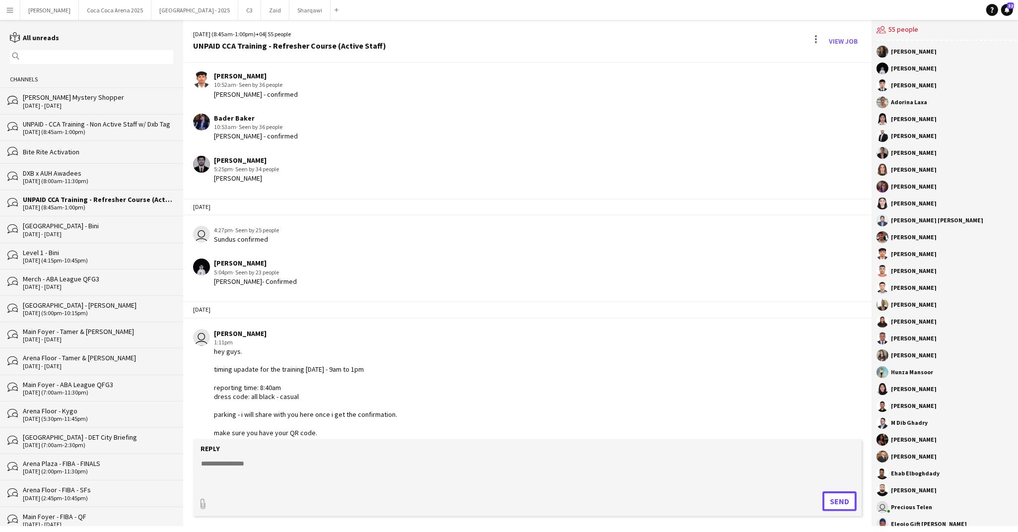
scroll to position [1127, 0]
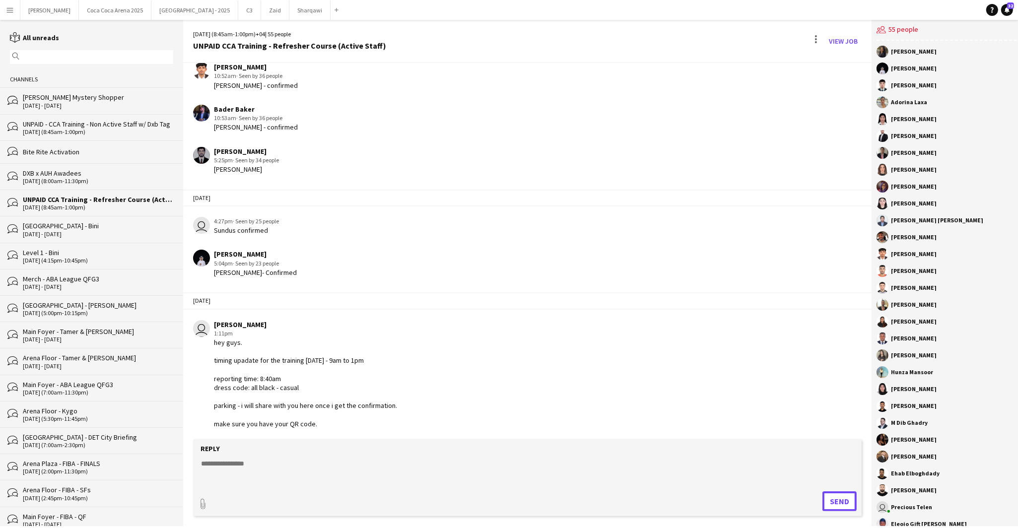
click at [822, 491] on button "Send" at bounding box center [839, 501] width 34 height 20
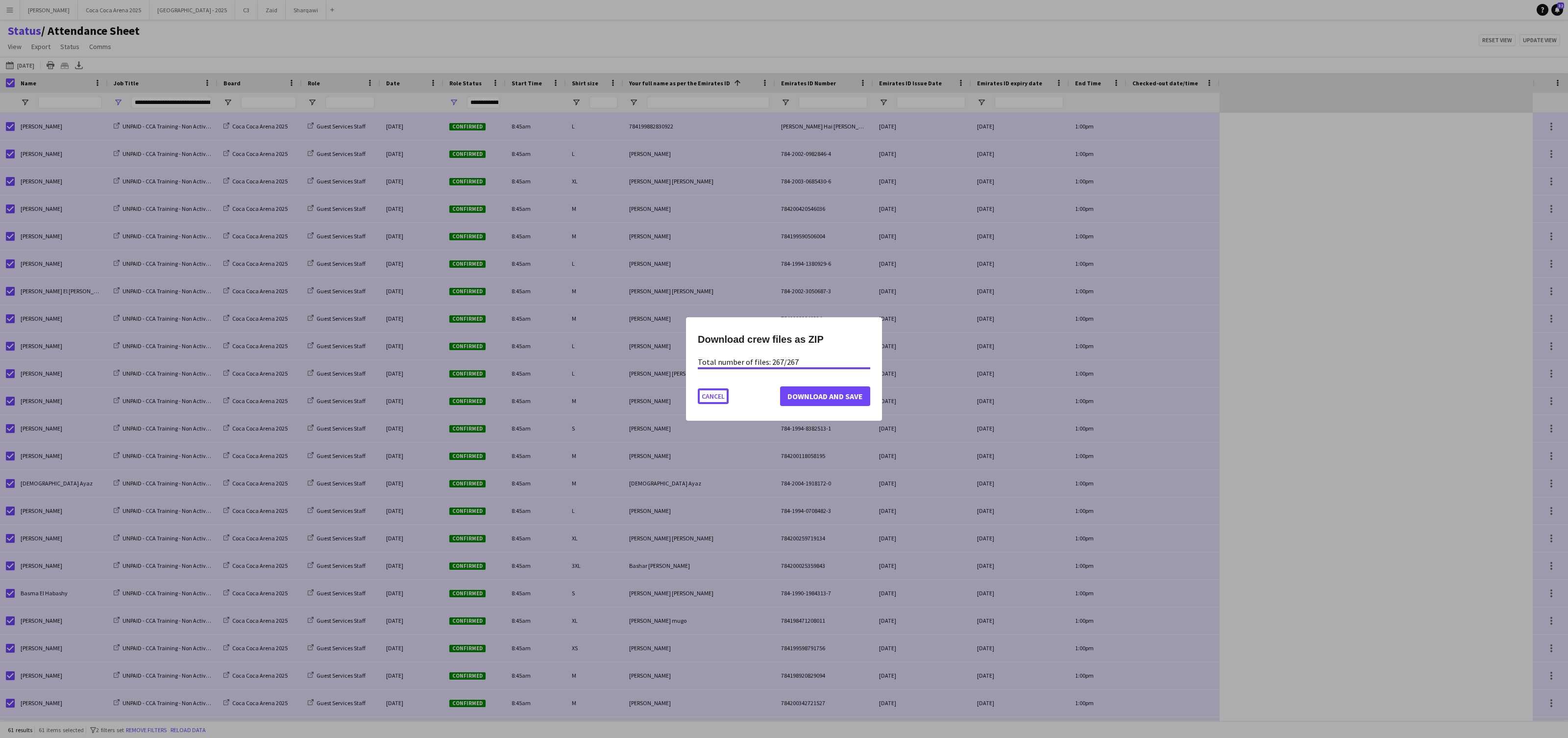
click at [712, 391] on button "Cancel" at bounding box center [713, 396] width 31 height 16
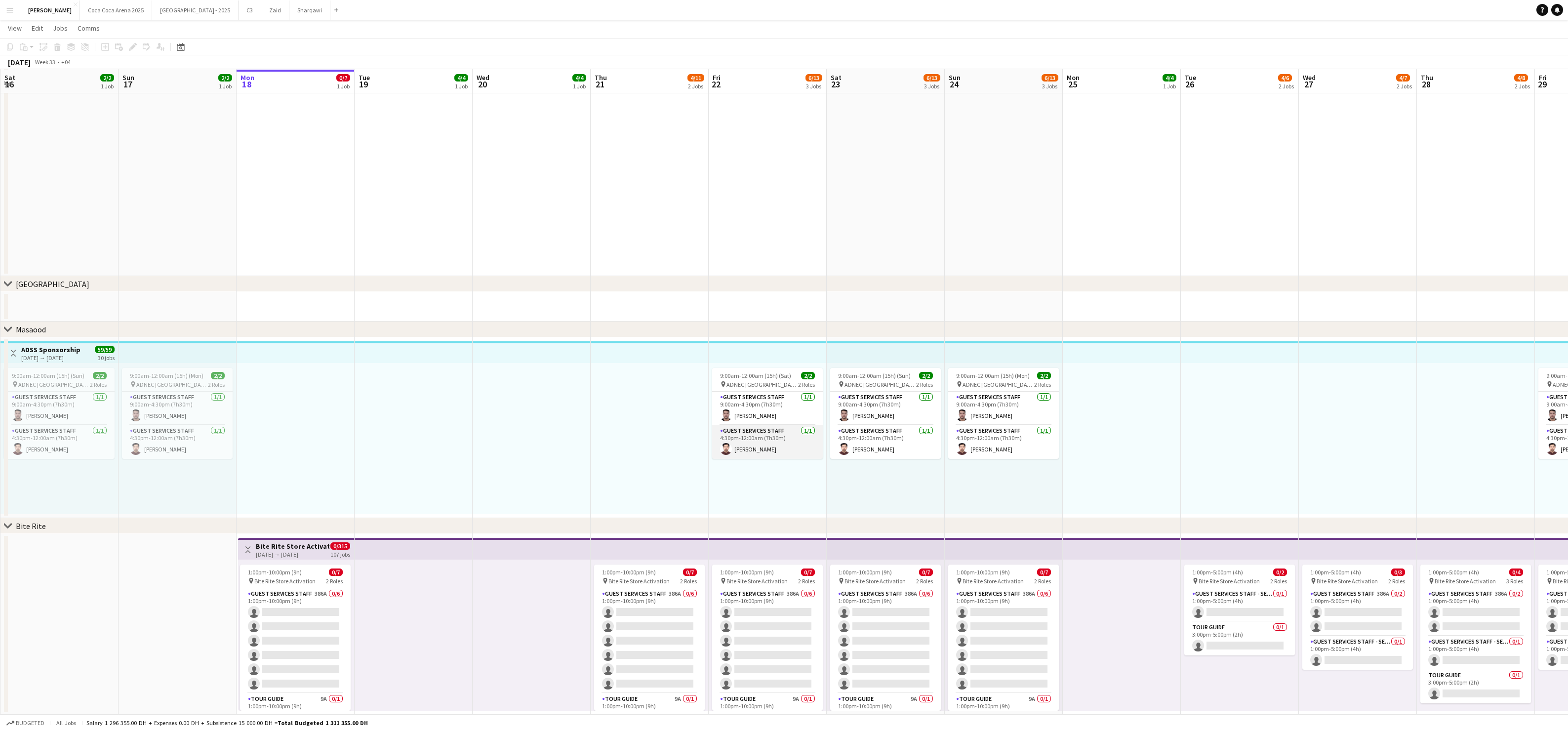
scroll to position [0, 228]
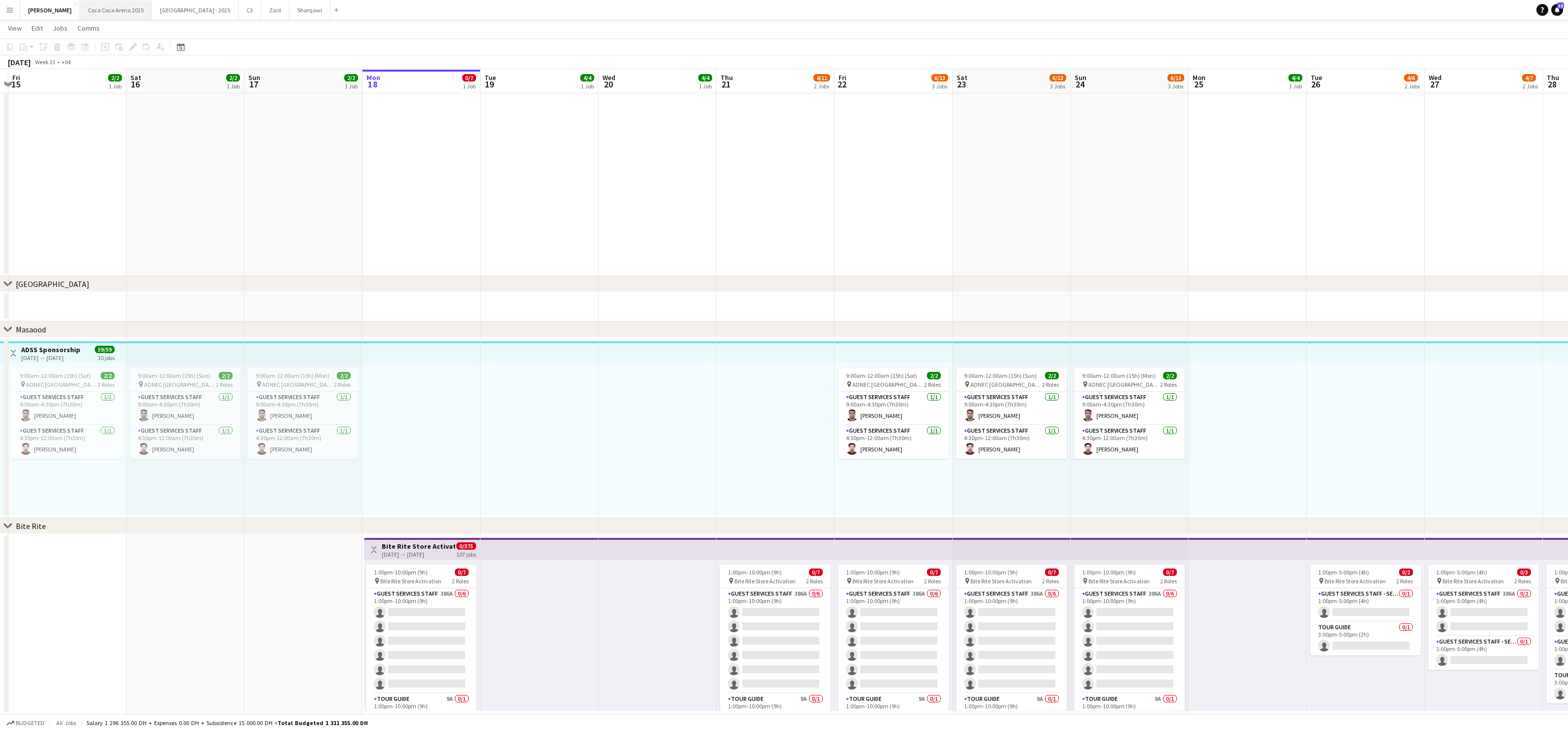
click at [96, 12] on button "[GEOGRAPHIC_DATA] 2025 Close" at bounding box center [115, 9] width 72 height 19
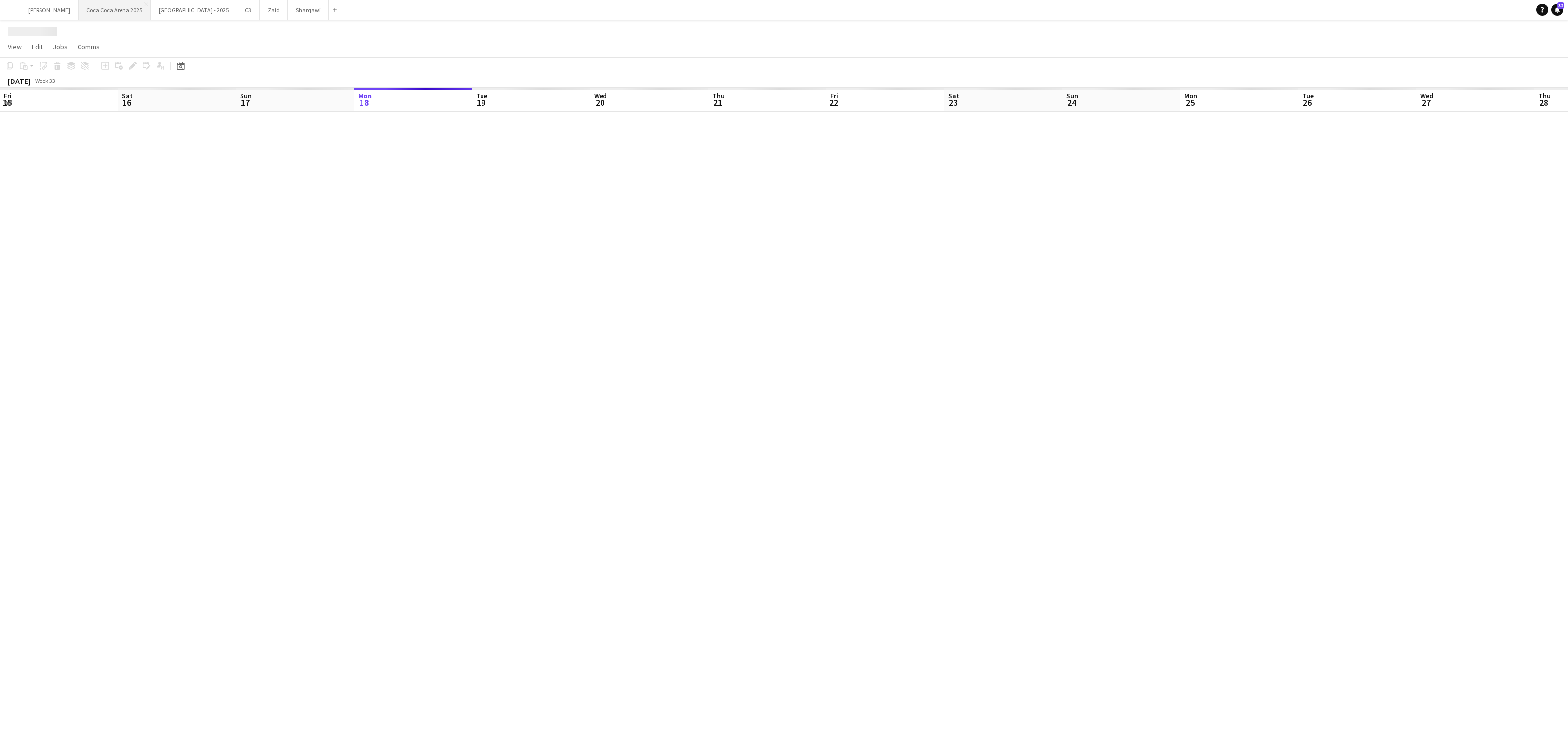
scroll to position [0, 236]
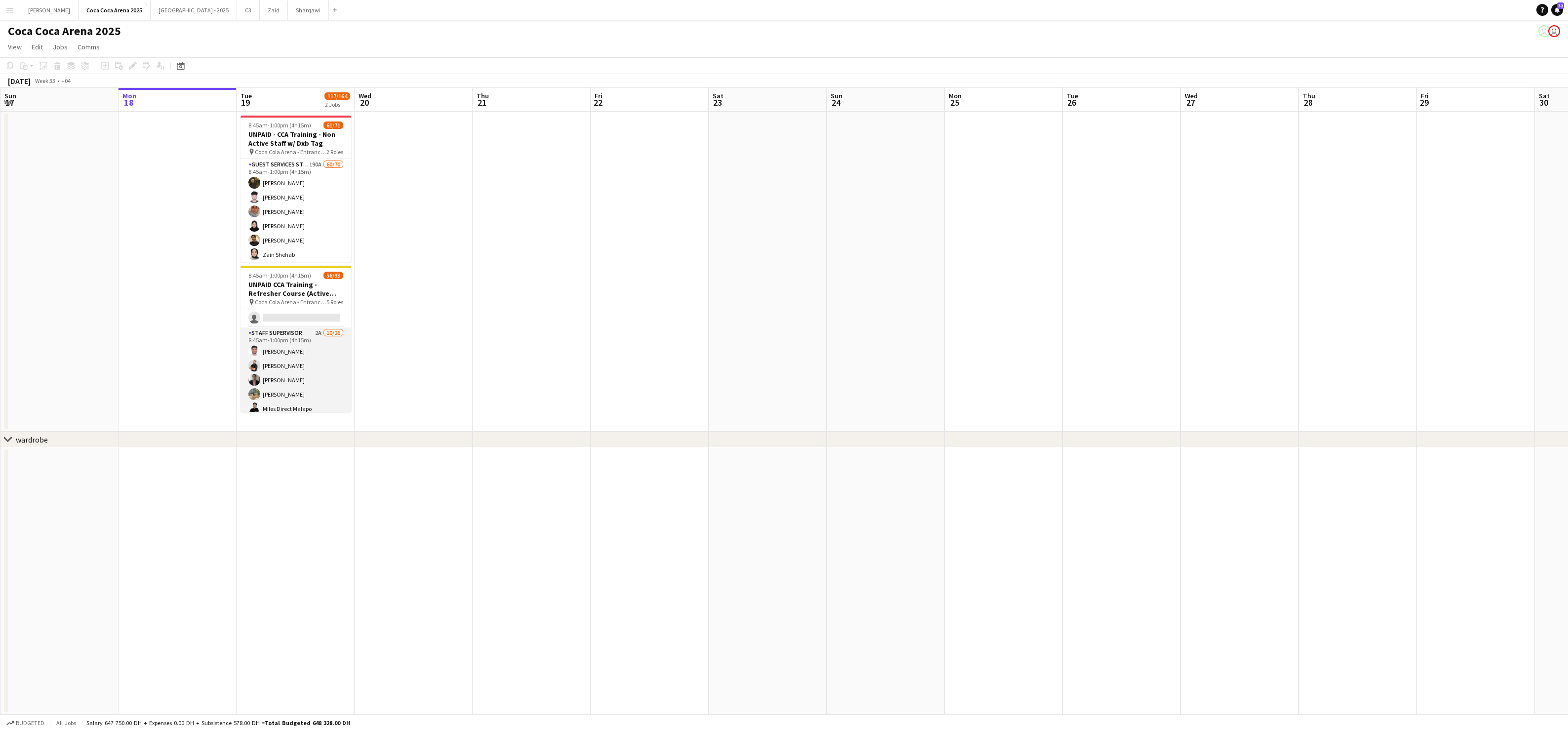
click at [290, 333] on app-card-role "Staff Supervisor 2A 10/26 8:45am-1:00pm (4h15m) Mohammed Balfaqih Osama Nour Gl…" at bounding box center [296, 523] width 111 height 391
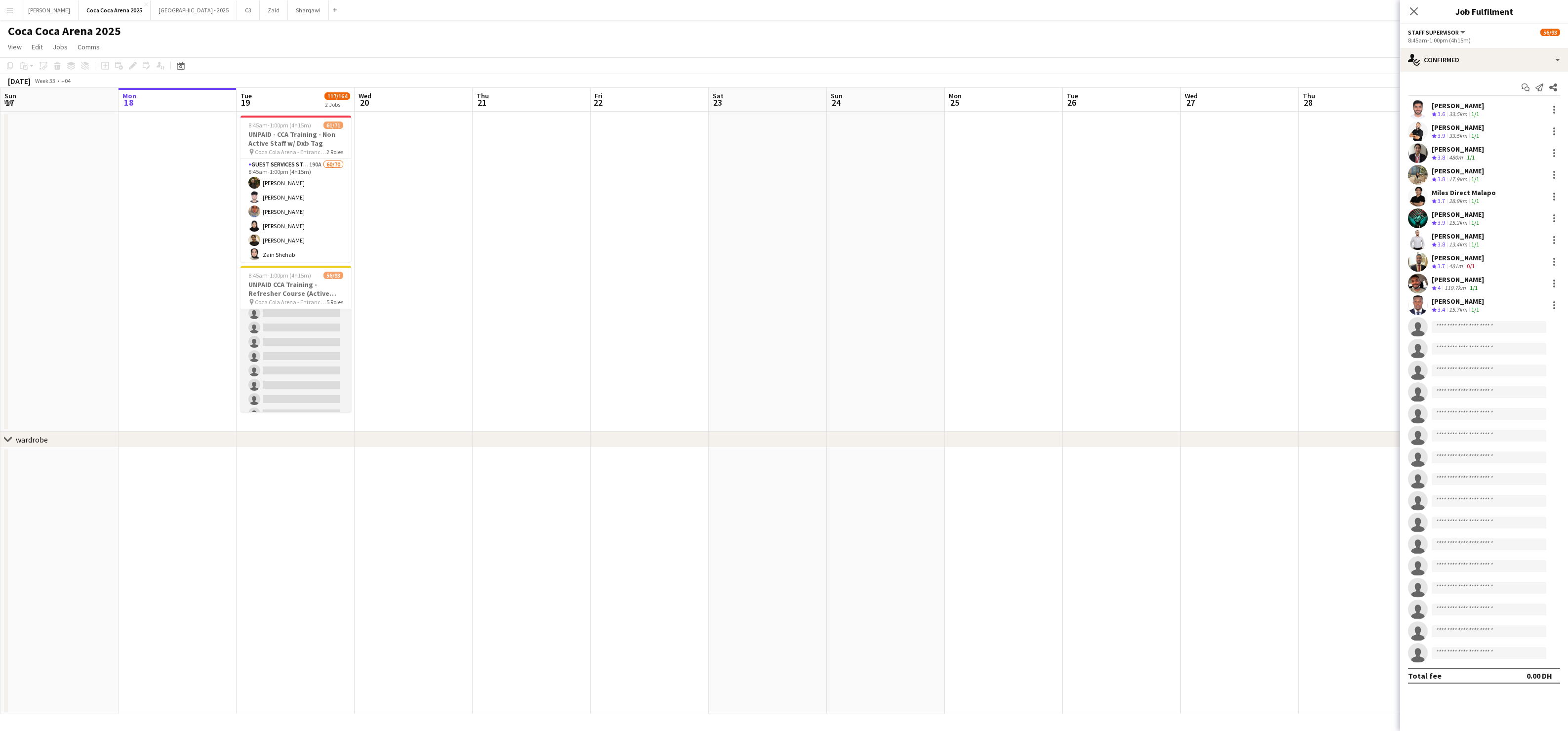
click at [290, 339] on app-card-role "Guest Services Staff 6A 42/55 8:45am-1:00pm (4h15m) Saeid Molavi Masoud Rahimi …" at bounding box center [296, 56] width 111 height 823
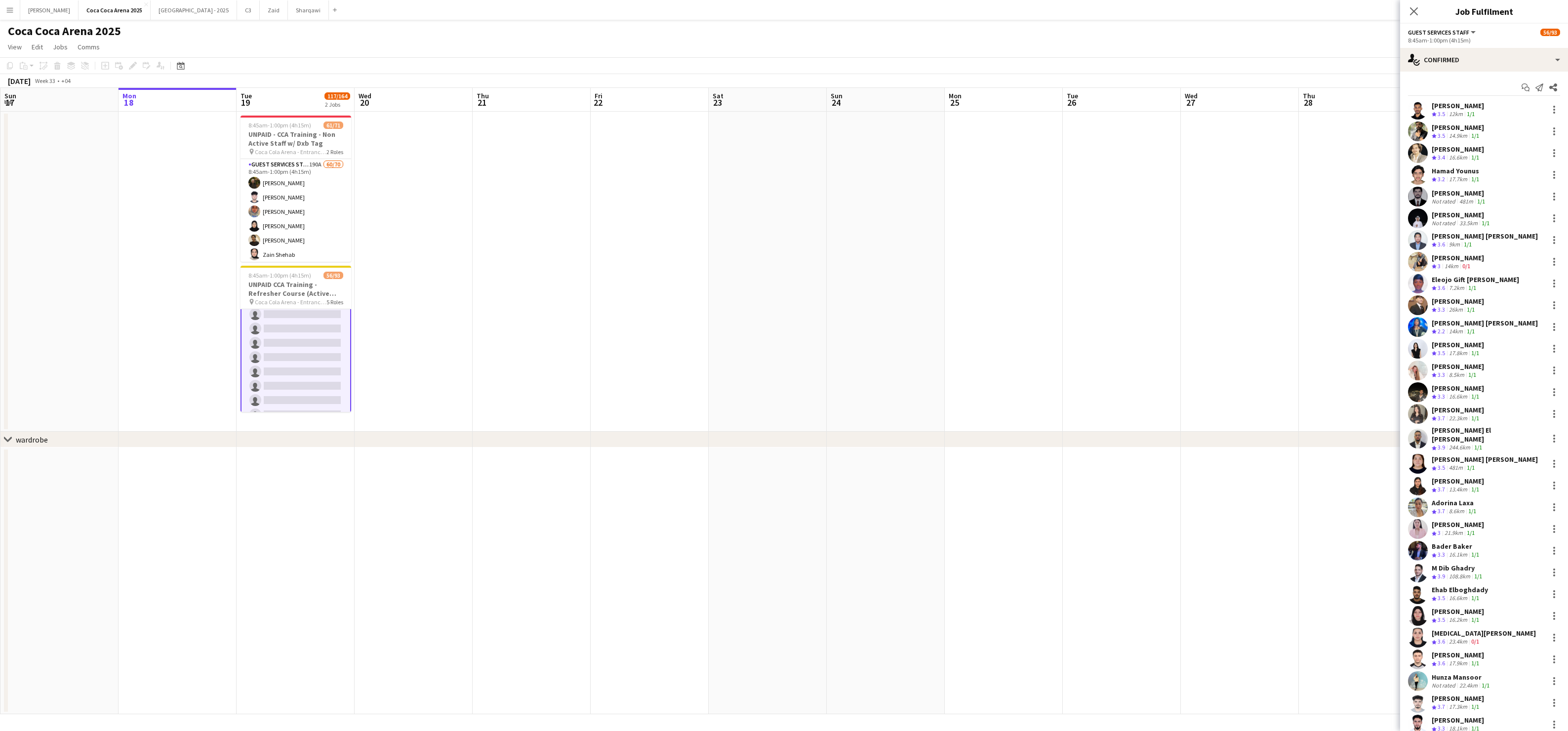
scroll to position [805, 0]
click at [347, 317] on app-card-role "Guest Services Staff 6A 42/55 8:45am-1:00pm (4h15m) Saeid Molavi Masoud Rahimi …" at bounding box center [296, 56] width 111 height 825
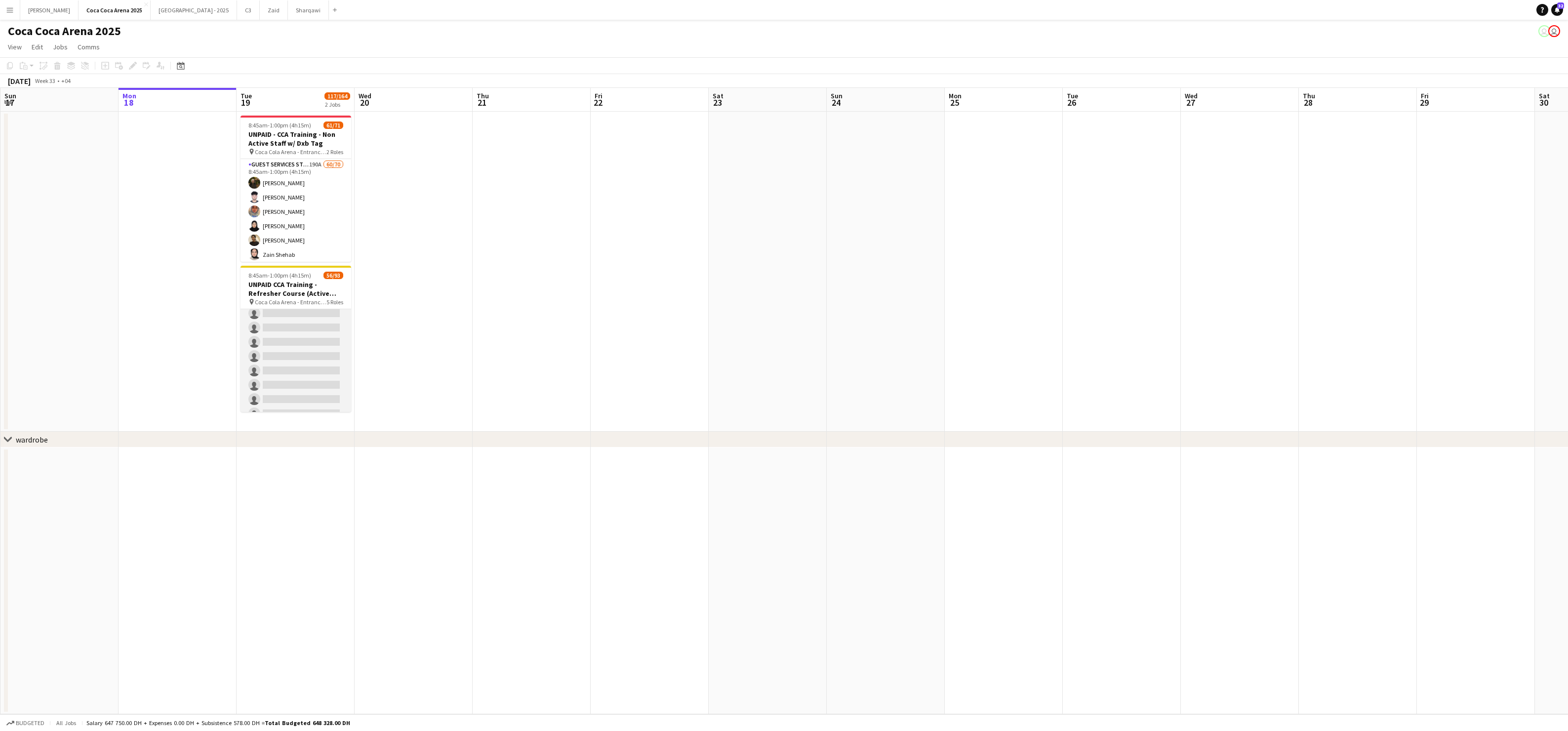
click at [328, 329] on app-card-role "Guest Services Staff 6A 42/55 8:45am-1:00pm (4h15m) Saeid Molavi Masoud Rahimi …" at bounding box center [296, 56] width 111 height 823
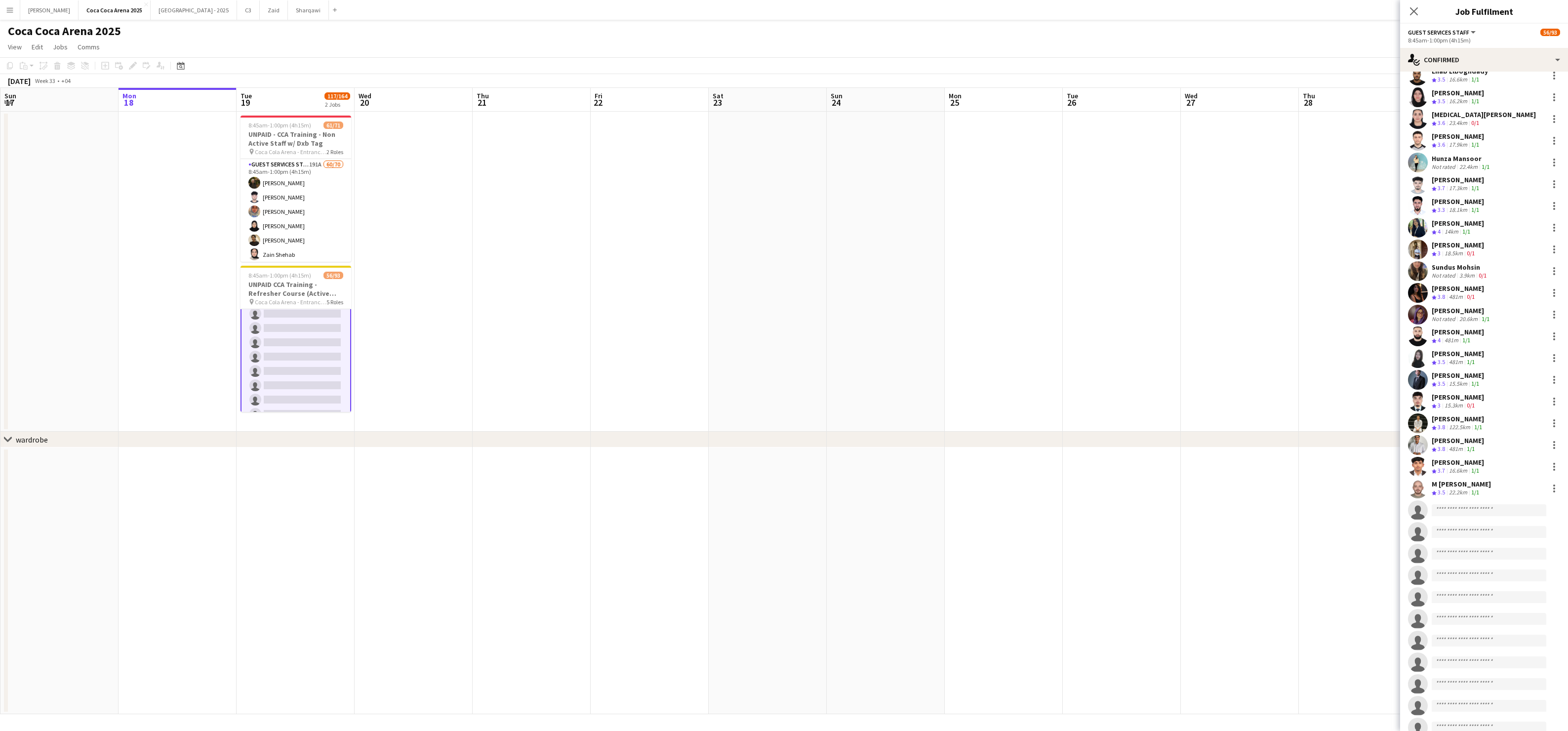
scroll to position [525, 0]
click at [674, 277] on app-date-cell at bounding box center [649, 272] width 118 height 321
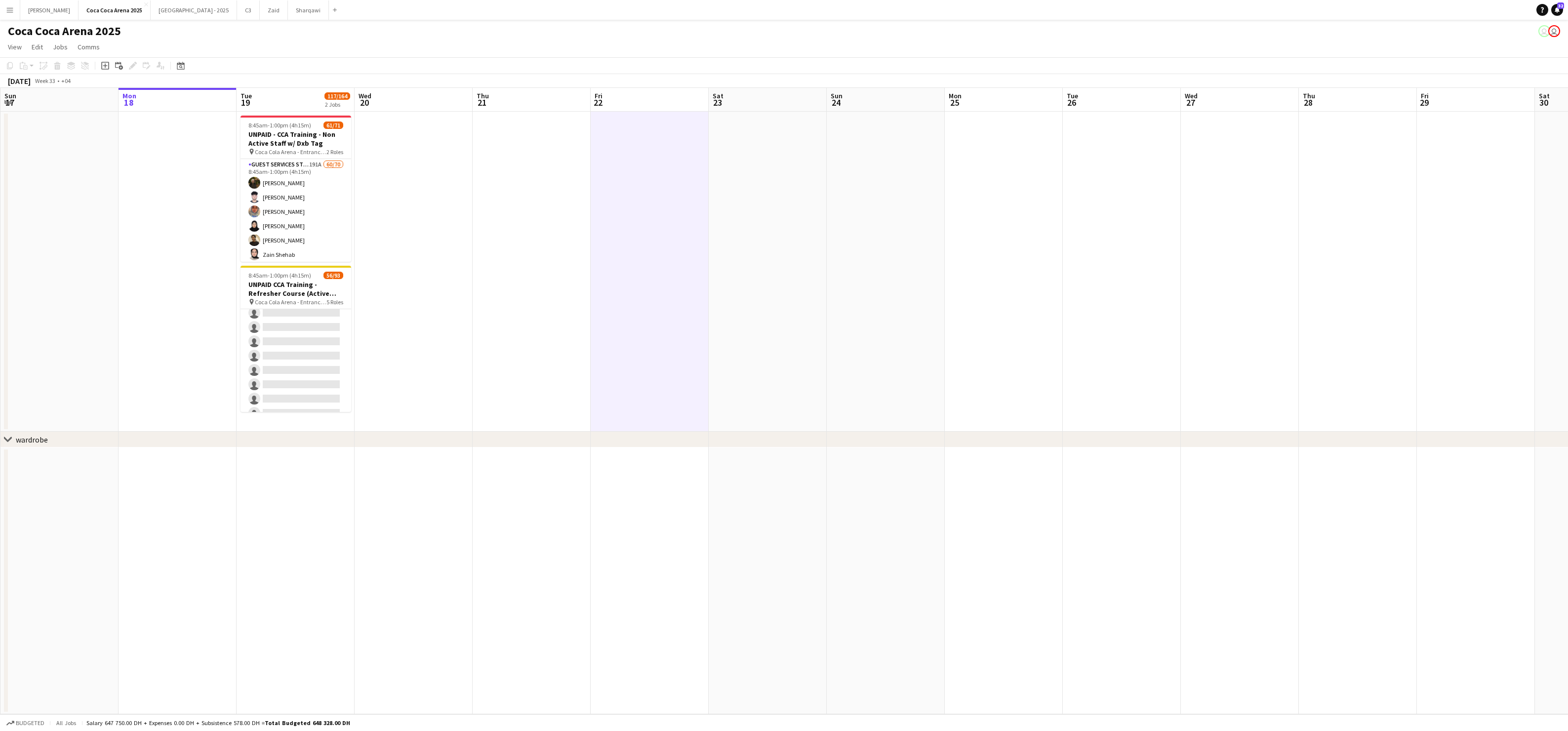
scroll to position [804, 0]
click at [292, 224] on app-card-role "Guest Services Staff 191A 60/70 8:45am-1:00pm (4h15m) Amer Shabibi Haseeb Zeesh…" at bounding box center [296, 675] width 111 height 1032
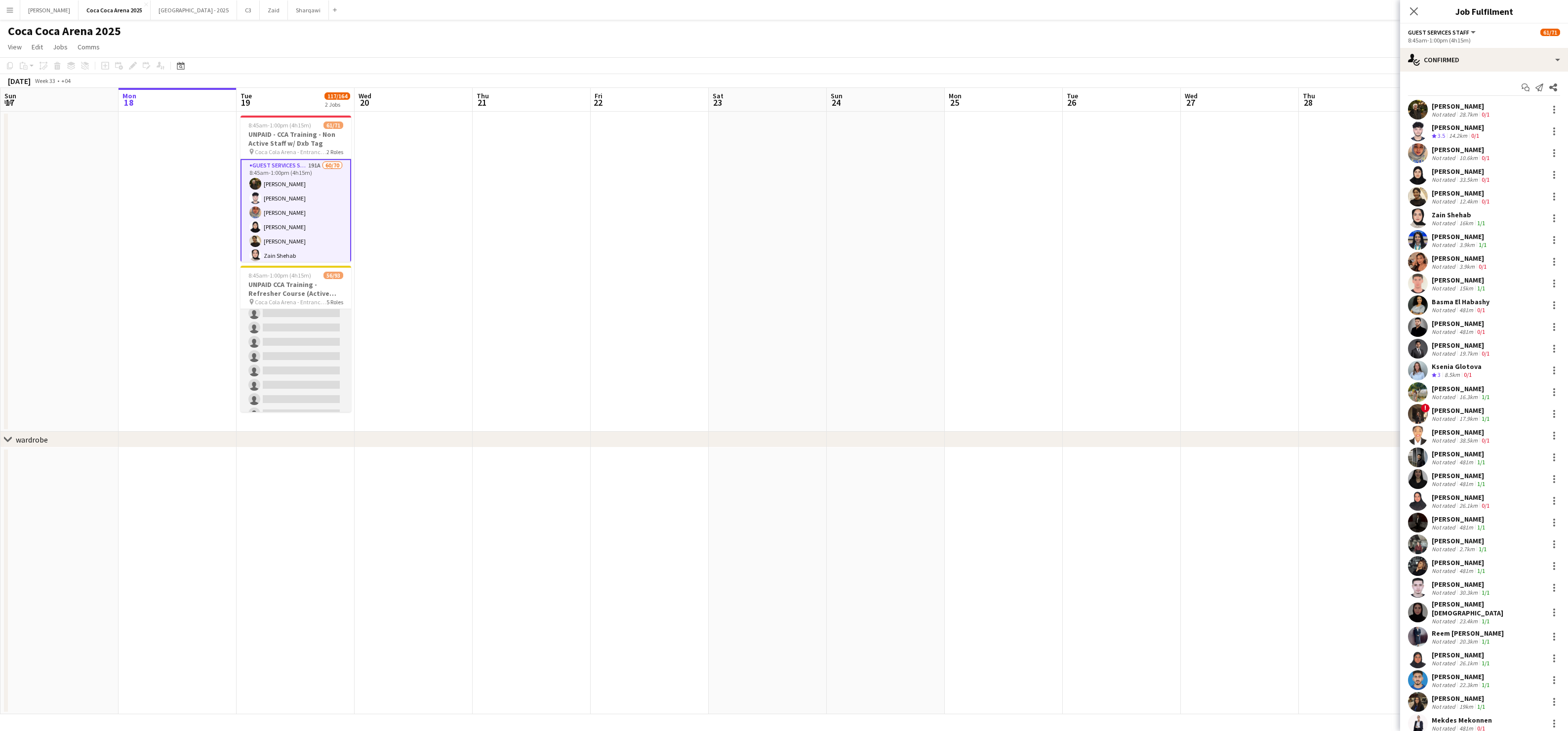
click at [329, 343] on app-card-role "Guest Services Staff 6A 42/55 8:45am-1:00pm (4h15m) Saeid Molavi Masoud Rahimi …" at bounding box center [296, 56] width 111 height 823
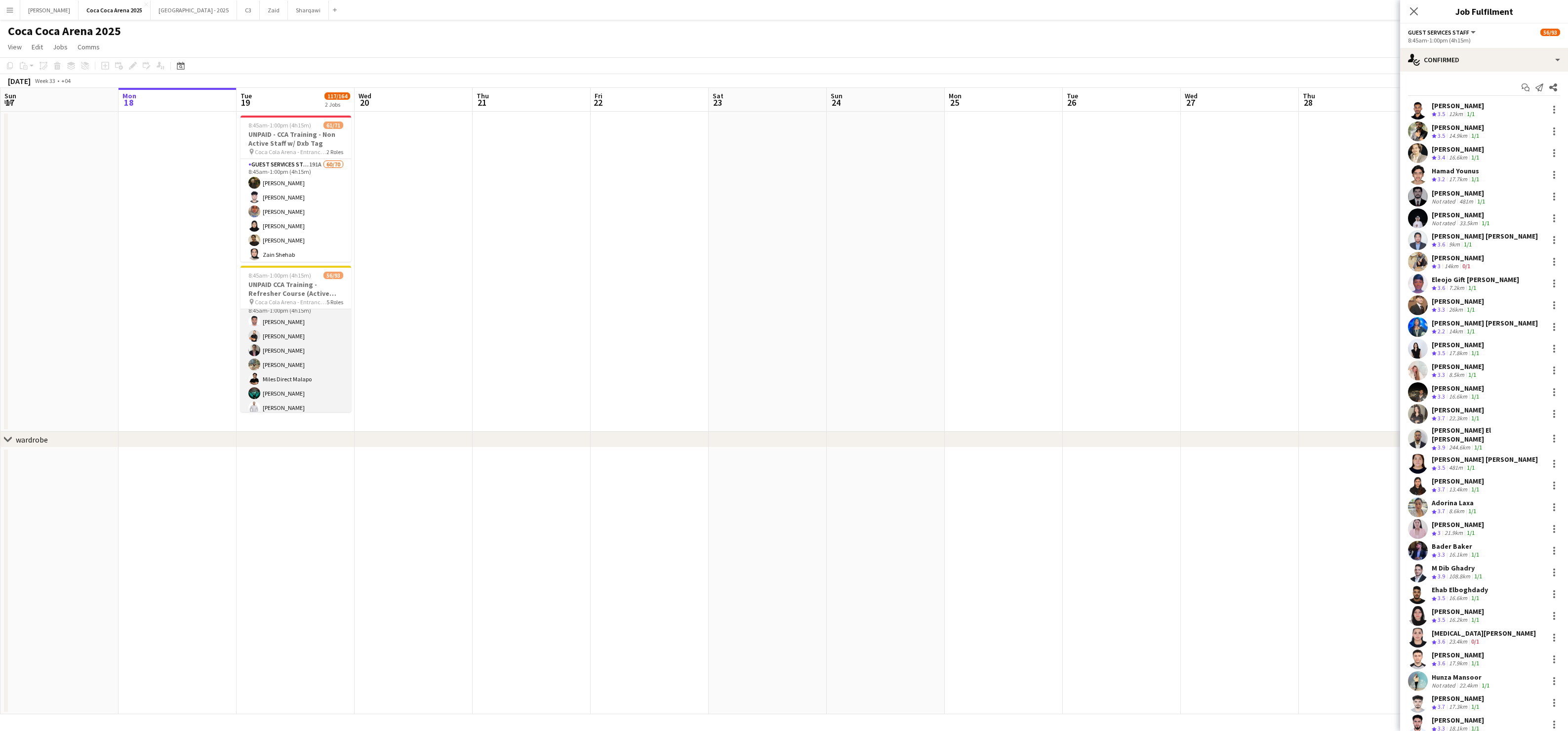
click at [329, 343] on app-card-role "Staff Supervisor 2A 10/26 8:45am-1:00pm (4h15m) Mohammed Balfaqih Osama Nour Gl…" at bounding box center [296, 493] width 111 height 391
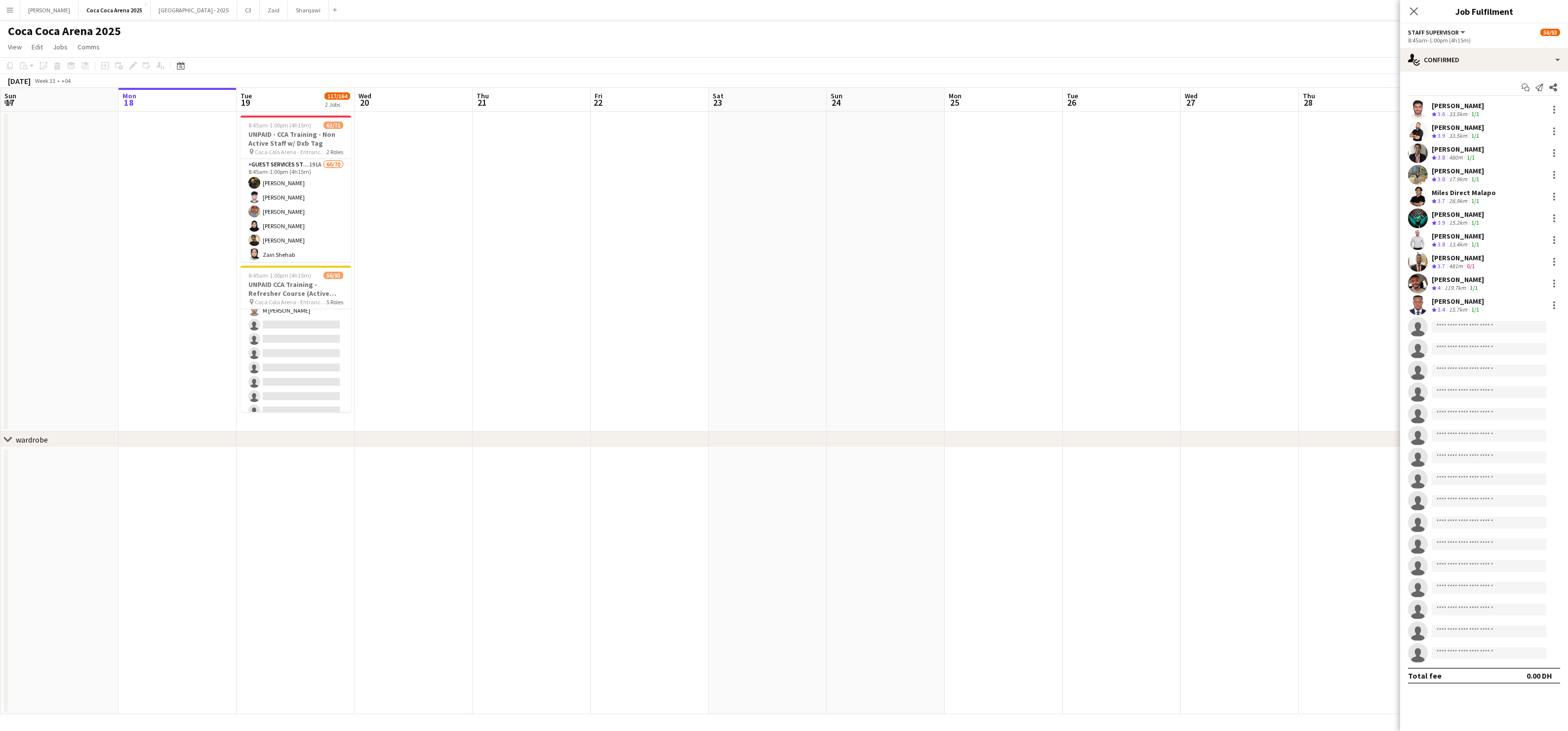
click at [314, 350] on app-card-role "Guest Services Staff 6A 42/55 8:45am-1:00pm (4h15m) Saeid Molavi Masoud Rahimi …" at bounding box center [296, 96] width 111 height 823
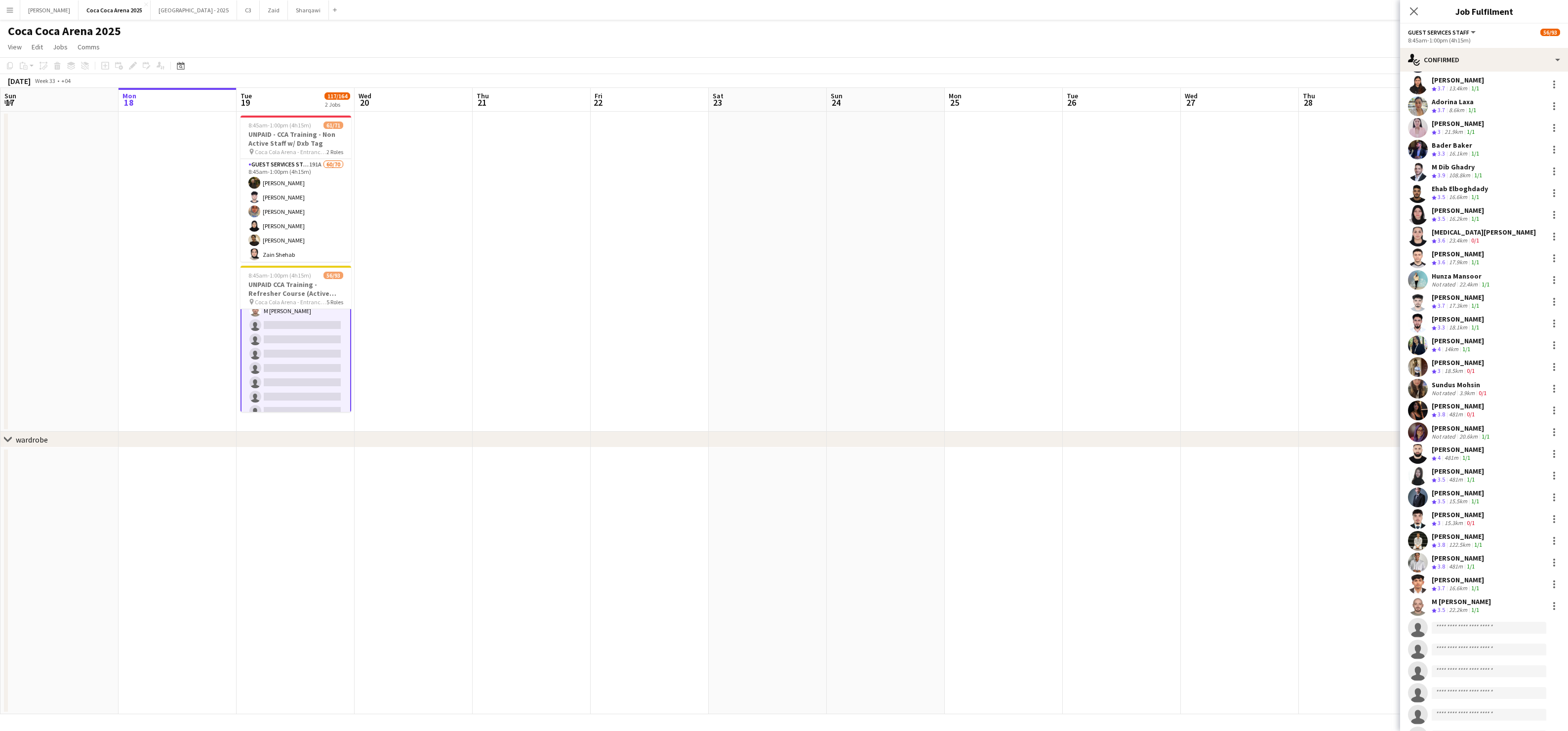
scroll to position [411, 0]
click at [1452, 349] on div "Omar Naser" at bounding box center [1457, 353] width 53 height 9
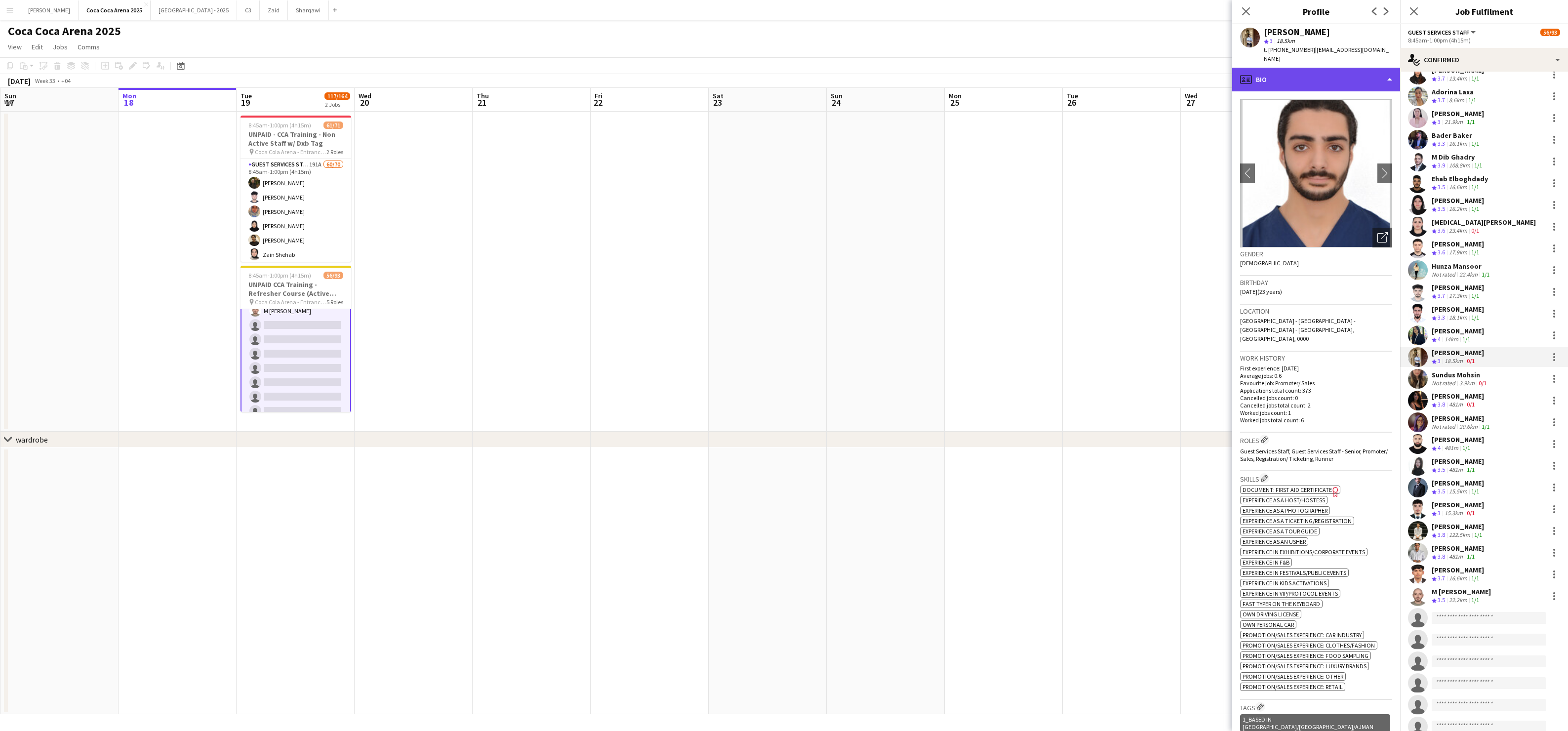
click at [1292, 68] on div "profile Bio" at bounding box center [1316, 80] width 168 height 24
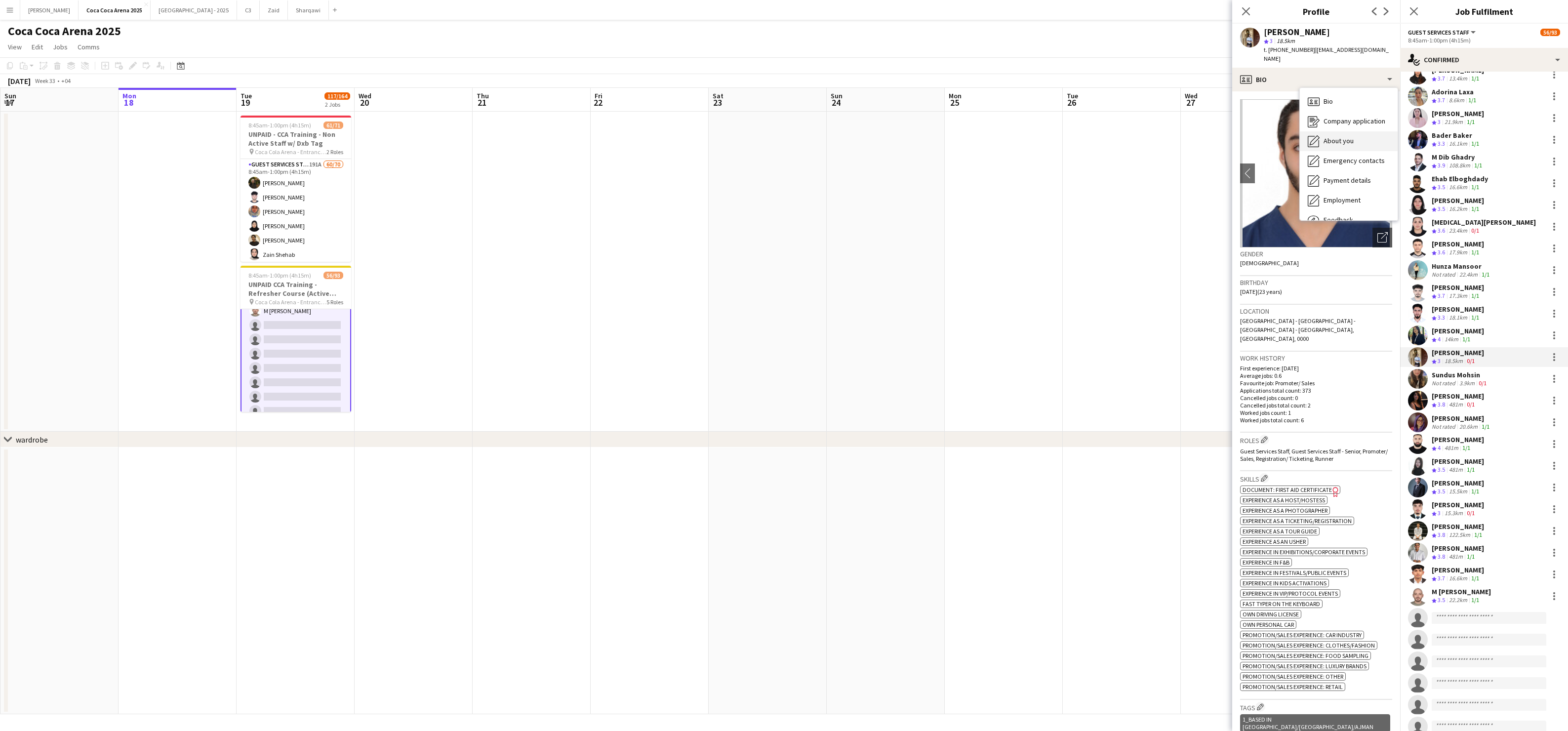
click at [1327, 136] on span "About you" at bounding box center [1339, 140] width 30 height 9
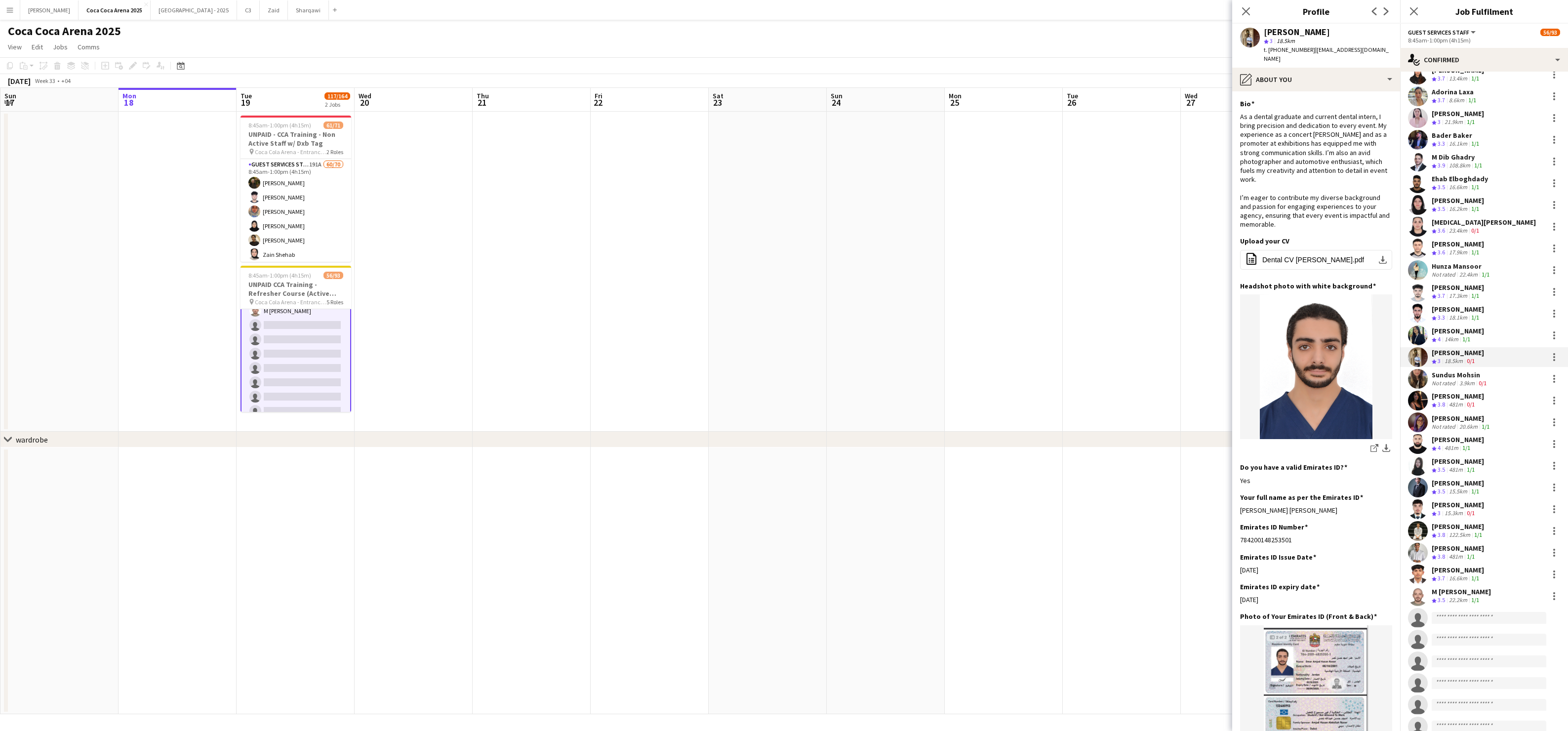
click at [1458, 371] on div "Sundus Mohsin" at bounding box center [1459, 374] width 57 height 9
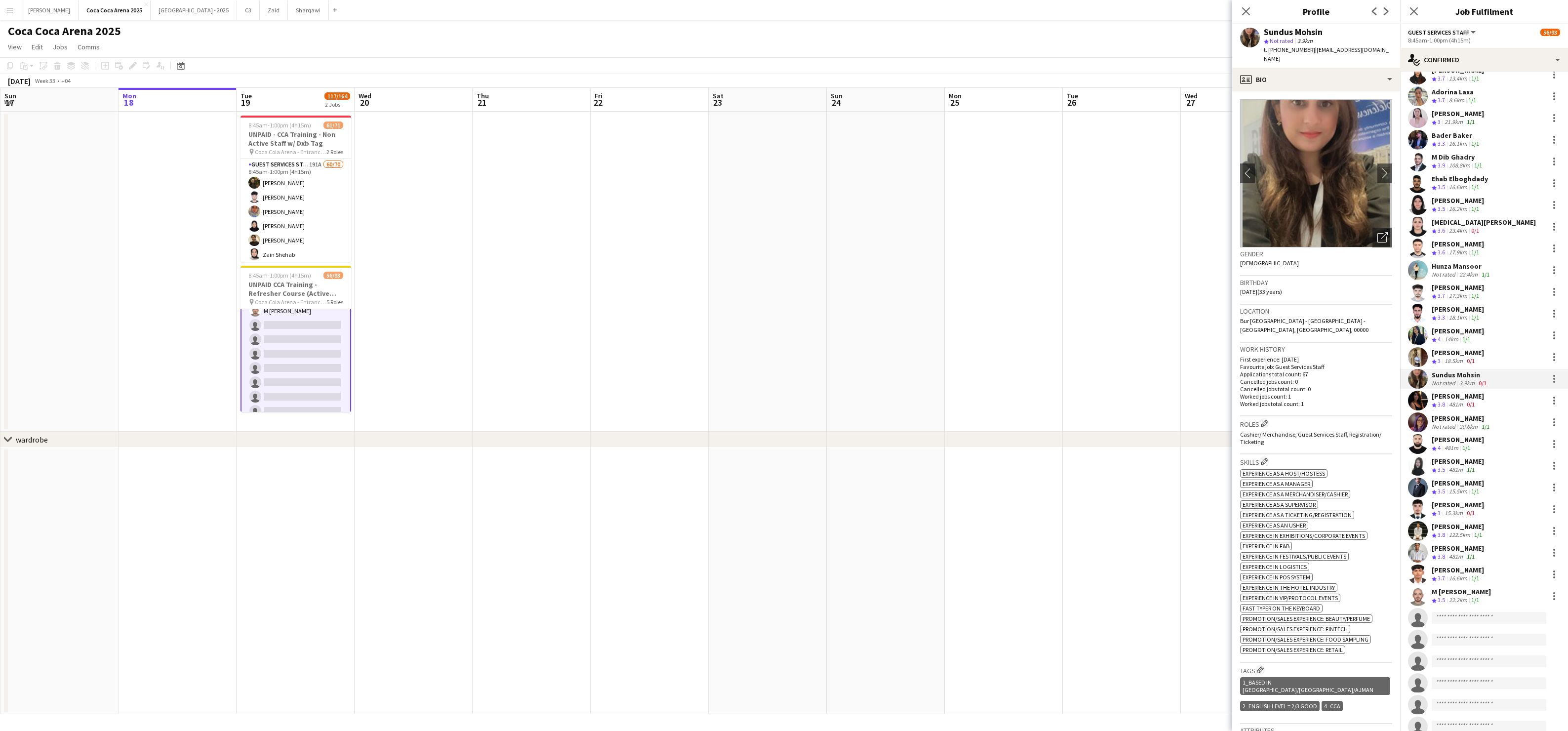
click at [1455, 400] on div "481m" at bounding box center [1456, 404] width 18 height 8
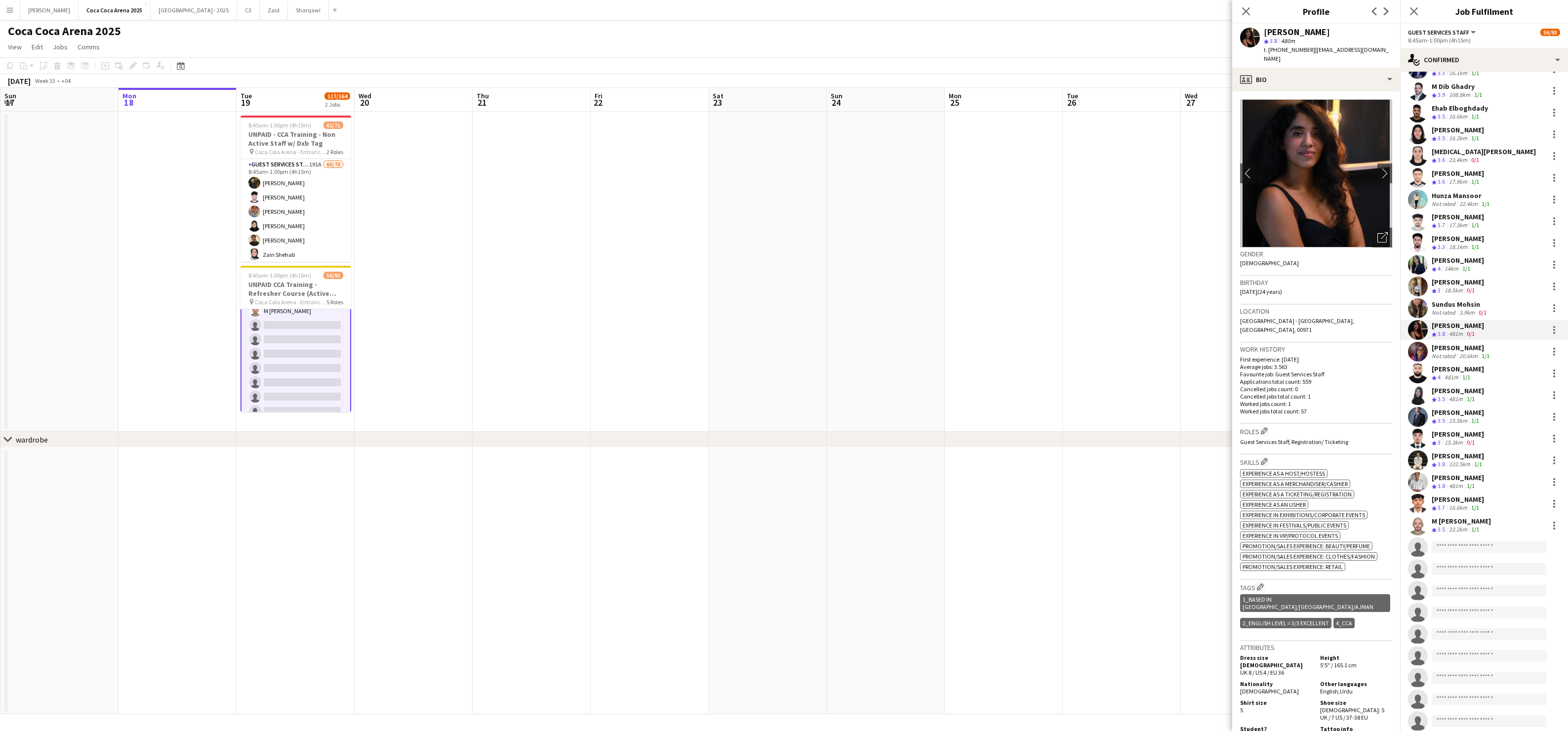
scroll to position [483, 0]
click at [1453, 428] on div "[PERSON_NAME]" at bounding box center [1457, 432] width 53 height 9
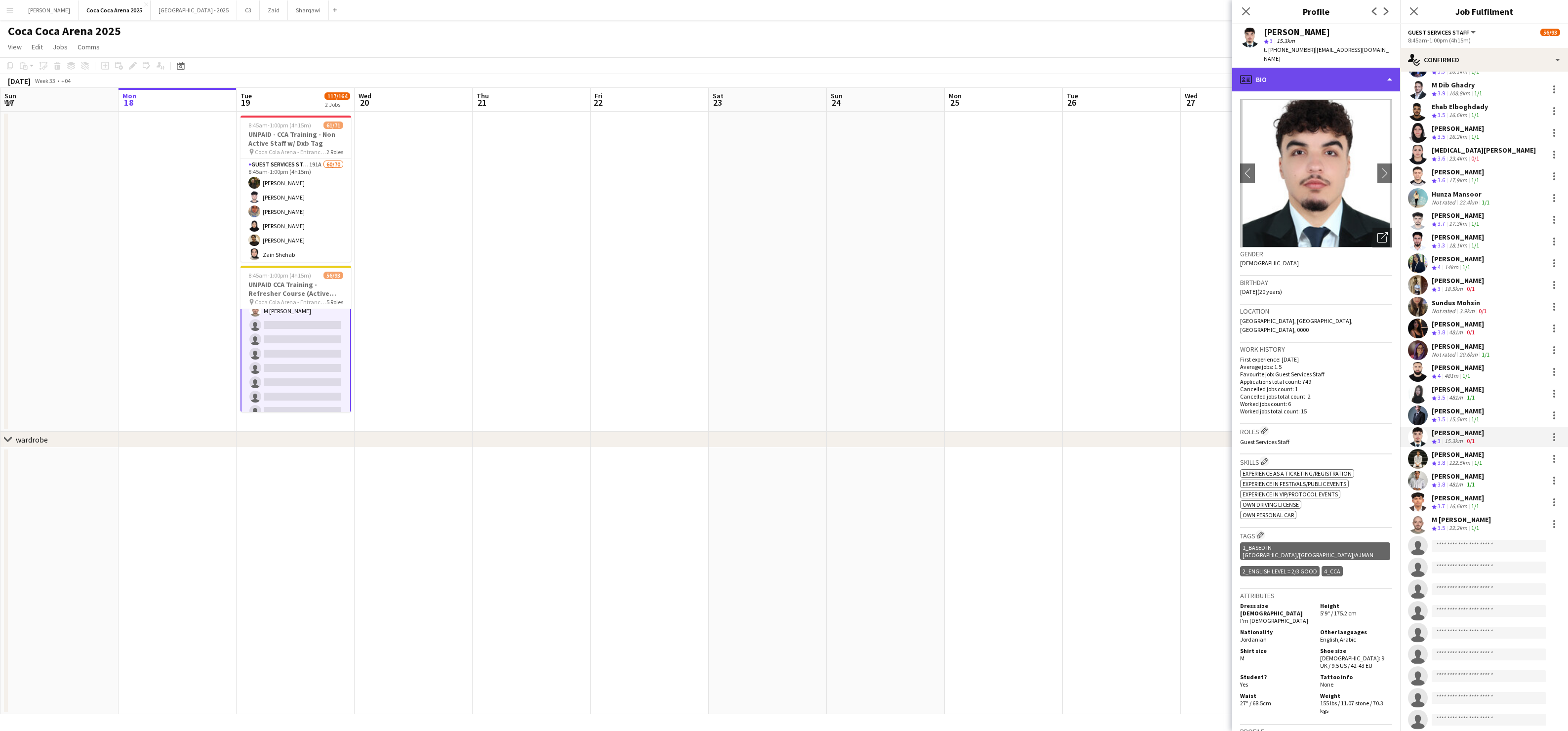
click at [1295, 71] on div "profile Bio" at bounding box center [1316, 80] width 168 height 24
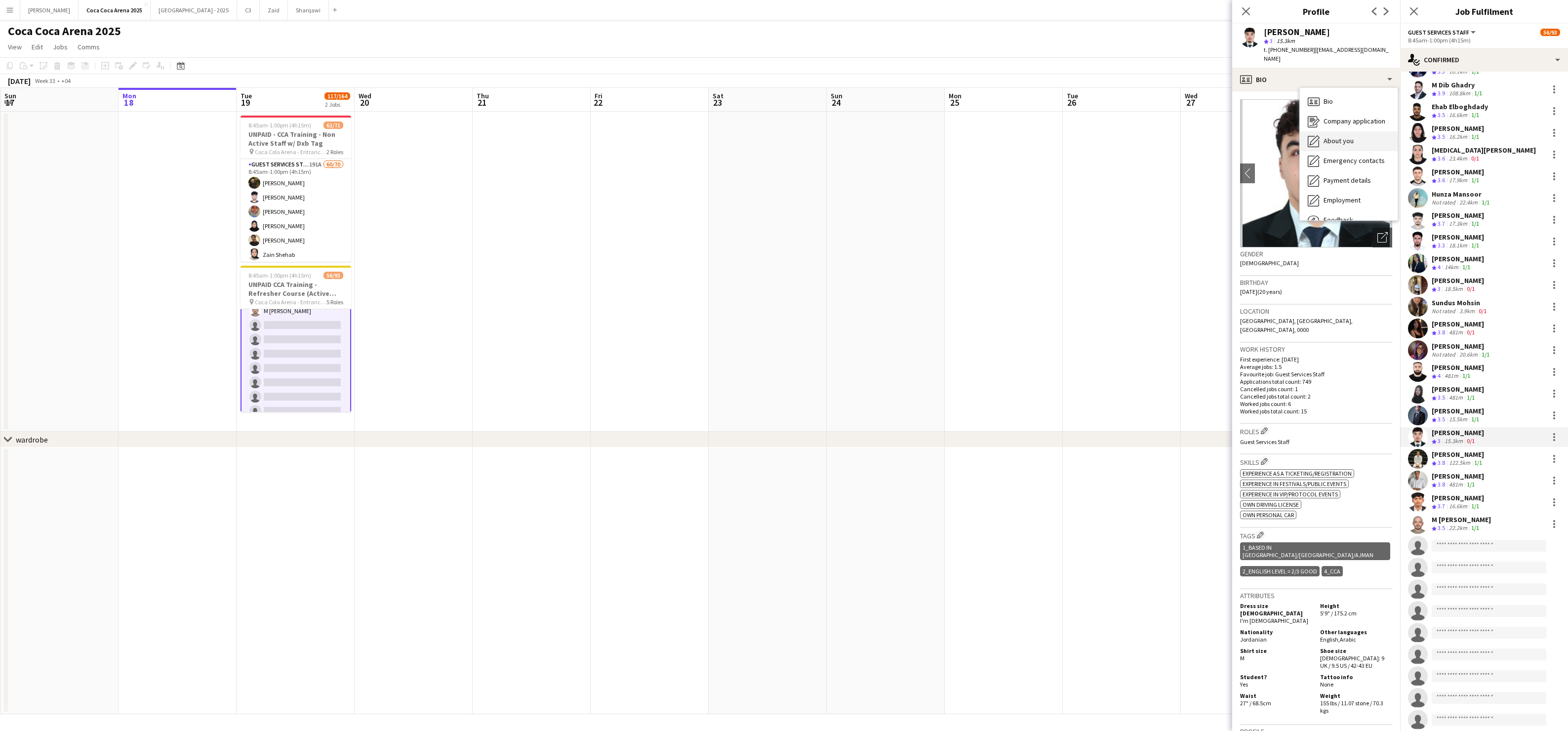
click at [1333, 136] on span "About you" at bounding box center [1339, 140] width 30 height 9
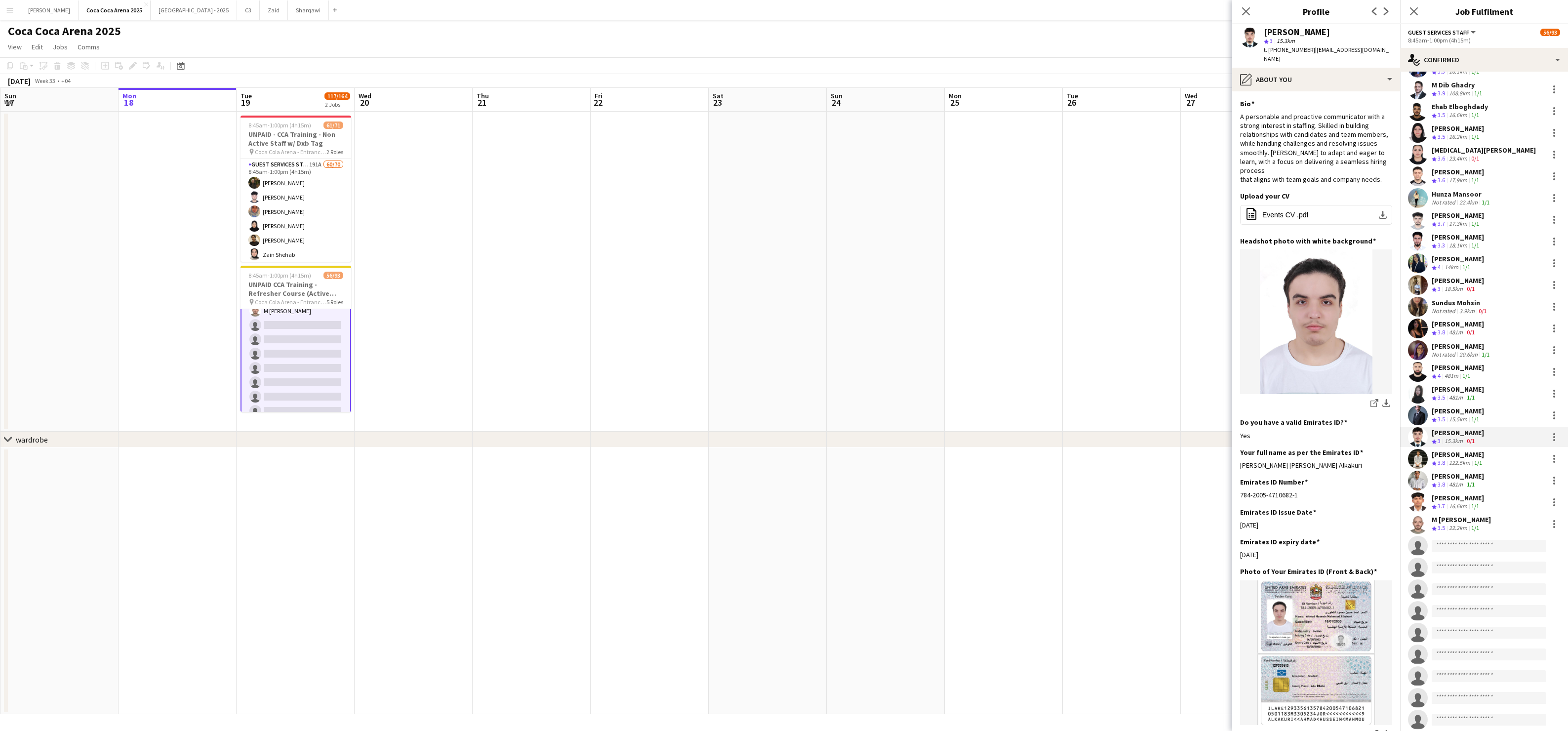
click at [1459, 459] on div "122.5km" at bounding box center [1459, 463] width 25 height 8
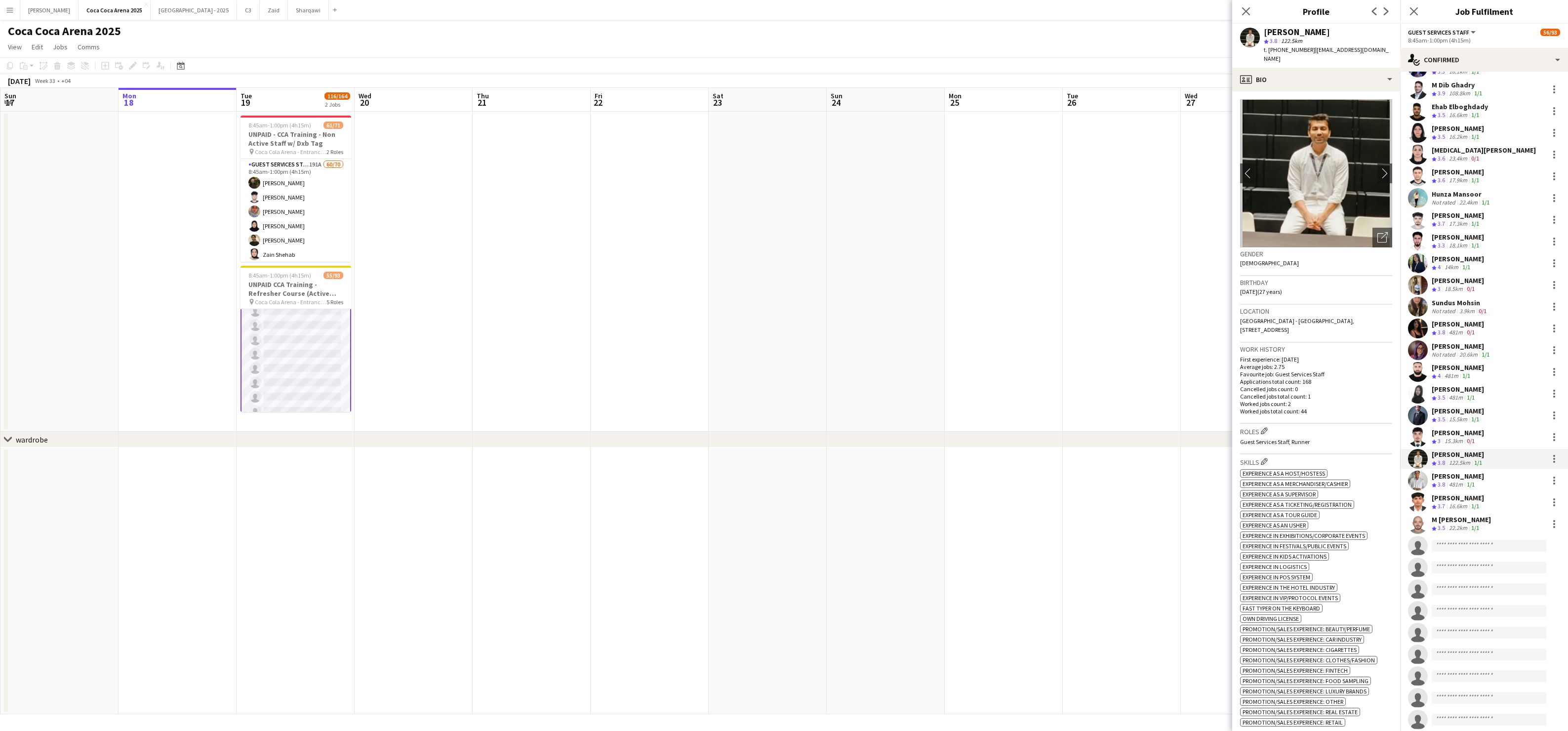
click at [1443, 481] on span "3.8" at bounding box center [1441, 484] width 7 height 7
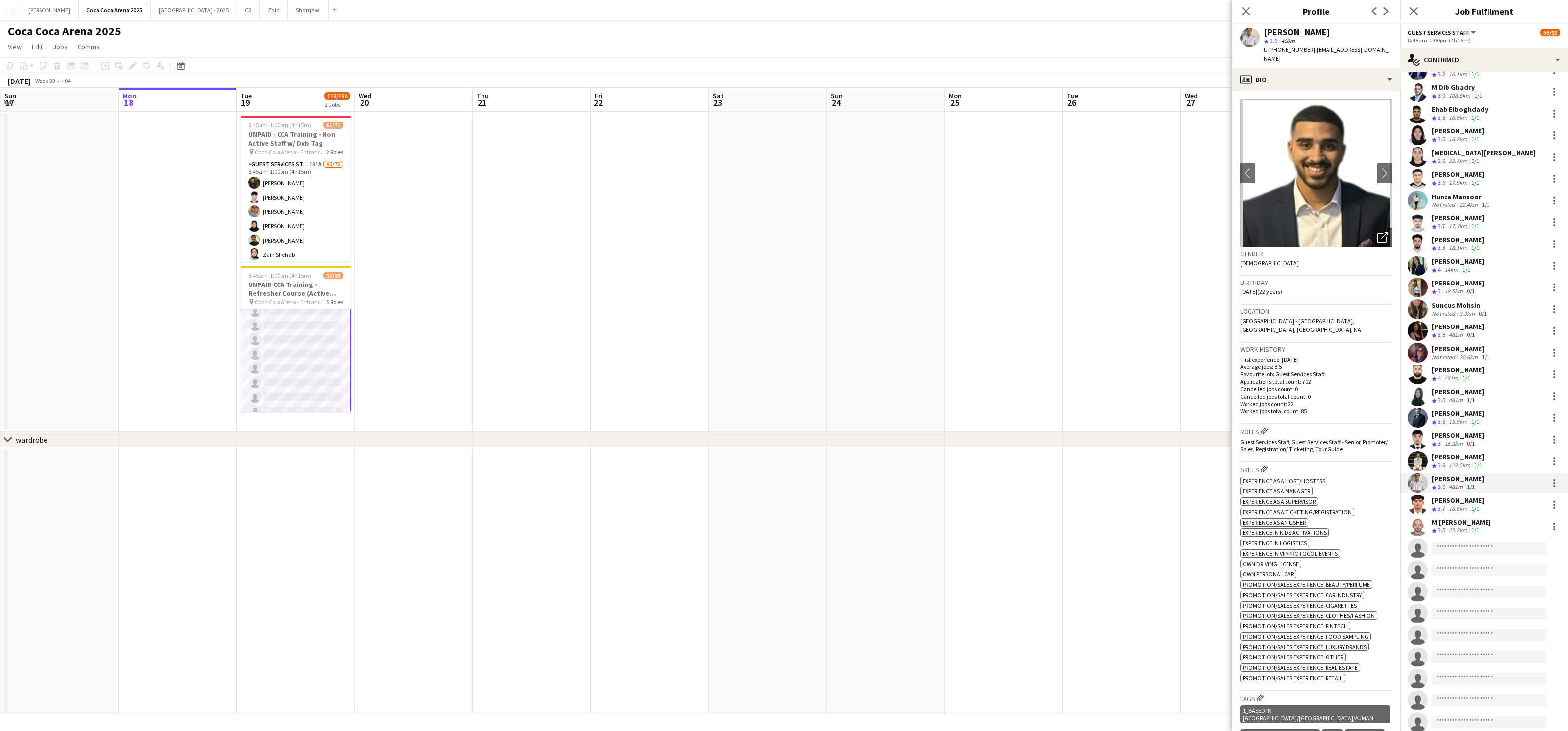
scroll to position [484, 0]
click at [926, 569] on app-date-cell at bounding box center [886, 582] width 118 height 267
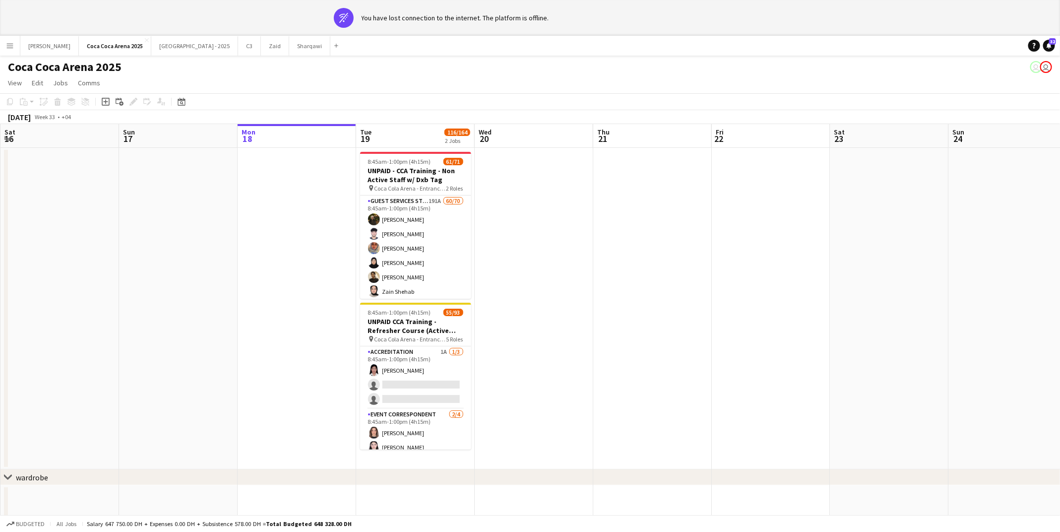
scroll to position [0, 237]
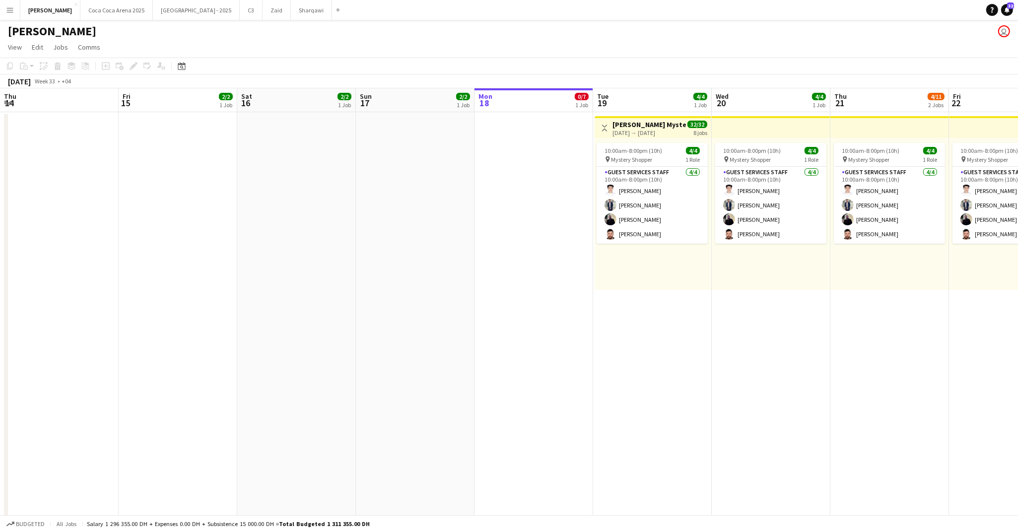
scroll to position [0, 237]
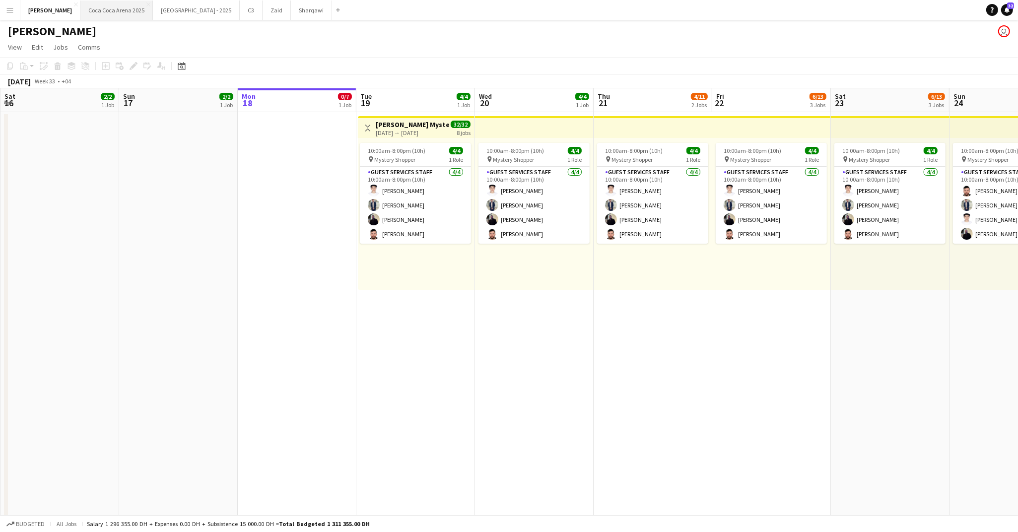
click at [98, 8] on button "Coca Coca Arena 2025 Close" at bounding box center [116, 9] width 72 height 19
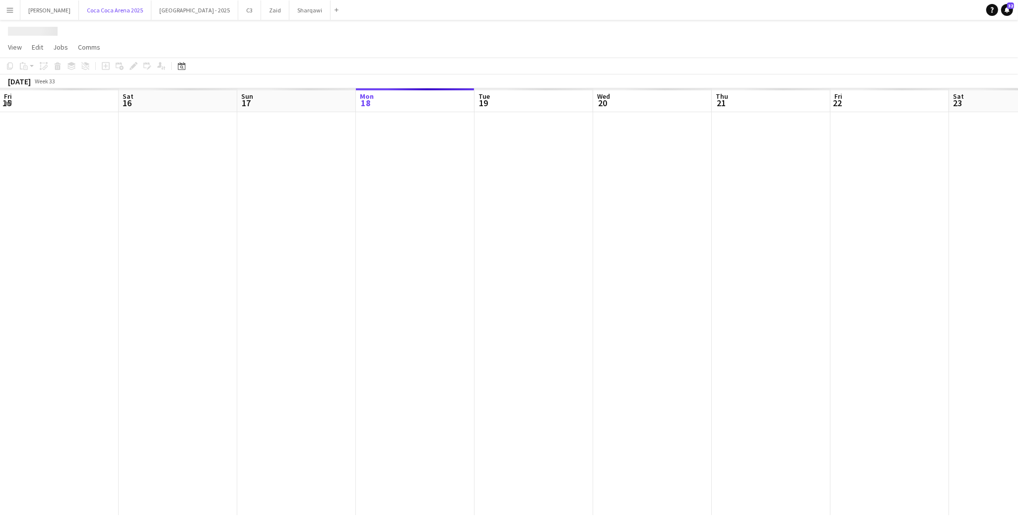
scroll to position [0, 237]
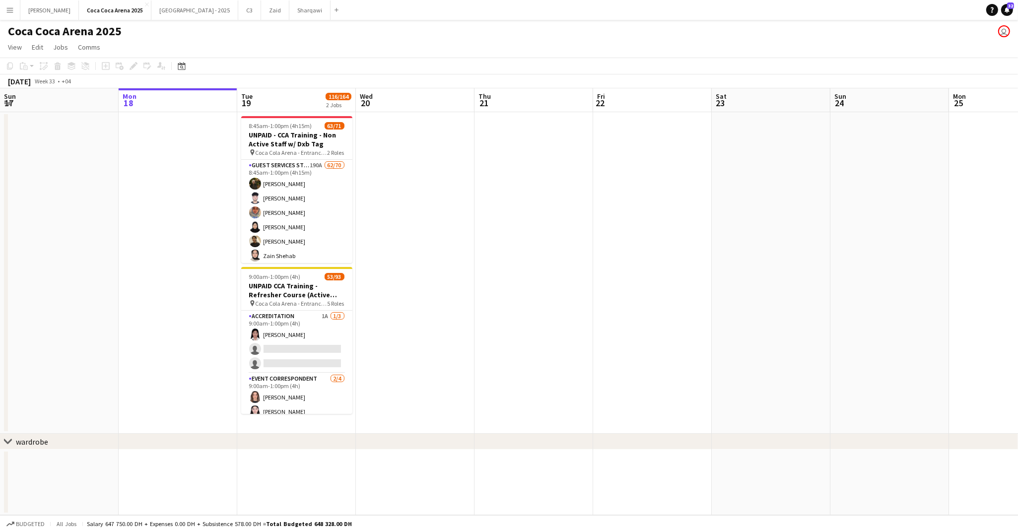
click at [271, 105] on app-board-header-date "Tue 19 116/164 2 Jobs" at bounding box center [296, 100] width 119 height 24
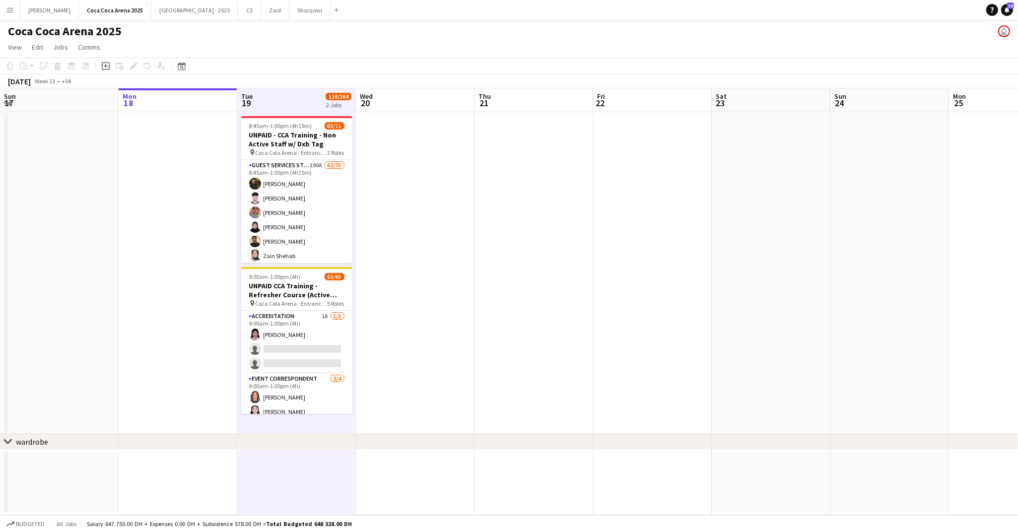
click at [12, 7] on app-icon "Menu" at bounding box center [10, 10] width 8 height 8
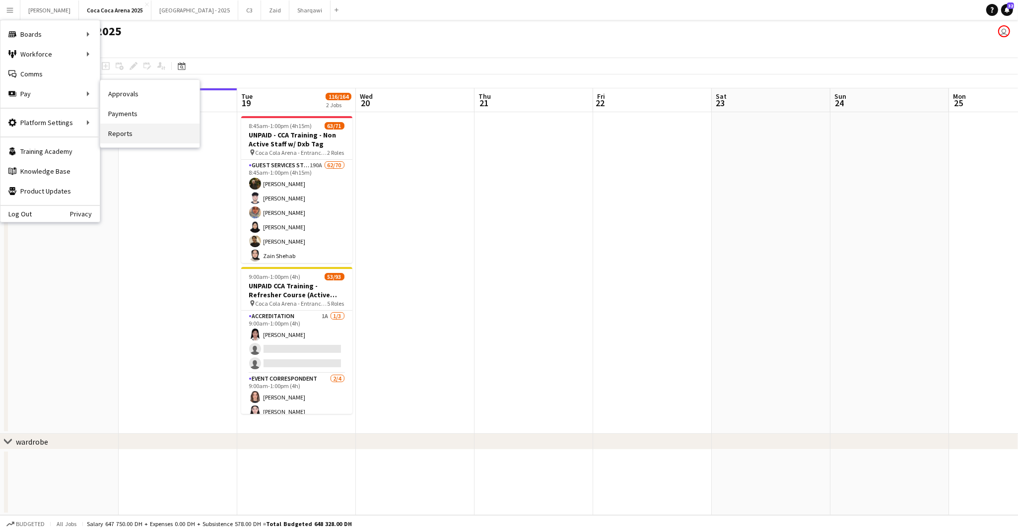
click at [117, 127] on link "Reports" at bounding box center [149, 134] width 99 height 20
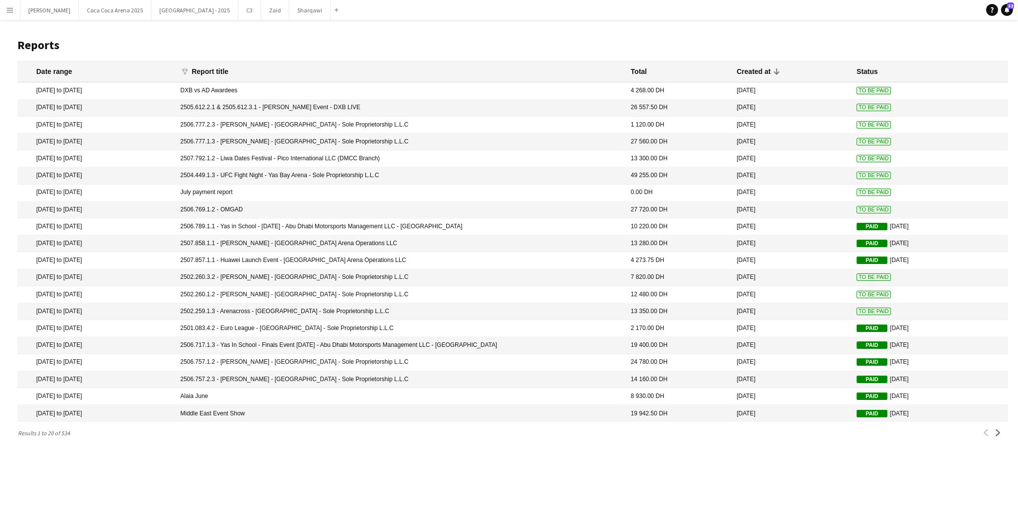
click at [14, 11] on button "Menu" at bounding box center [10, 10] width 20 height 20
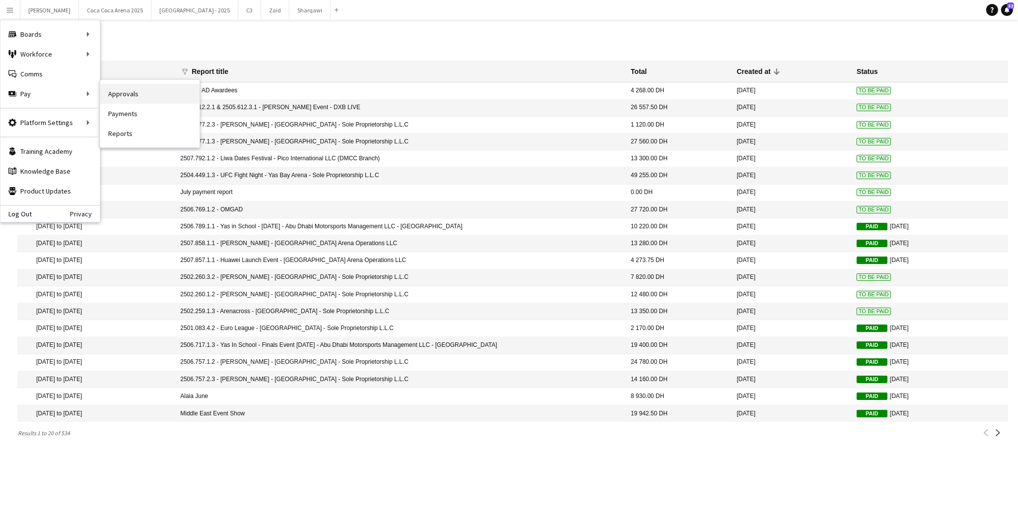
click at [113, 90] on link "Approvals" at bounding box center [149, 94] width 99 height 20
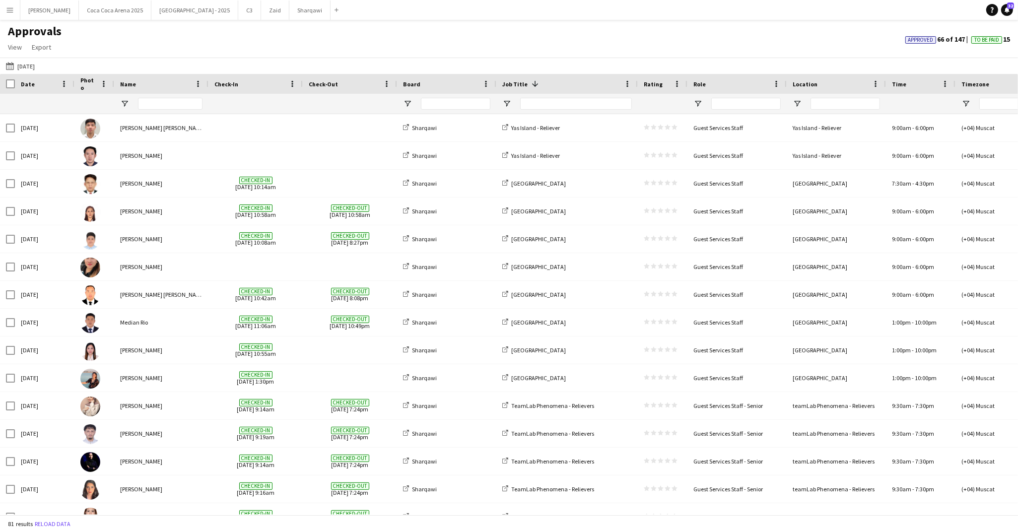
click at [14, 11] on button "Menu" at bounding box center [10, 10] width 20 height 20
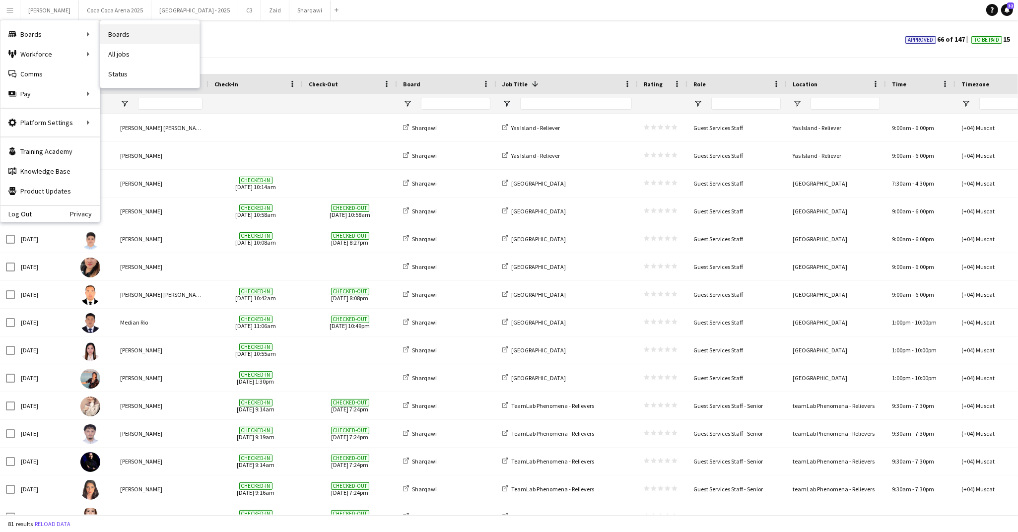
click at [140, 33] on link "Boards" at bounding box center [149, 34] width 99 height 20
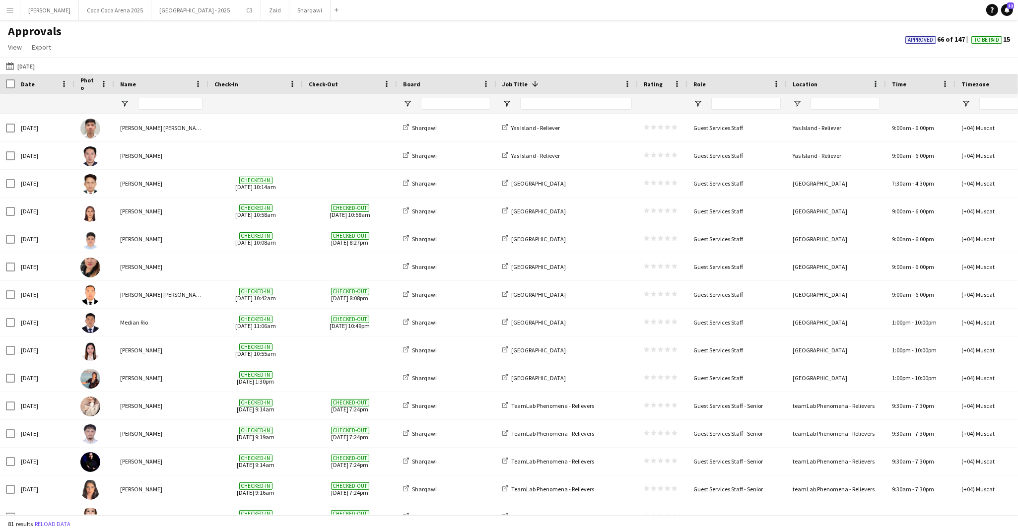
click at [11, 10] on app-icon "Menu" at bounding box center [10, 10] width 8 height 8
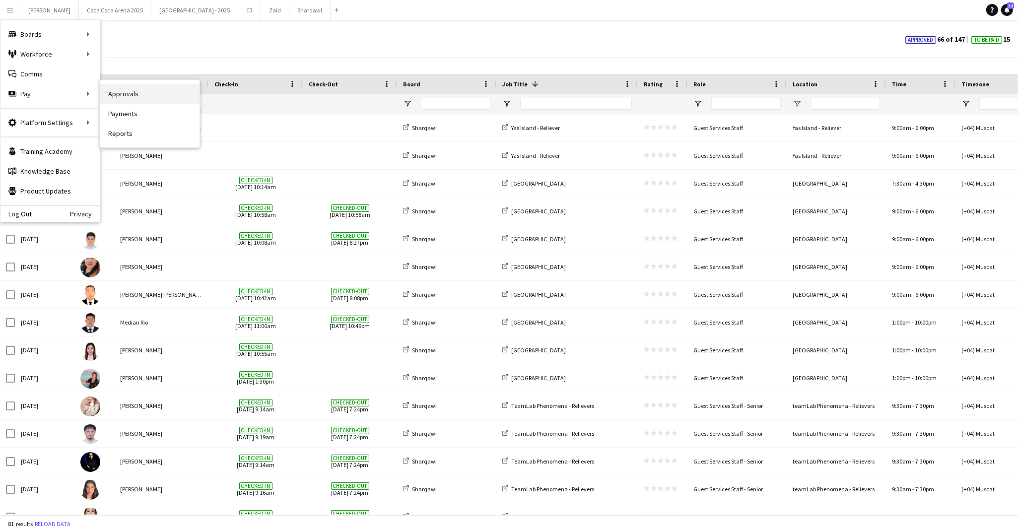
click at [116, 90] on link "Approvals" at bounding box center [149, 94] width 99 height 20
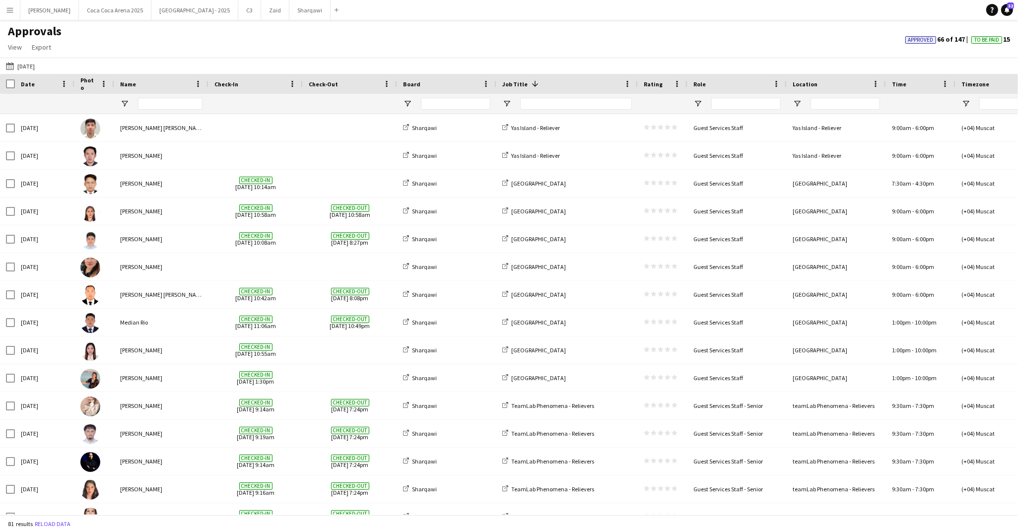
click at [13, 13] on app-icon "Menu" at bounding box center [10, 10] width 8 height 8
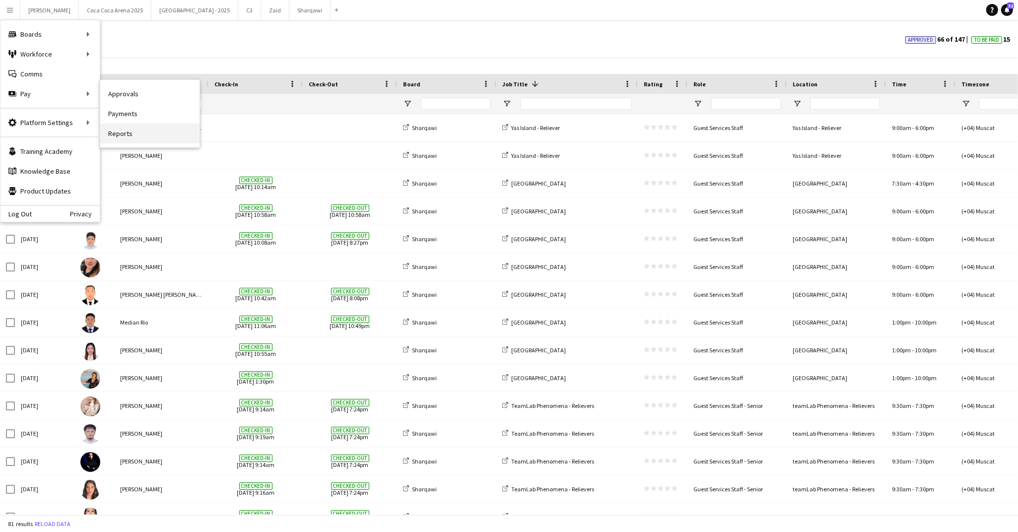
click at [132, 127] on link "Reports" at bounding box center [149, 134] width 99 height 20
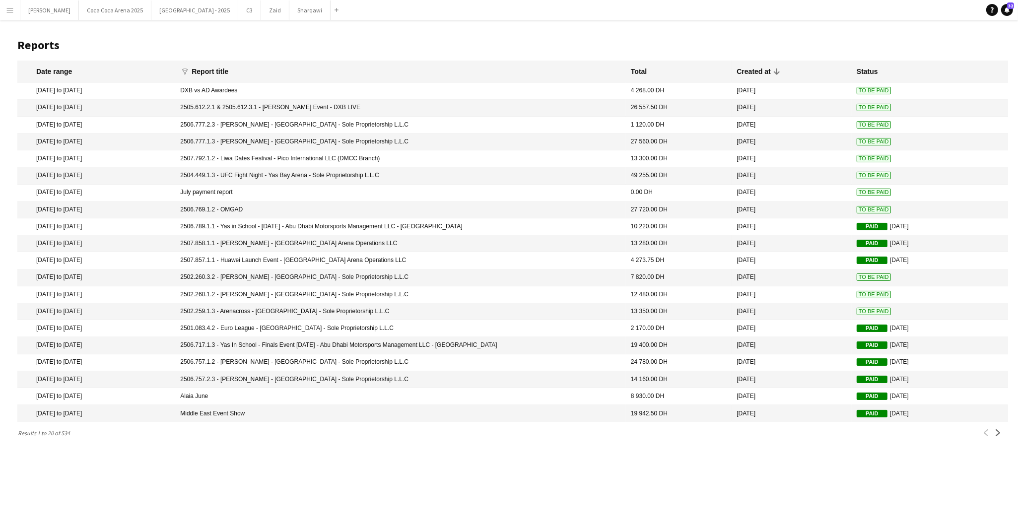
click at [13, 9] on app-icon "Menu" at bounding box center [10, 10] width 8 height 8
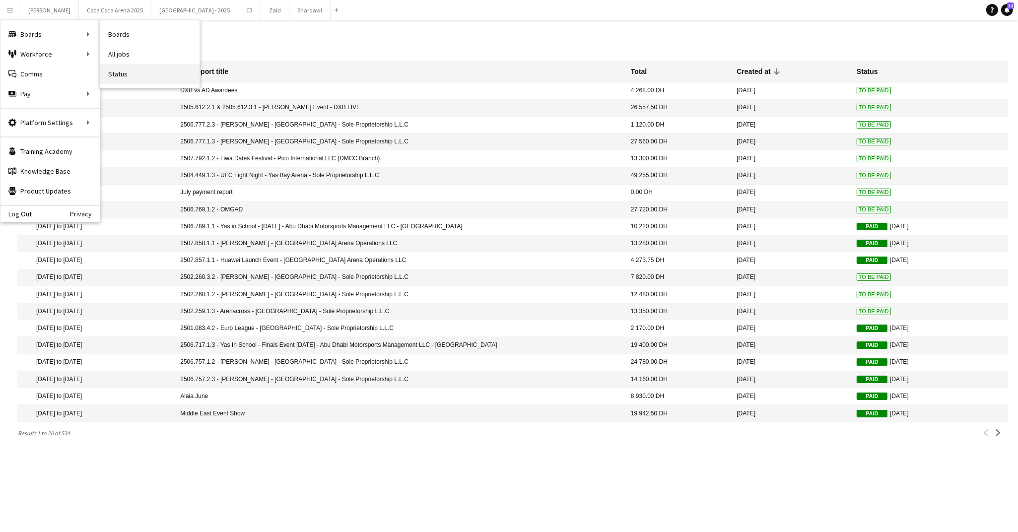
click at [117, 72] on link "Status" at bounding box center [149, 74] width 99 height 20
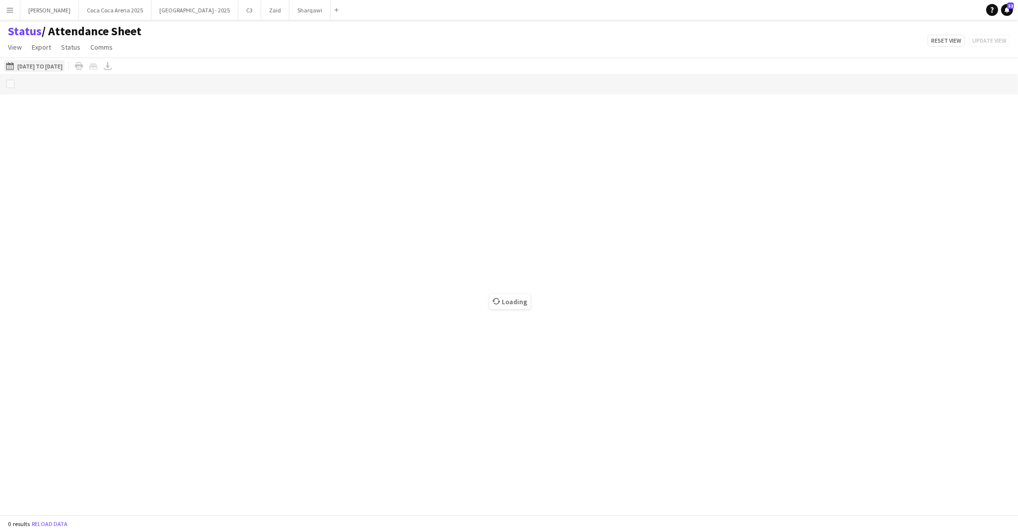
click at [65, 65] on button "18-08-2025 to 24-08-2025 06-06-2025 to 09-06-2025" at bounding box center [34, 66] width 61 height 12
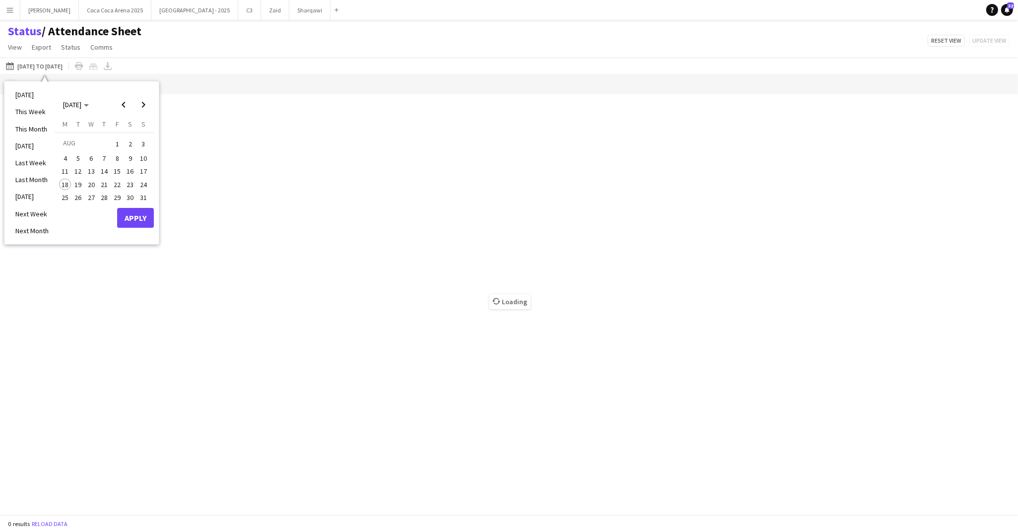
click at [79, 183] on span "19" at bounding box center [78, 185] width 12 height 12
click at [133, 221] on button "Apply" at bounding box center [135, 218] width 37 height 20
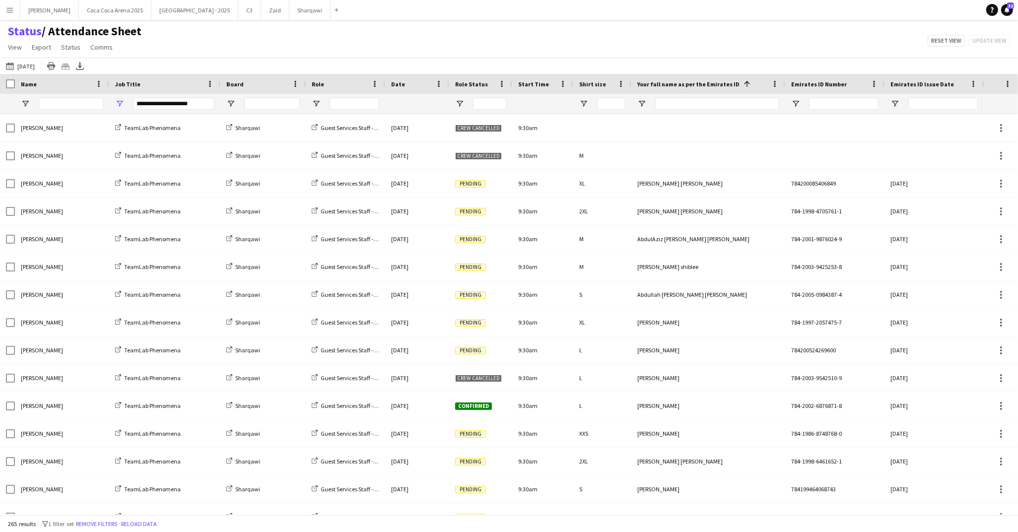
click at [201, 107] on div "**********" at bounding box center [173, 104] width 81 height 12
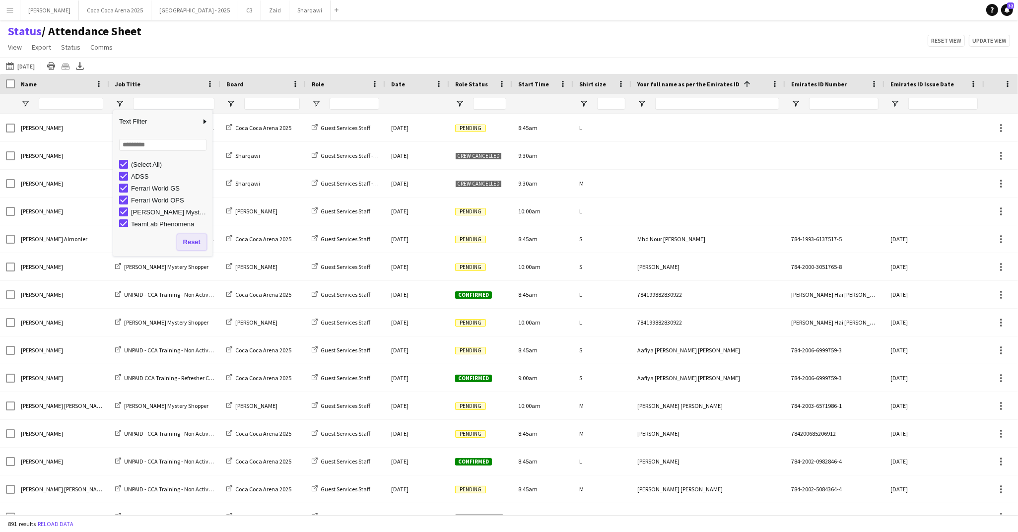
click at [191, 247] on button "Reset" at bounding box center [191, 242] width 29 height 16
click at [281, 104] on input "Board Filter Input" at bounding box center [272, 104] width 56 height 12
click at [234, 102] on span "Open Filter Menu" at bounding box center [230, 103] width 9 height 9
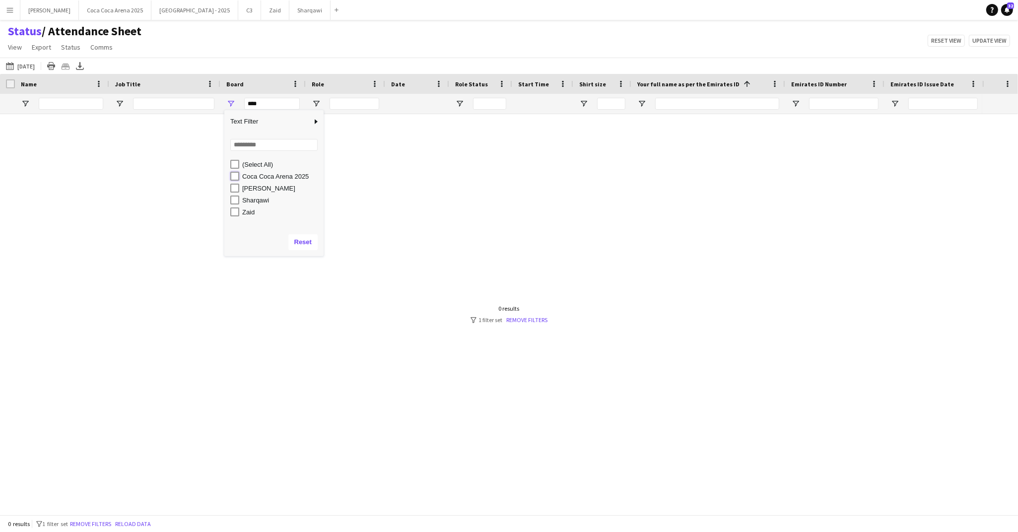
type input "**********"
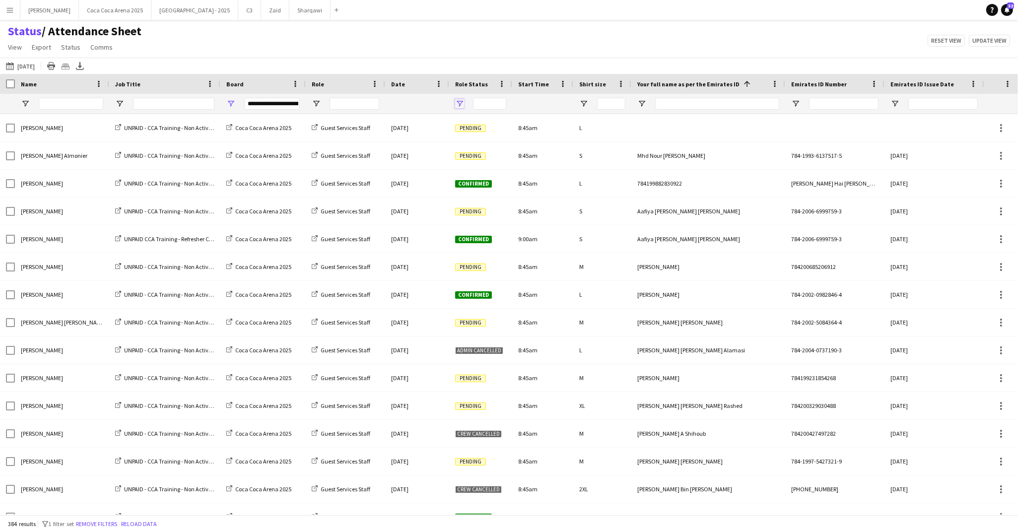
click at [459, 105] on span "Open Filter Menu" at bounding box center [459, 103] width 9 height 9
type input "***"
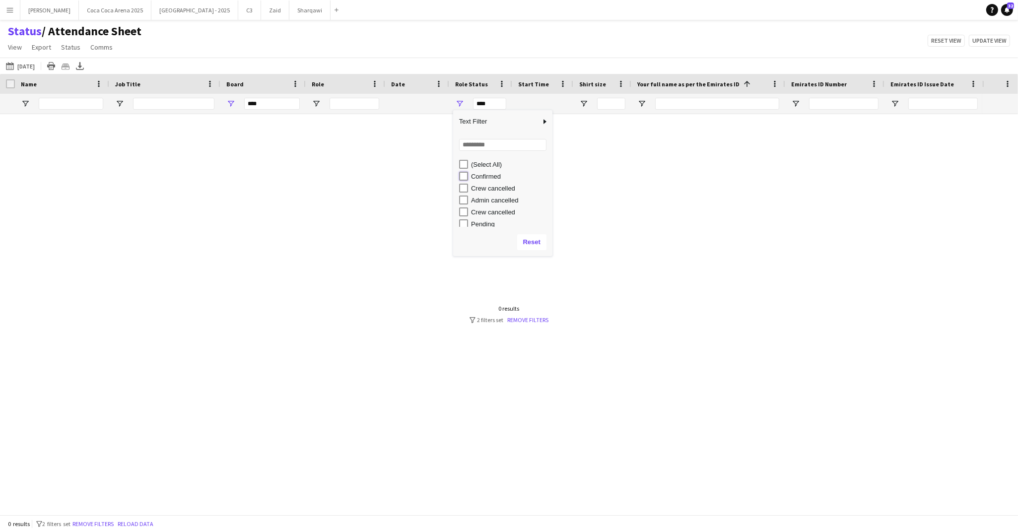
type input "**********"
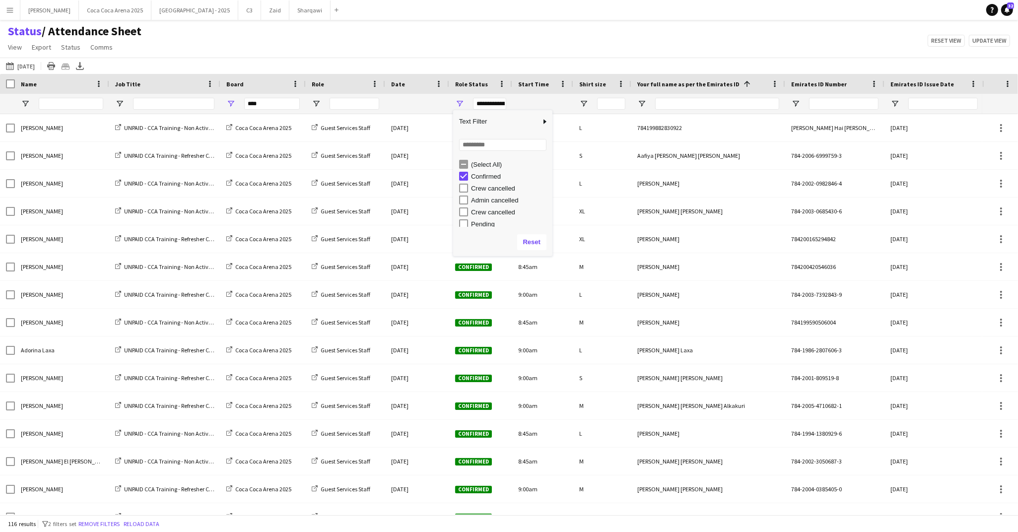
type input "**********"
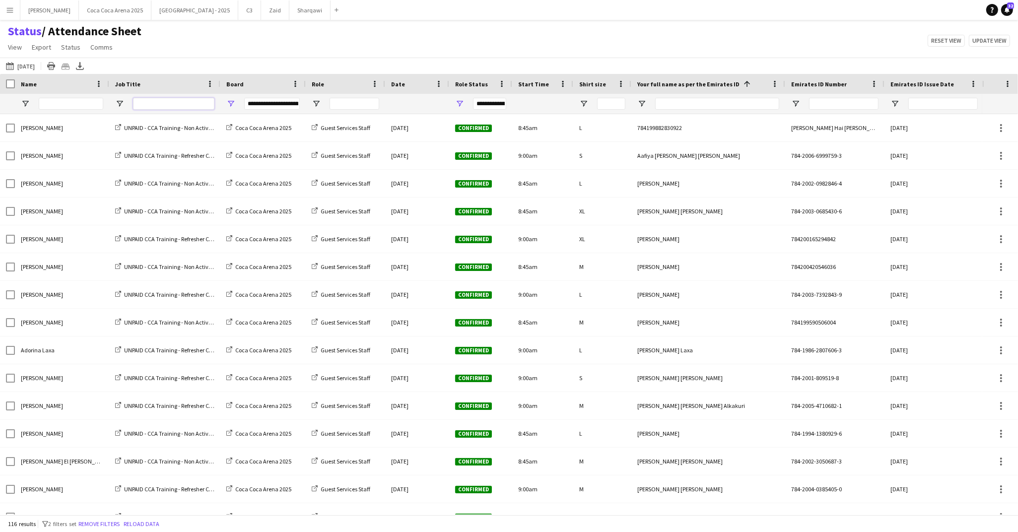
click at [194, 98] on input "Job Title Filter Input" at bounding box center [173, 104] width 81 height 12
click at [120, 103] on span "Open Filter Menu" at bounding box center [119, 103] width 9 height 9
click at [179, 219] on div "(Select All) UNPAID - CCA Training - Non Active Staff w/ Dxb Tag UNPAID CCA Tra…" at bounding box center [162, 192] width 99 height 68
click at [317, 55] on div "Status / Attendance Sheet View Views Default view Attendance Report / F1 Attend…" at bounding box center [509, 41] width 1018 height 34
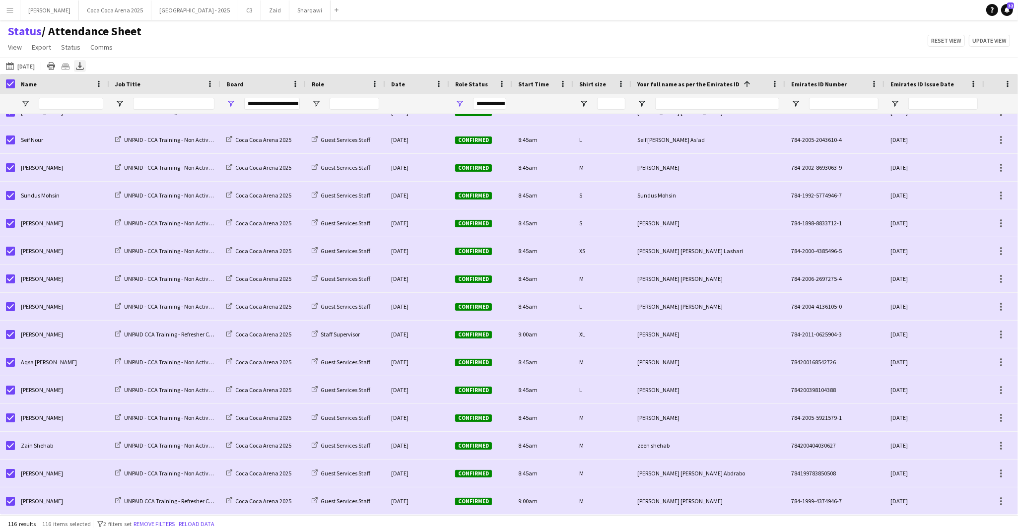
click at [86, 62] on div "Export XLSX" at bounding box center [80, 66] width 12 height 12
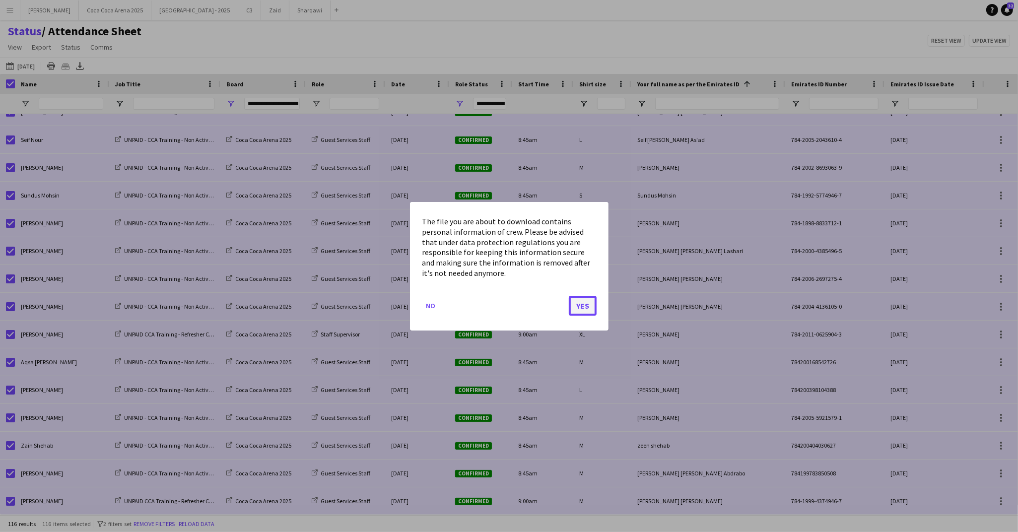
click at [585, 307] on button "Yes" at bounding box center [583, 305] width 28 height 20
